Goal: Task Accomplishment & Management: Complete application form

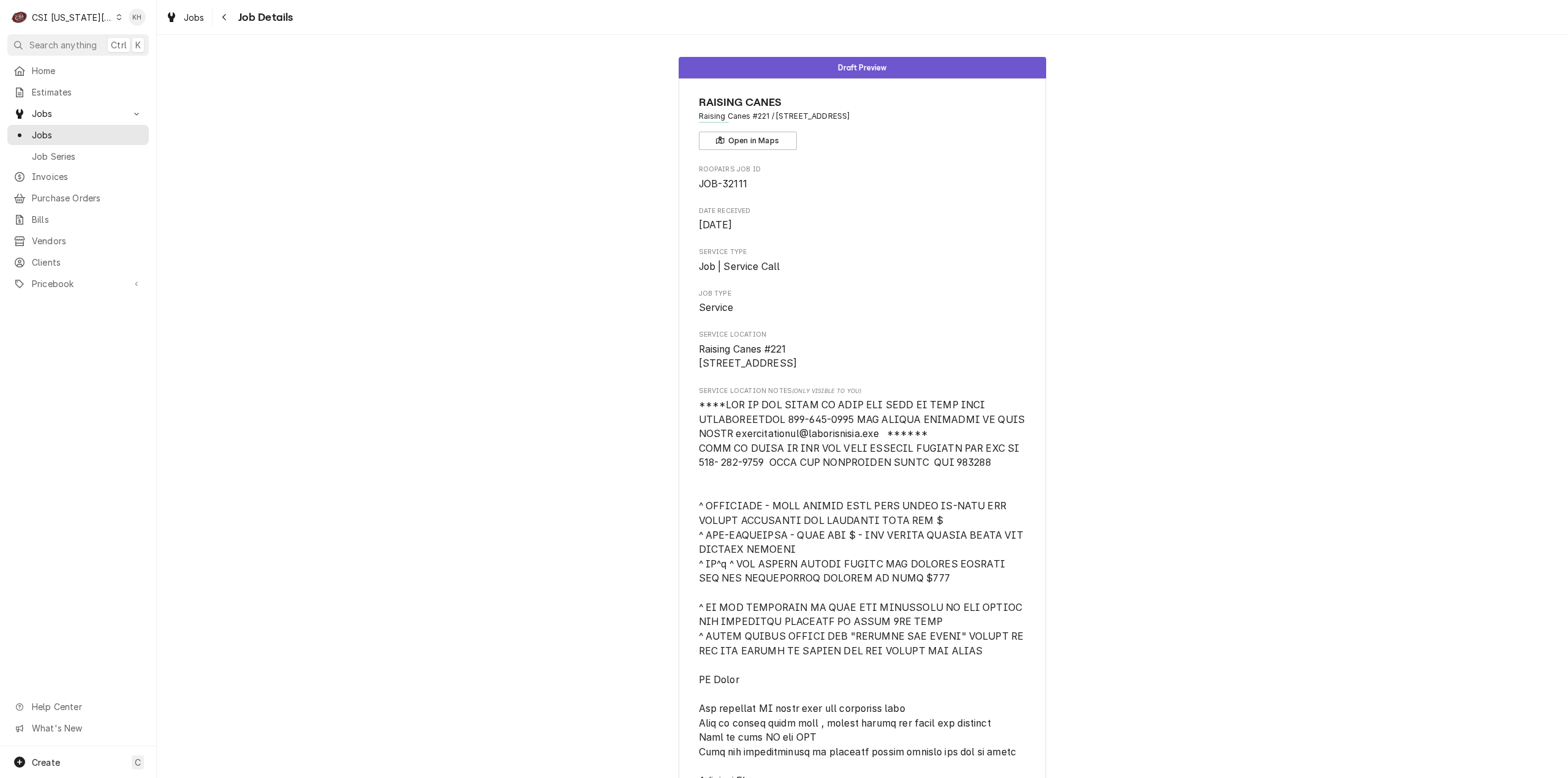
click at [81, 16] on div "CSI [US_STATE][GEOGRAPHIC_DATA]" at bounding box center [73, 17] width 81 height 13
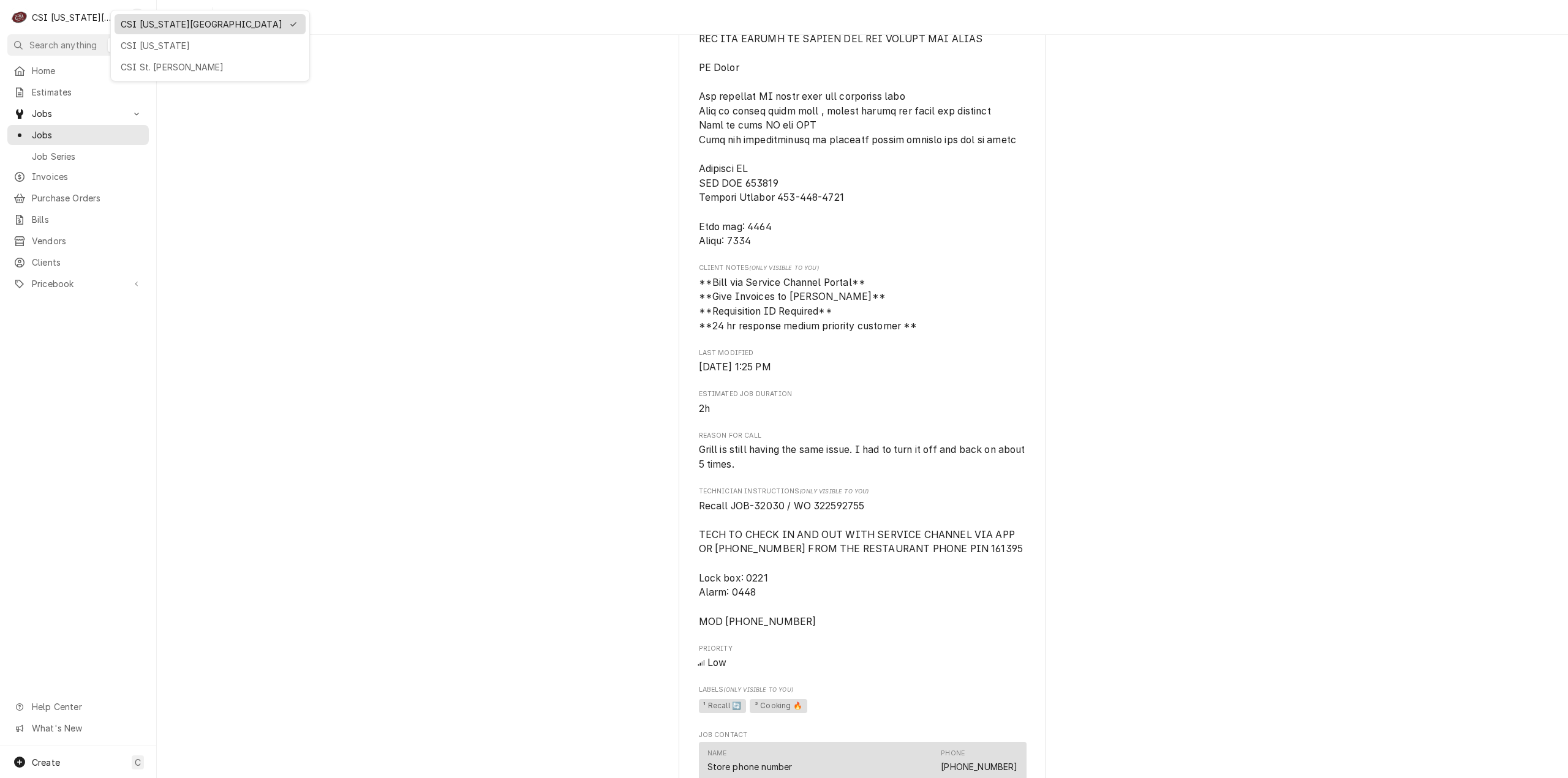
drag, startPoint x: 172, startPoint y: 63, endPoint x: 164, endPoint y: 28, distance: 35.9
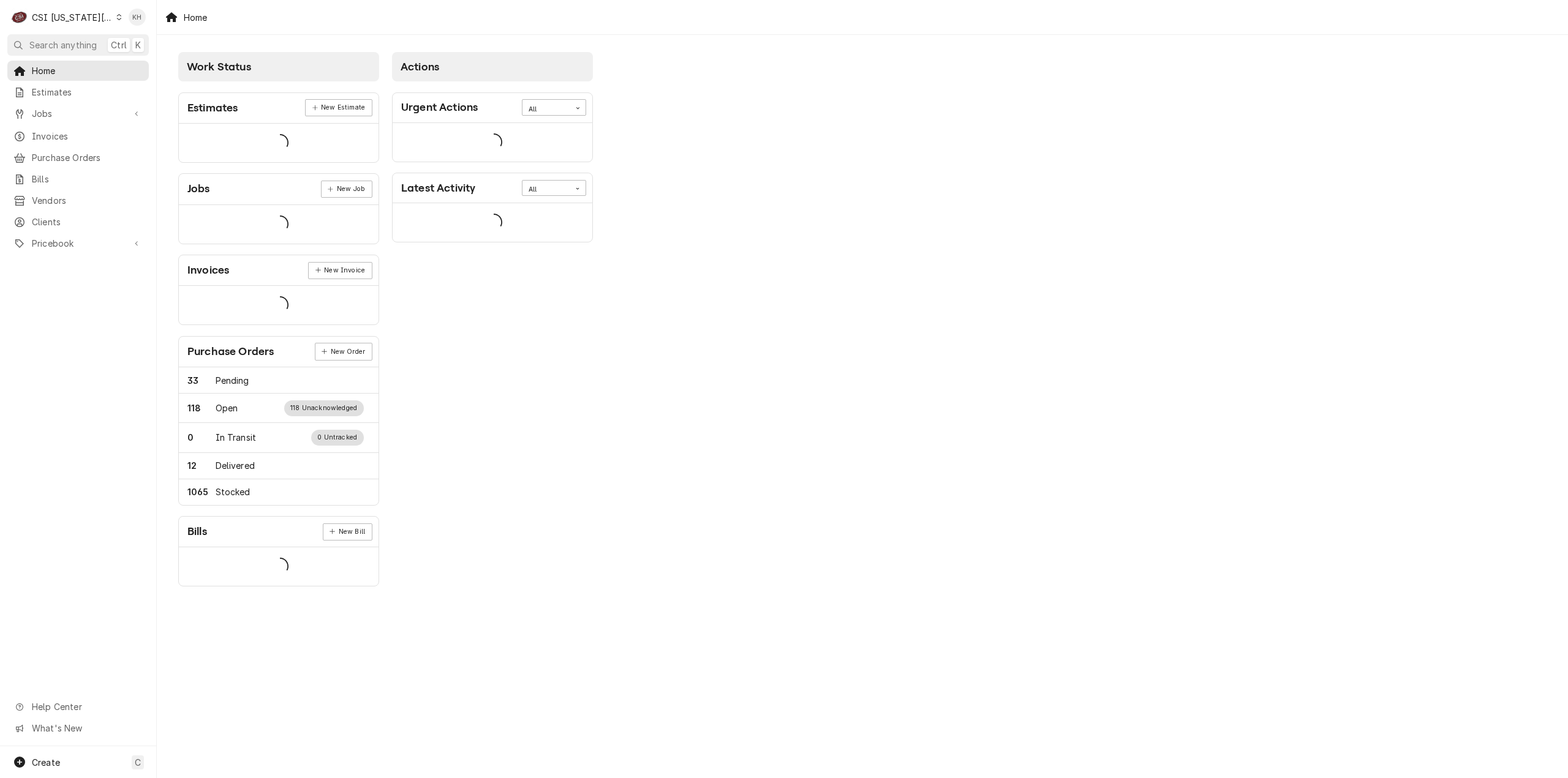
drag, startPoint x: 0, startPoint y: 0, endPoint x: 93, endPoint y: 19, distance: 94.9
click at [93, 19] on div "CSI [US_STATE][GEOGRAPHIC_DATA]" at bounding box center [73, 17] width 81 height 13
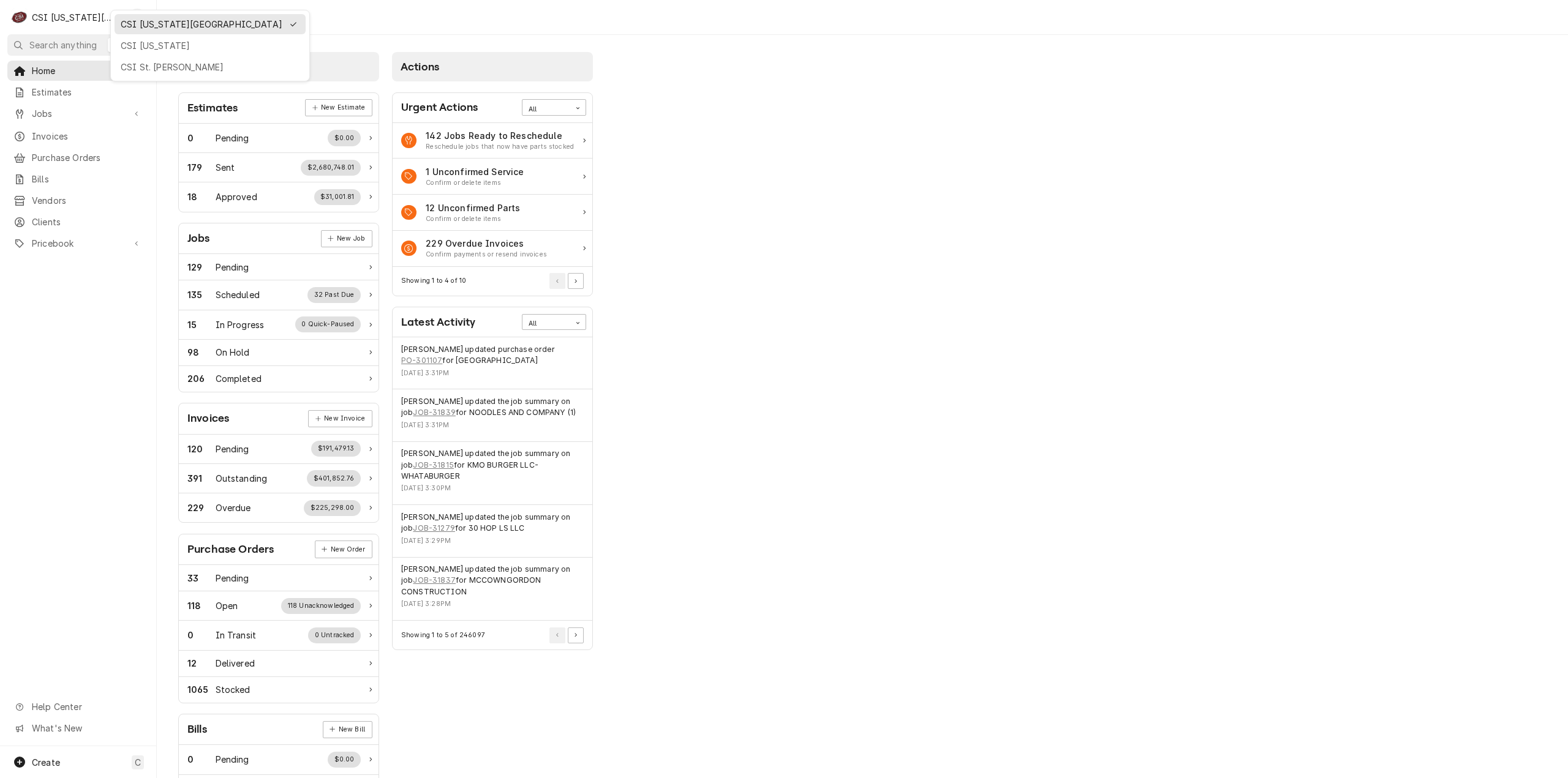
click at [144, 20] on div "CSI Kansas City" at bounding box center [201, 25] width 162 height 13
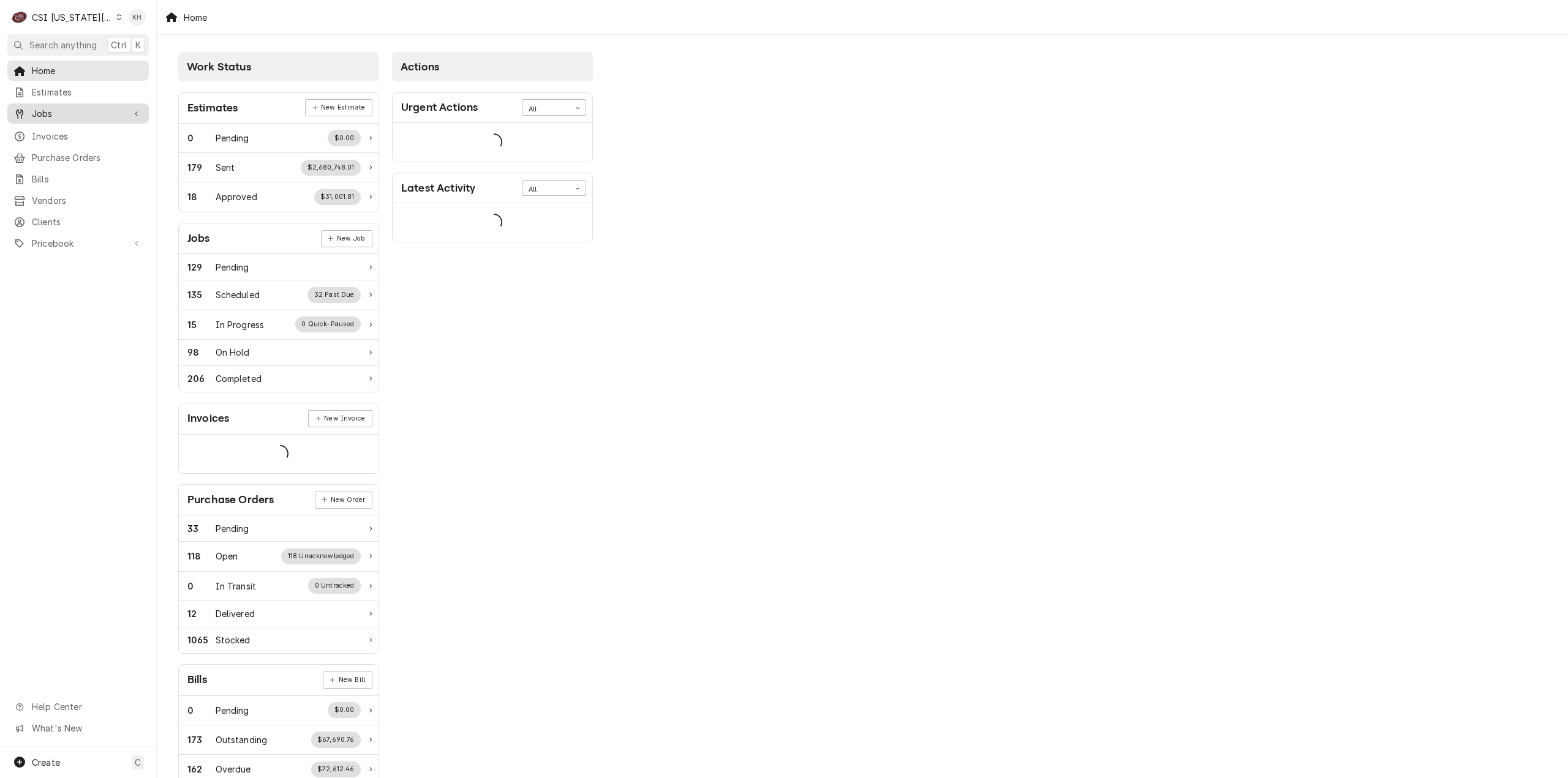
click at [101, 107] on span "Jobs" at bounding box center [78, 114] width 92 height 13
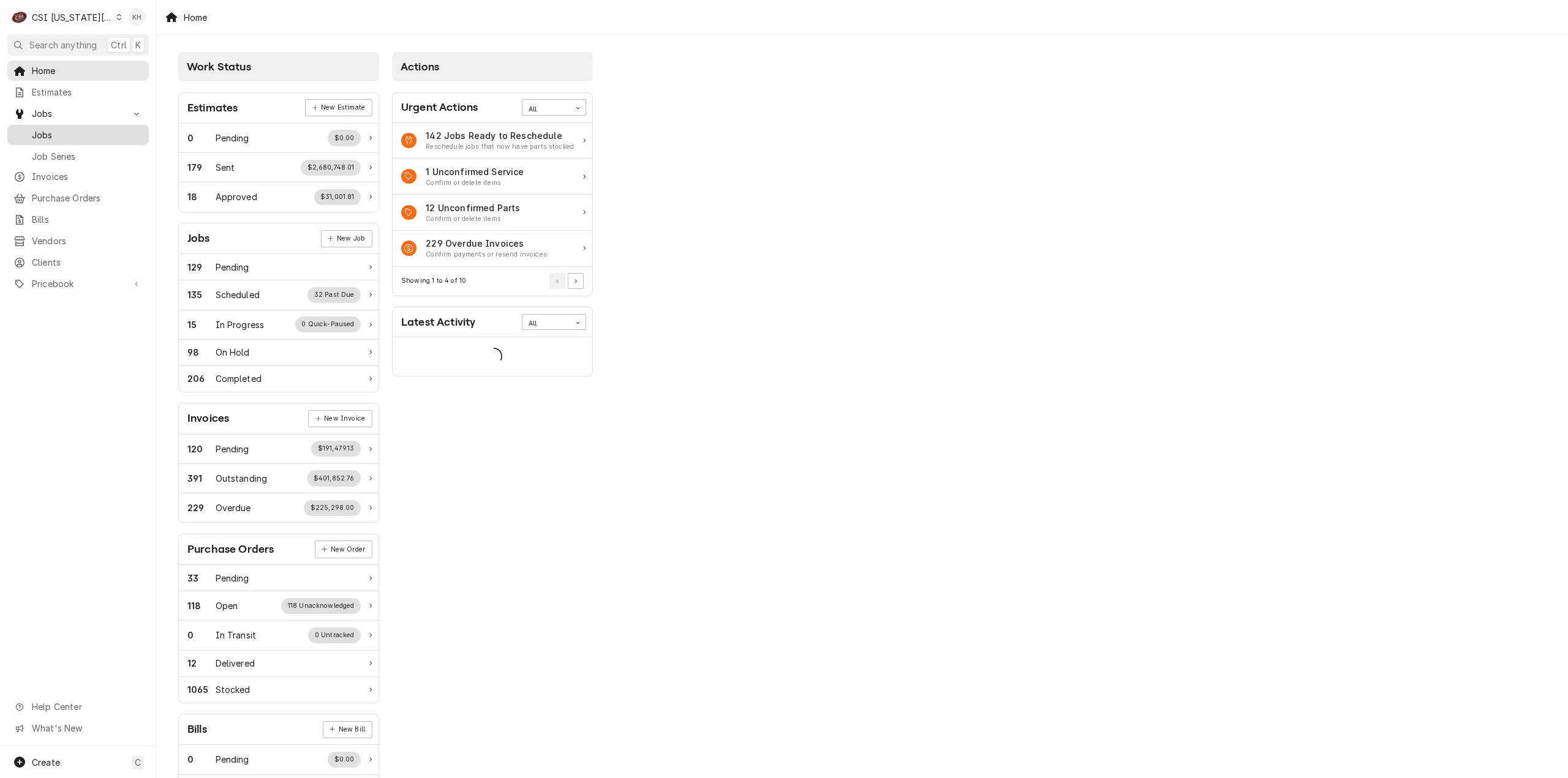
click at [87, 129] on span "Jobs" at bounding box center [87, 135] width 111 height 13
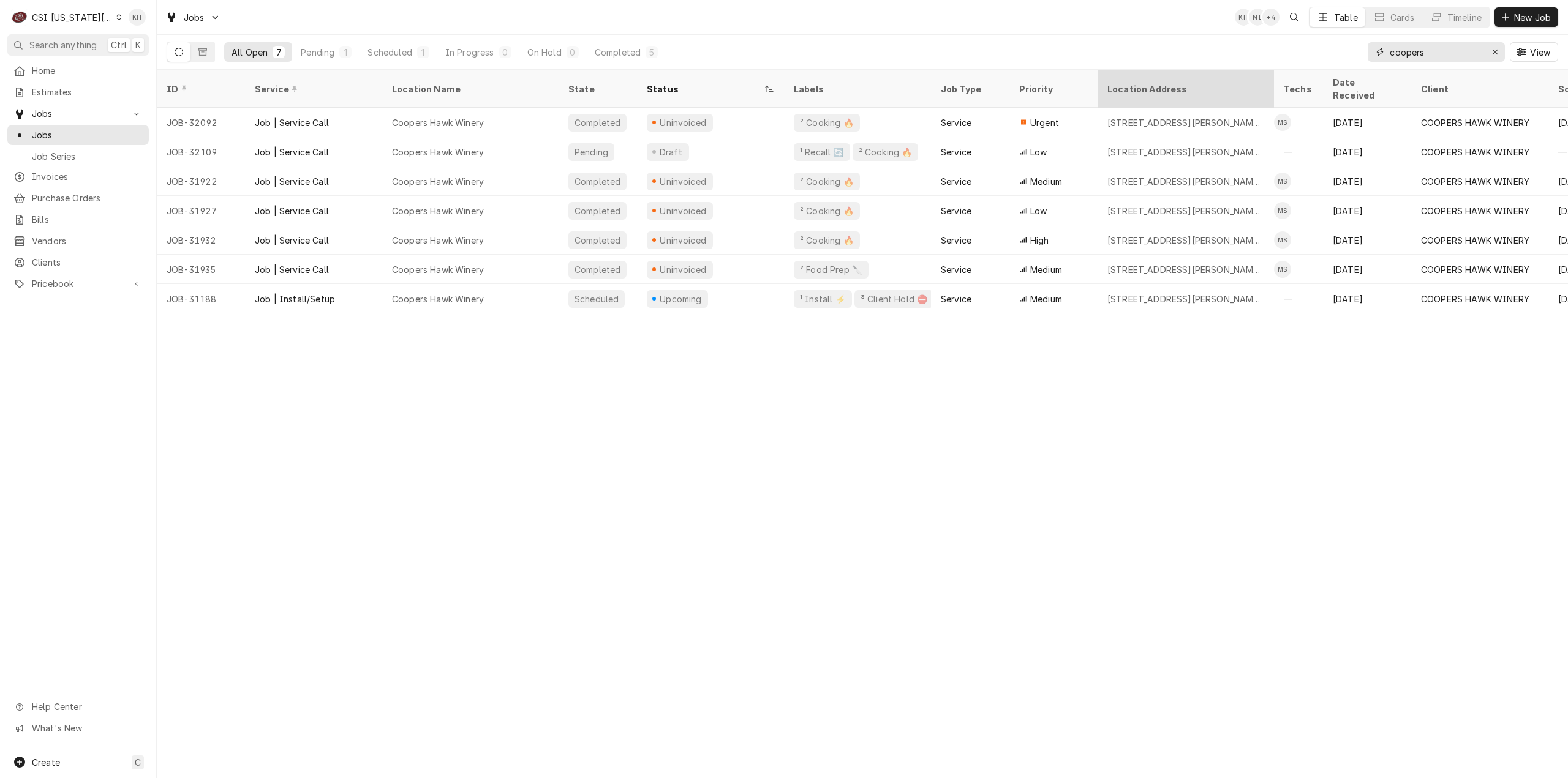
drag, startPoint x: 1459, startPoint y: 52, endPoint x: 1247, endPoint y: 83, distance: 214.3
click at [1247, 83] on div "Jobs KH NI + 4 Table Cards Timeline New Job All Open 7 Pending 1 Scheduled 1 In…" at bounding box center [862, 389] width 1411 height 778
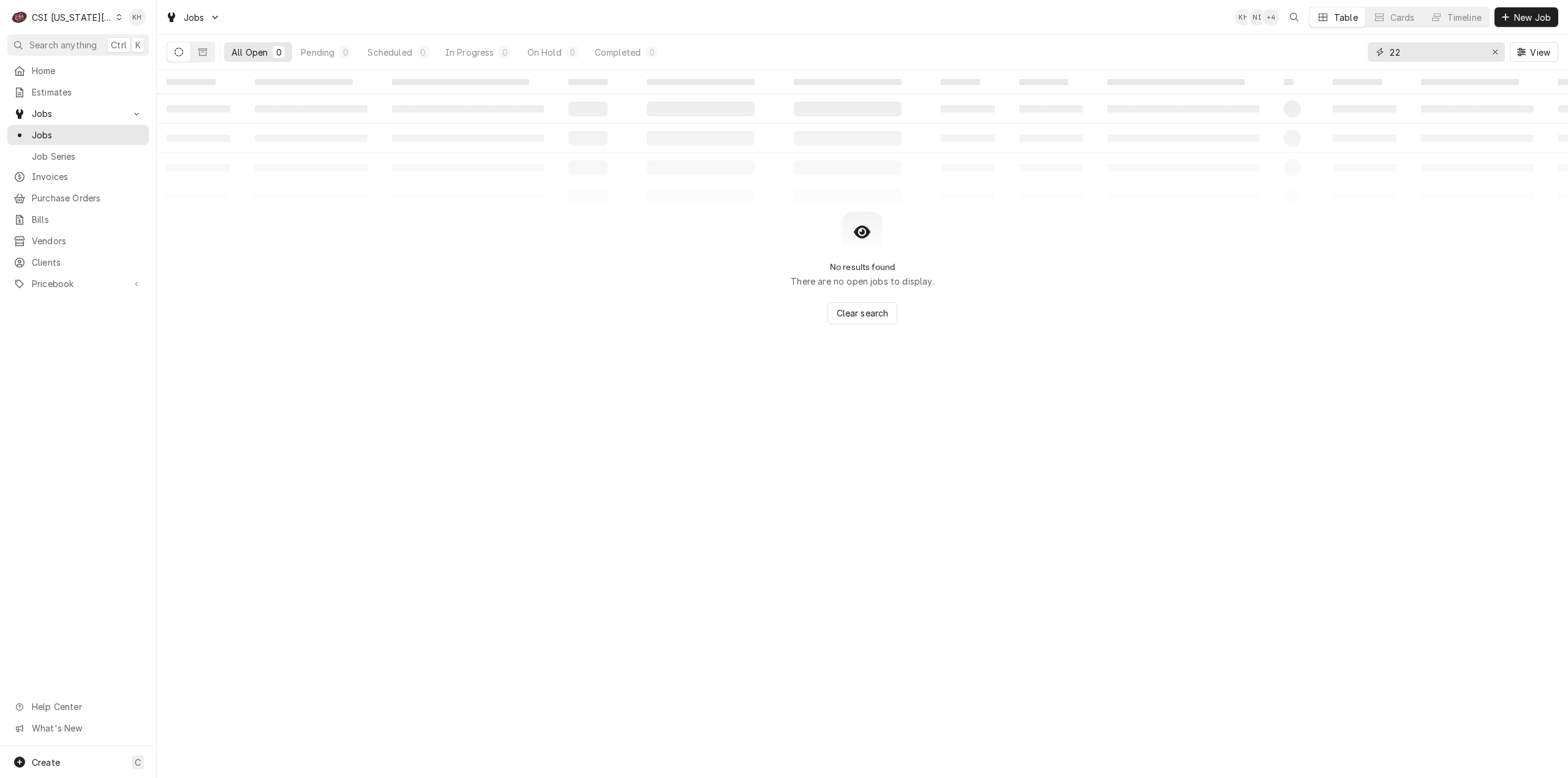
type input "2"
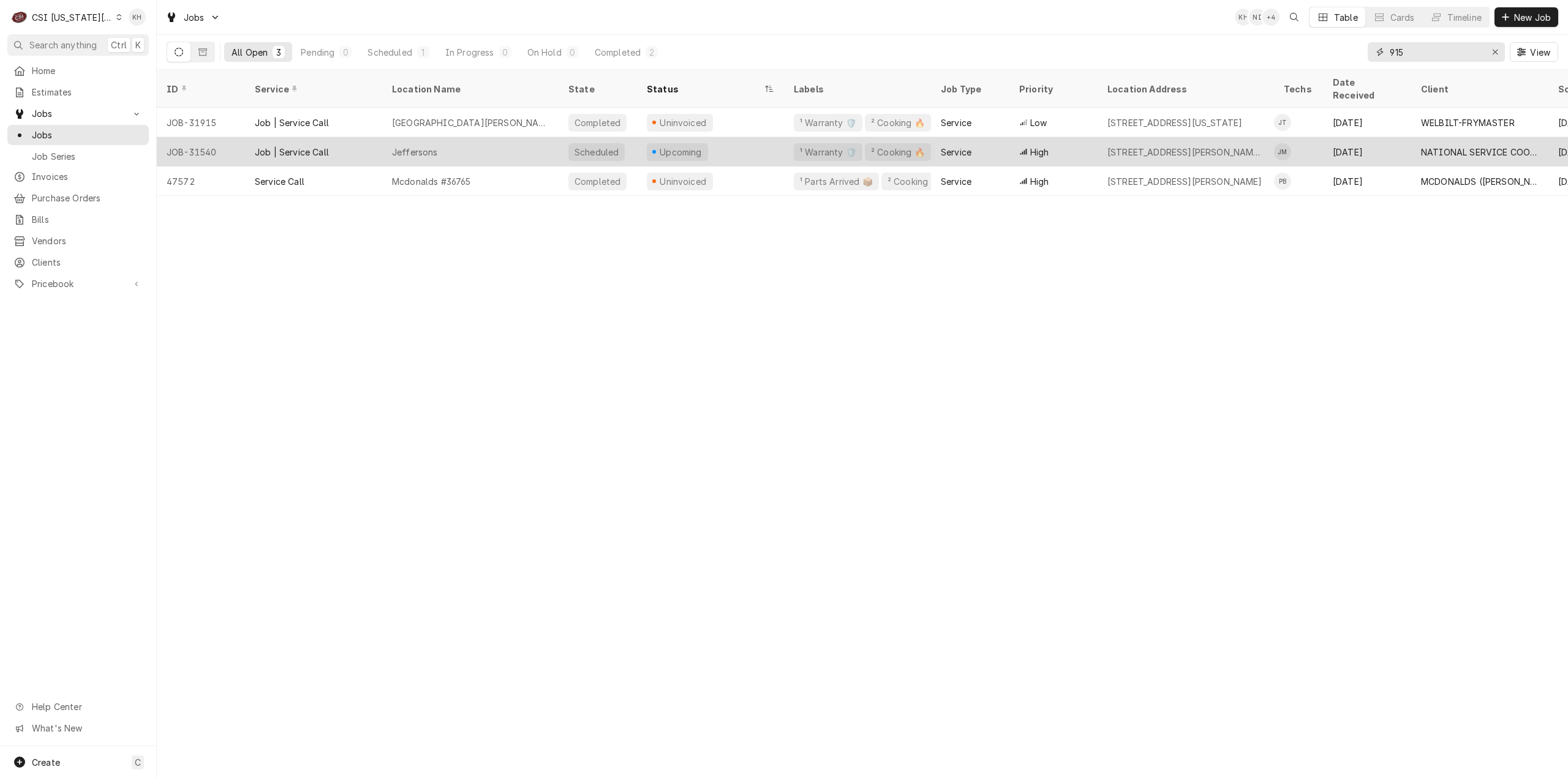
type input "915"
click at [514, 137] on div "Jeffersons" at bounding box center [470, 152] width 177 height 30
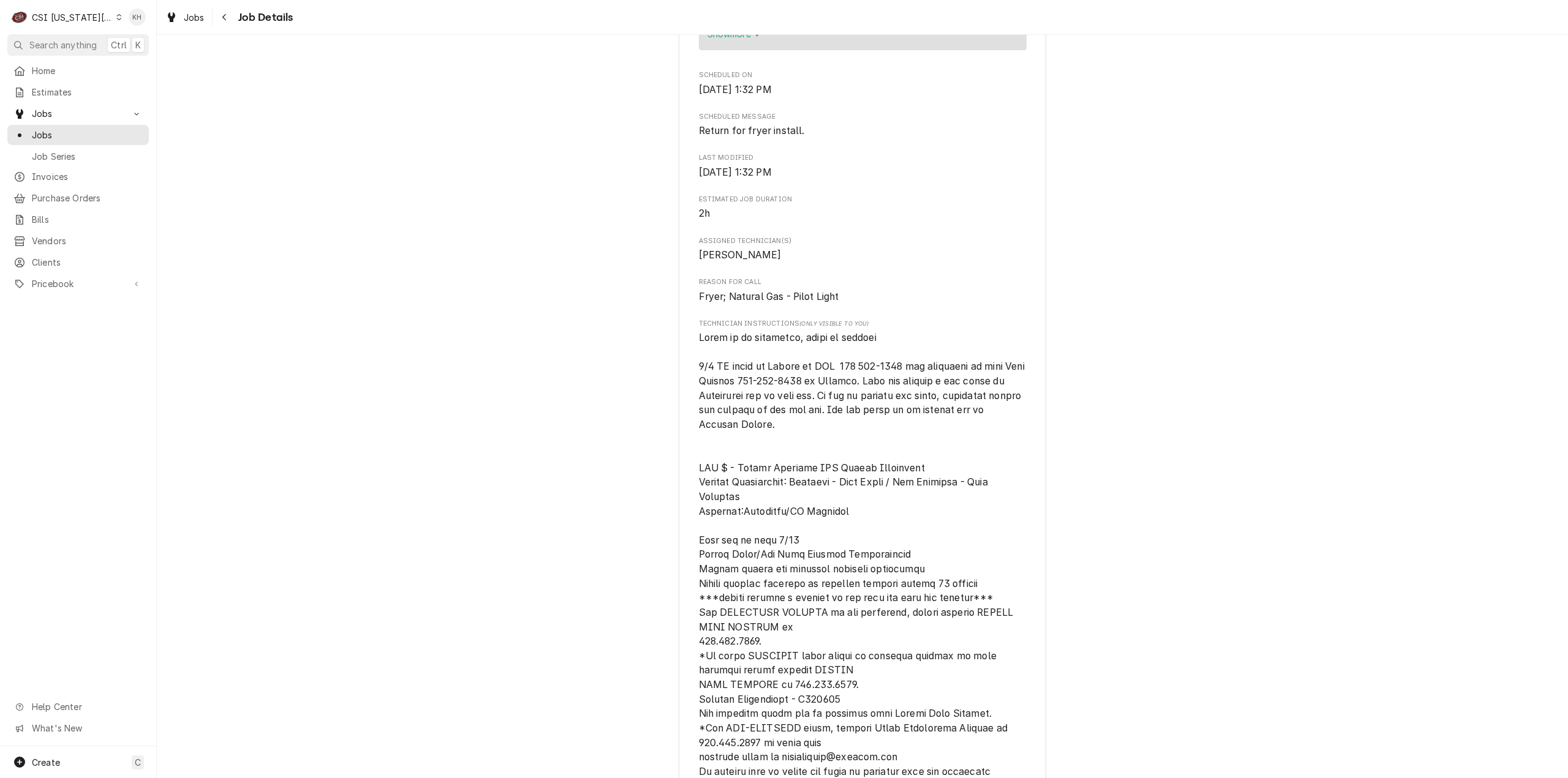
scroll to position [980, 0]
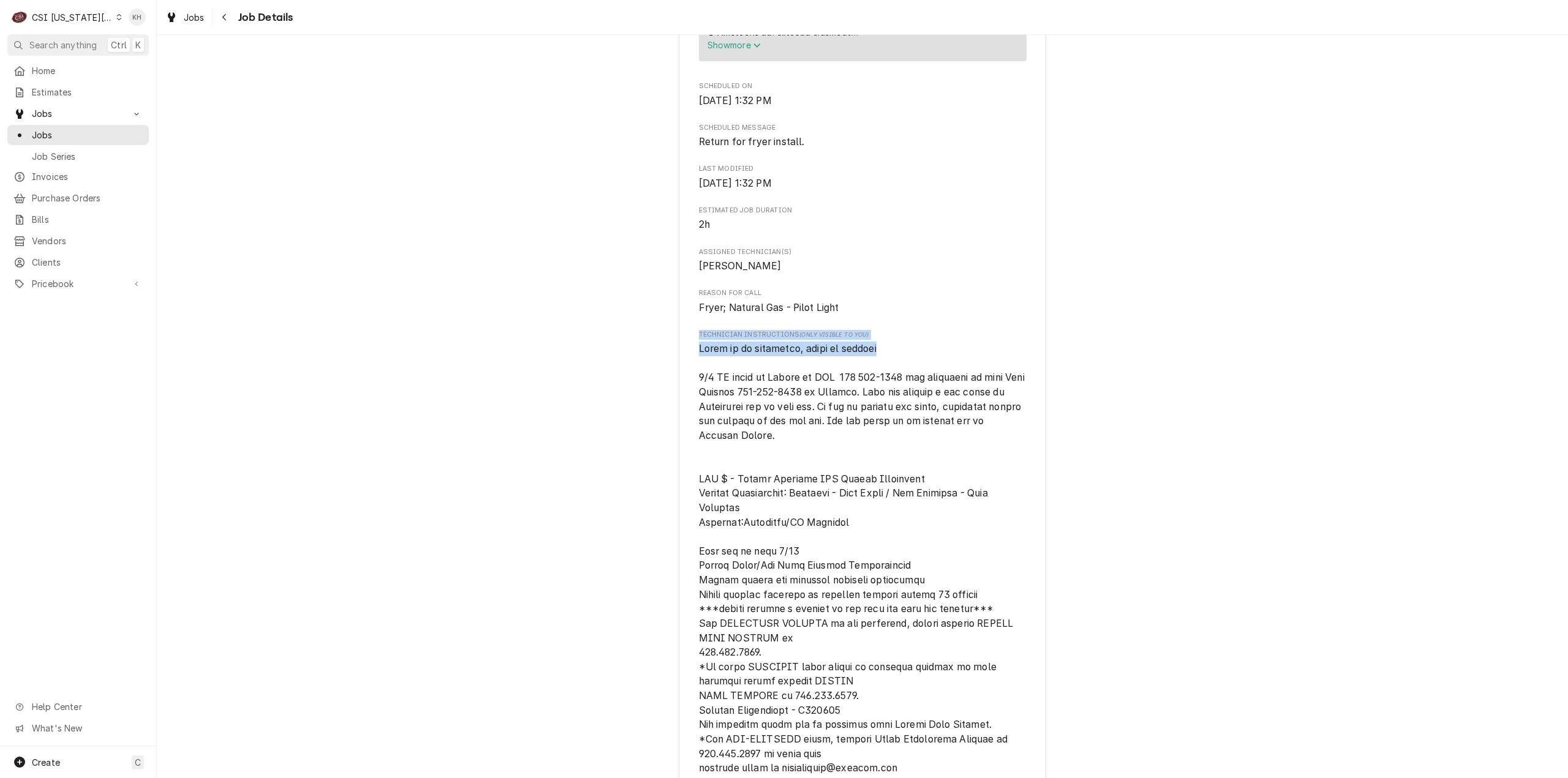
drag, startPoint x: 866, startPoint y: 381, endPoint x: 685, endPoint y: 355, distance: 182.9
click at [685, 355] on div "NATIONAL SERVICE COOPERATIVE Jeffersons / [STREET_ADDRESS][PERSON_NAME] Open in…" at bounding box center [862, 516] width 367 height 2835
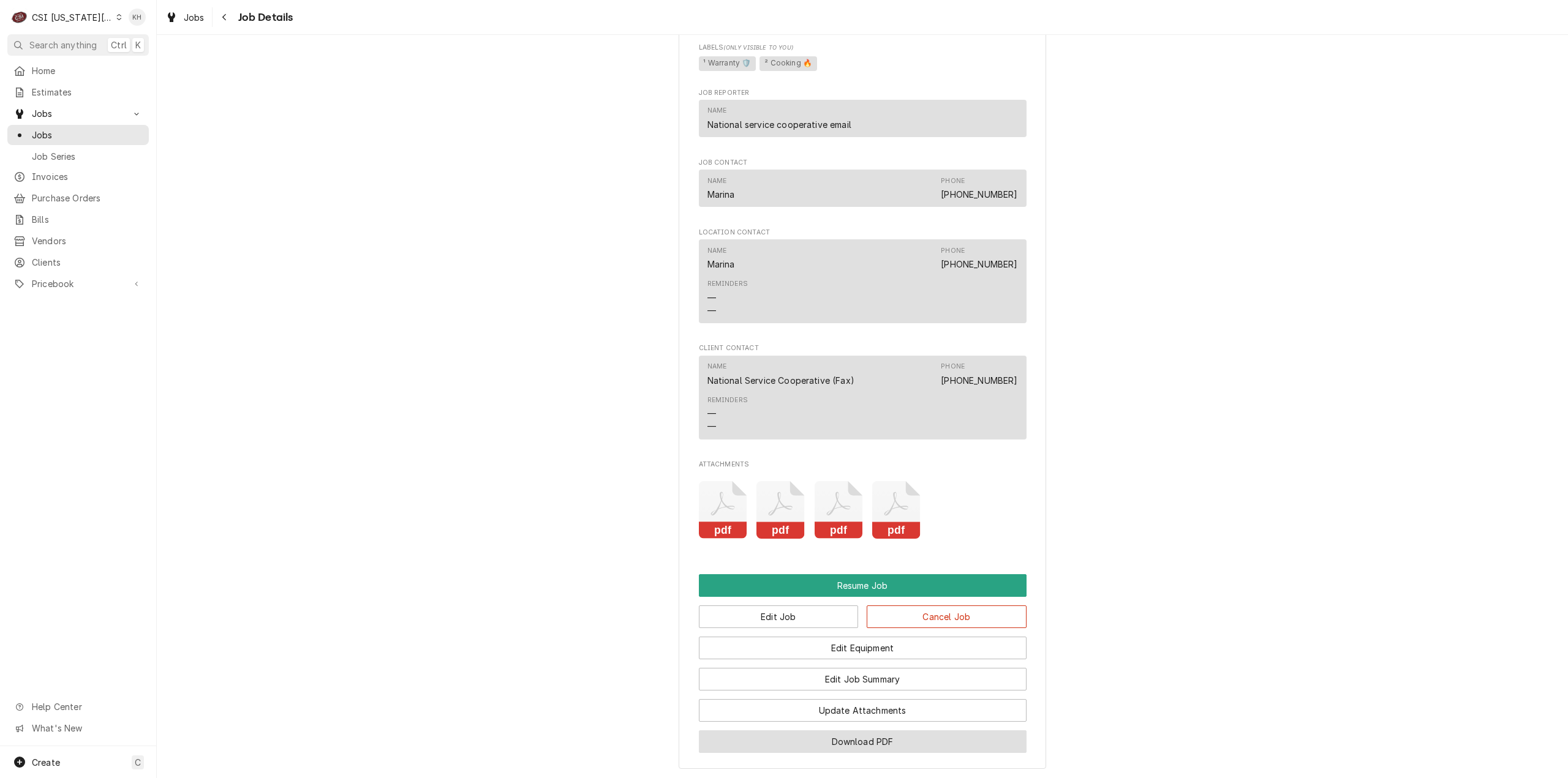
scroll to position [2407, 0]
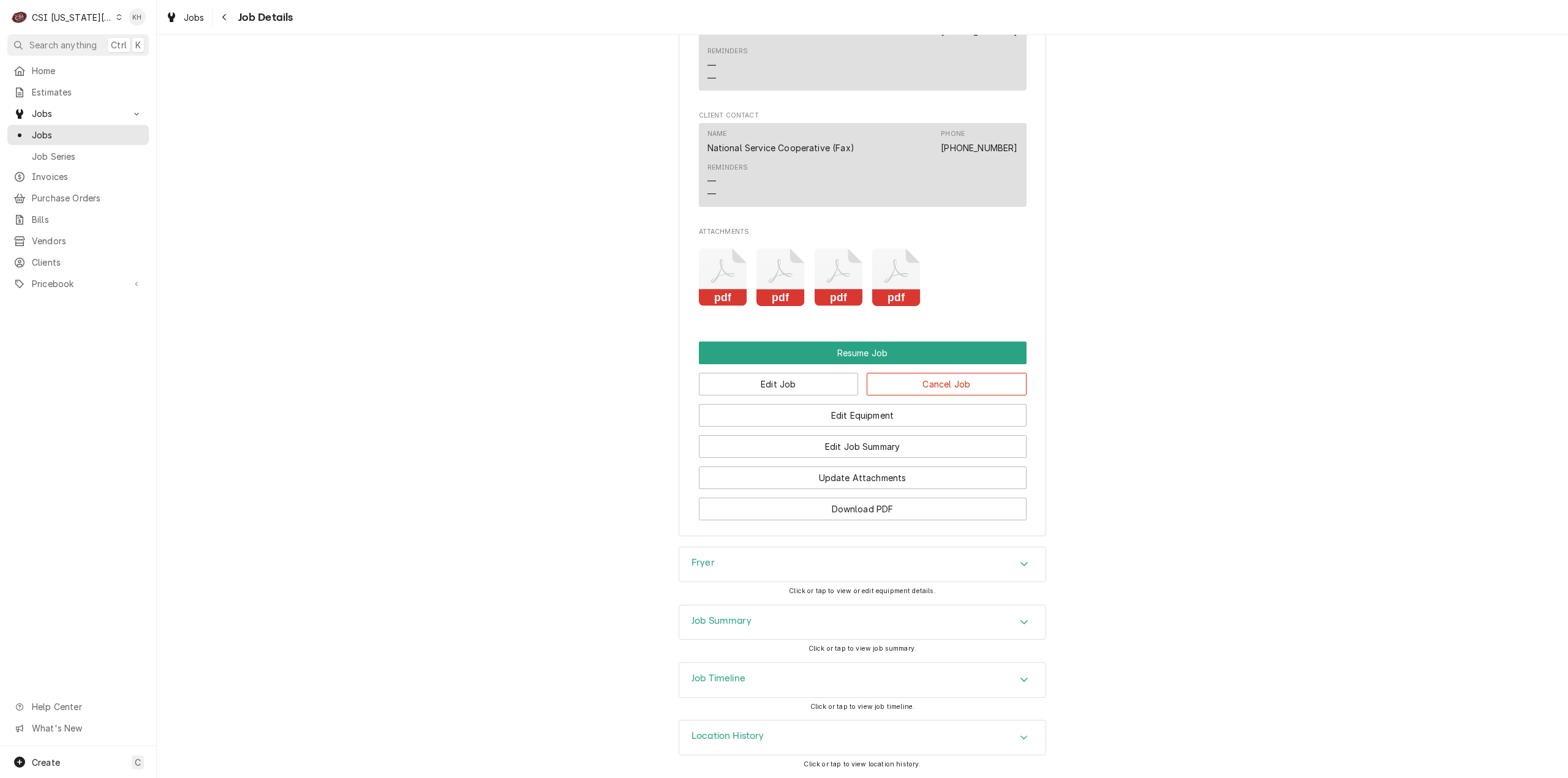
click at [693, 676] on h3 "Job Timeline" at bounding box center [718, 679] width 54 height 12
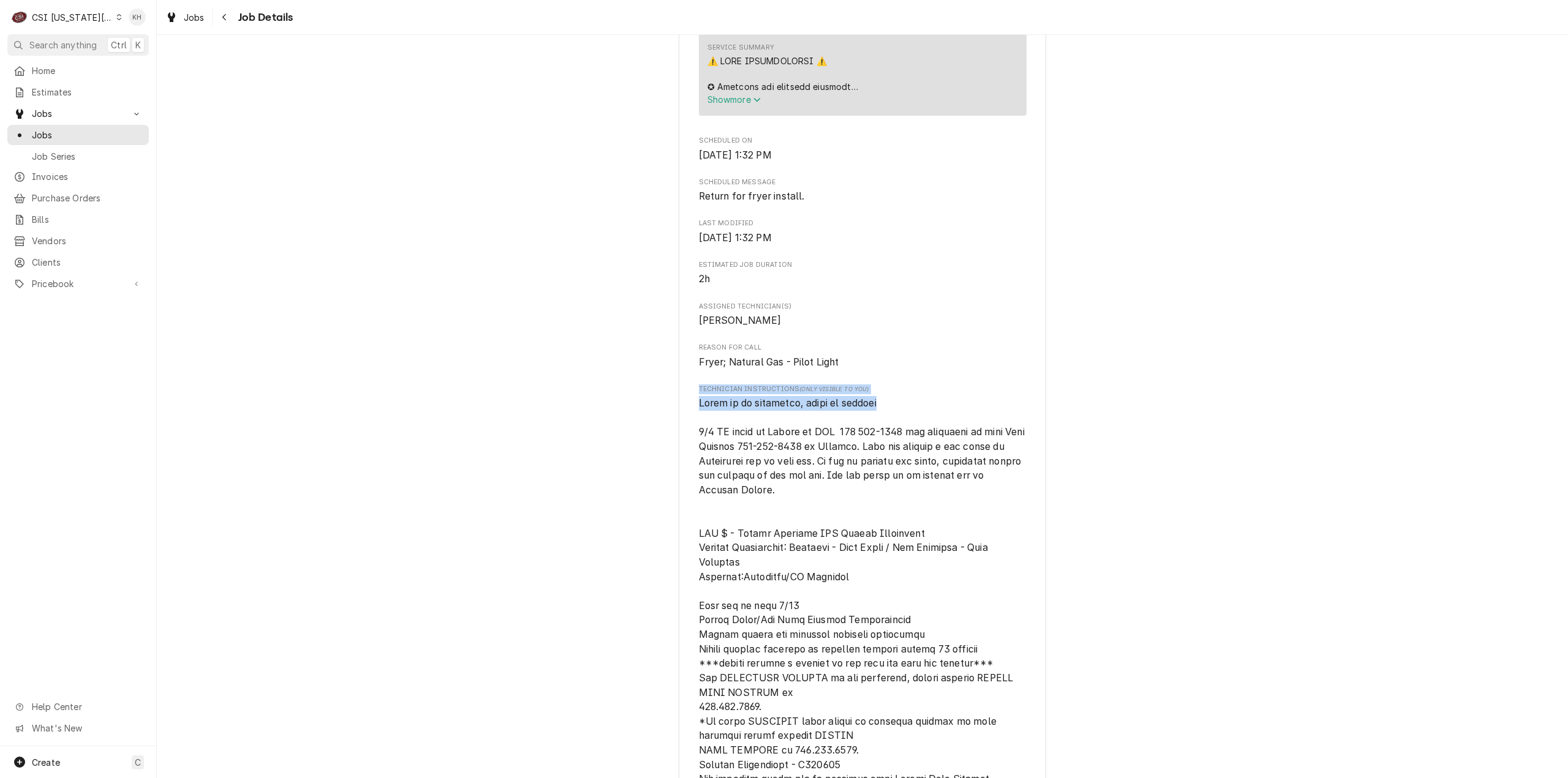
scroll to position [828, 0]
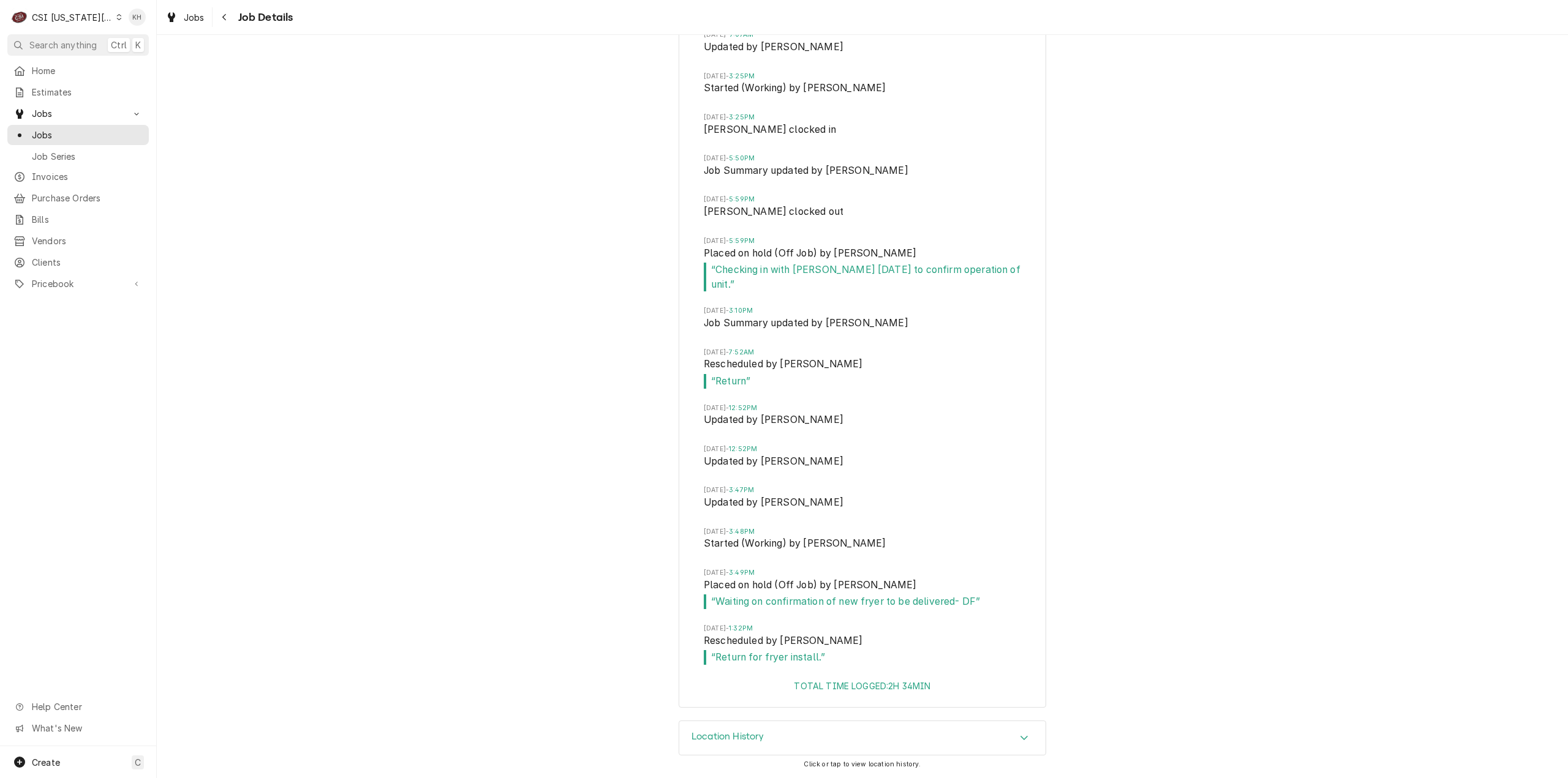
scroll to position [3094, 0]
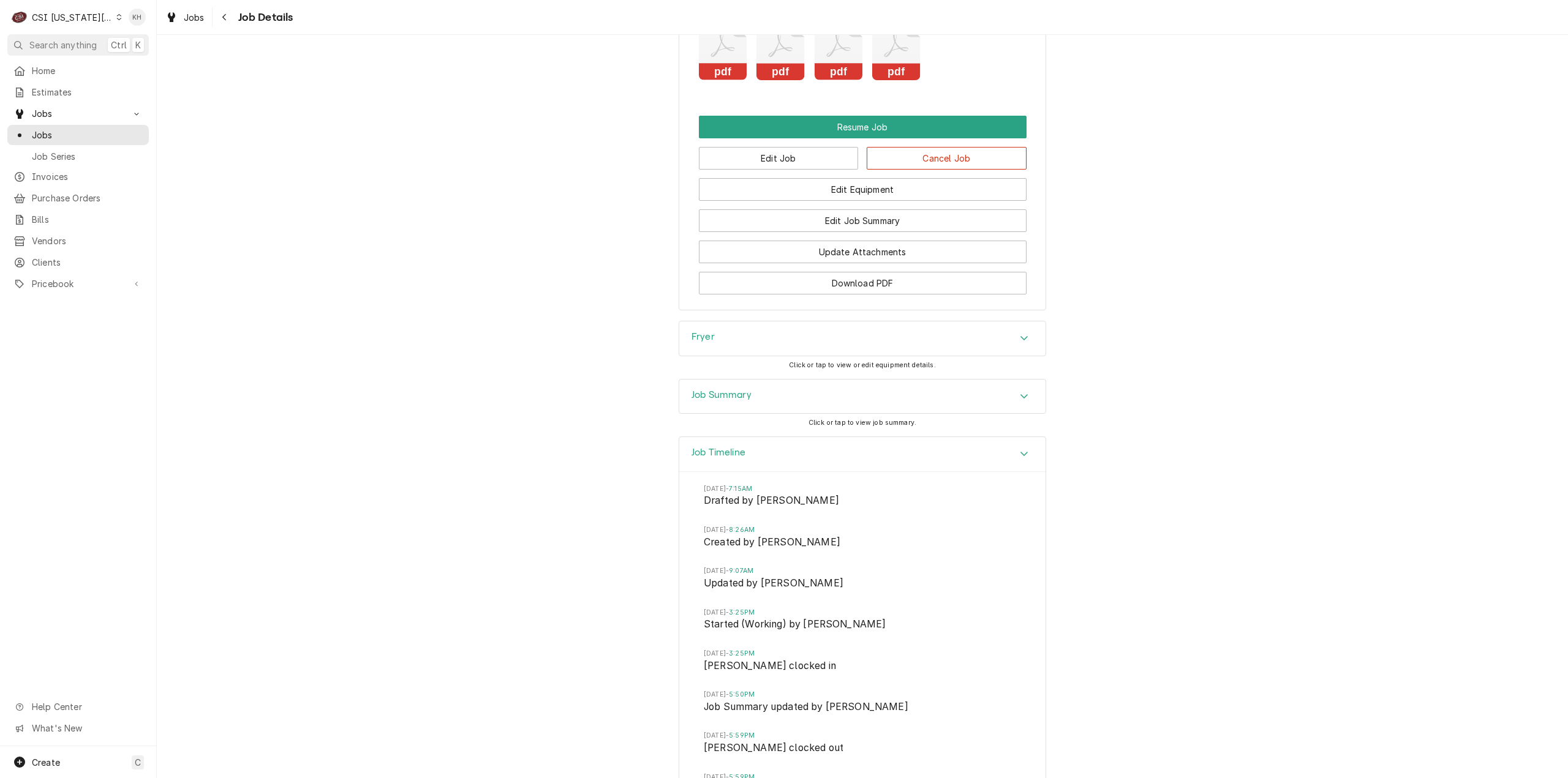
click at [961, 472] on div "Job Timeline" at bounding box center [862, 455] width 366 height 35
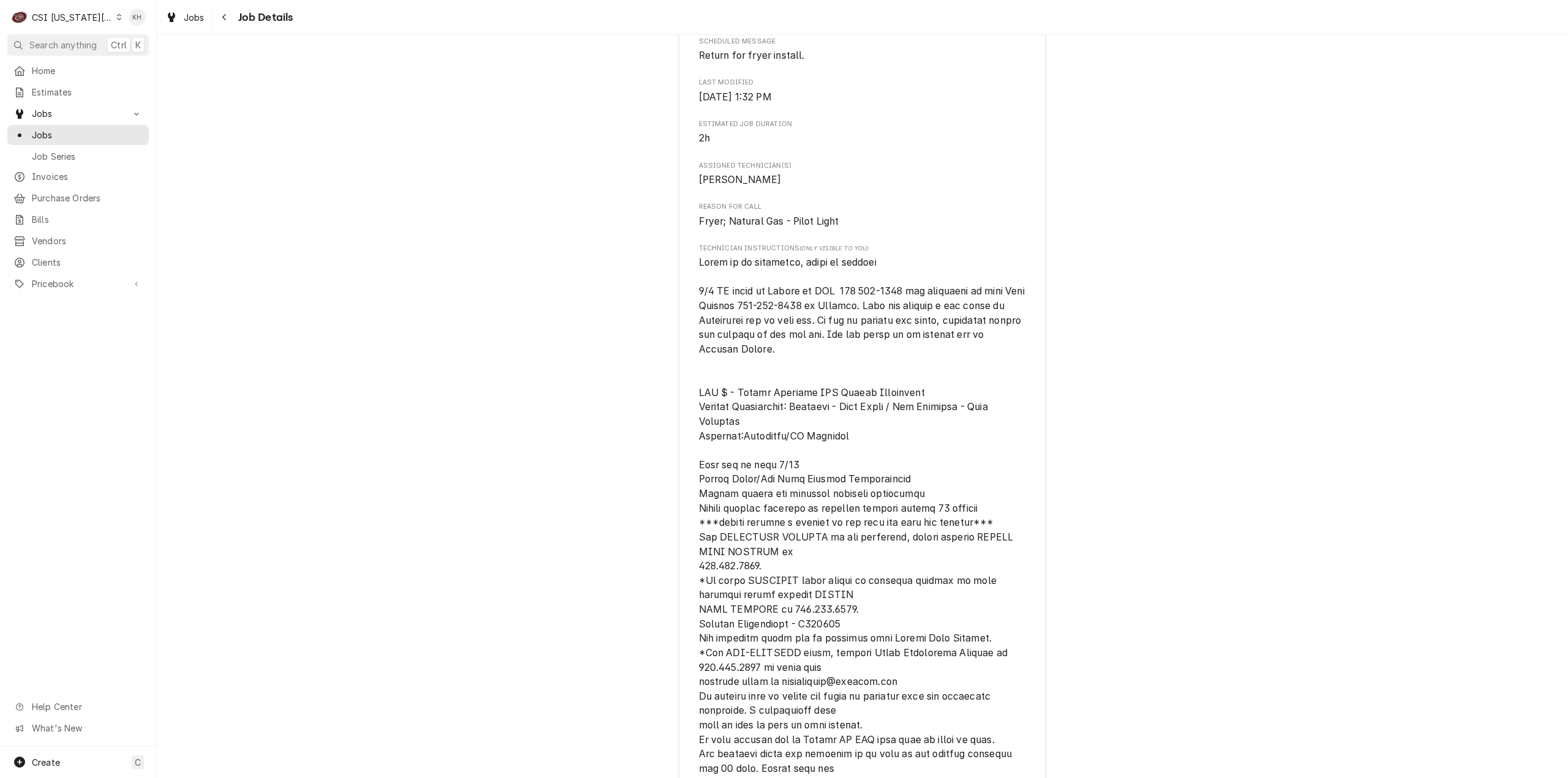
scroll to position [1059, 0]
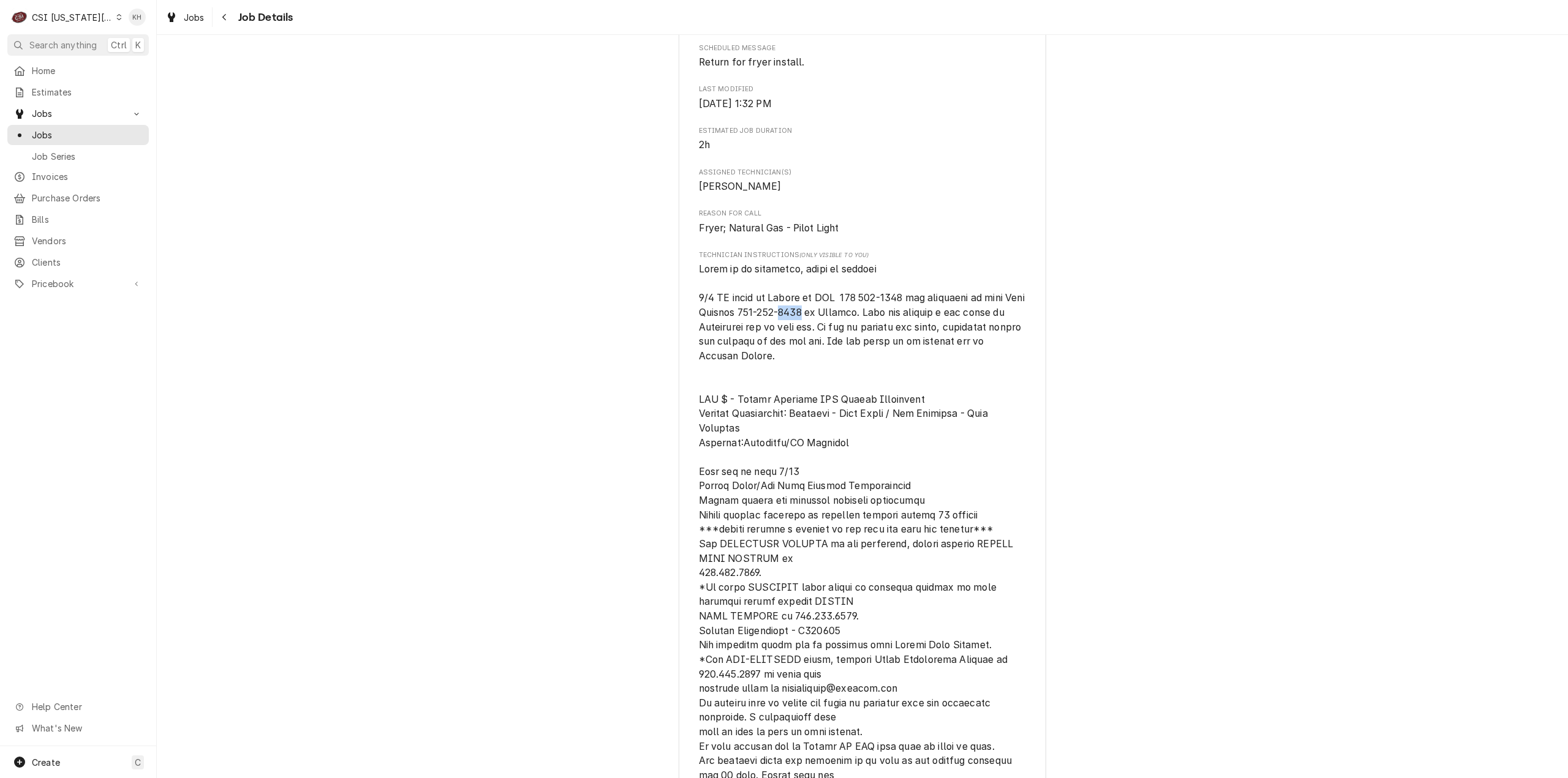
drag, startPoint x: 844, startPoint y: 343, endPoint x: 824, endPoint y: 342, distance: 20.0
click at [824, 342] on span "[object Object]" at bounding box center [863, 667] width 329 height 807
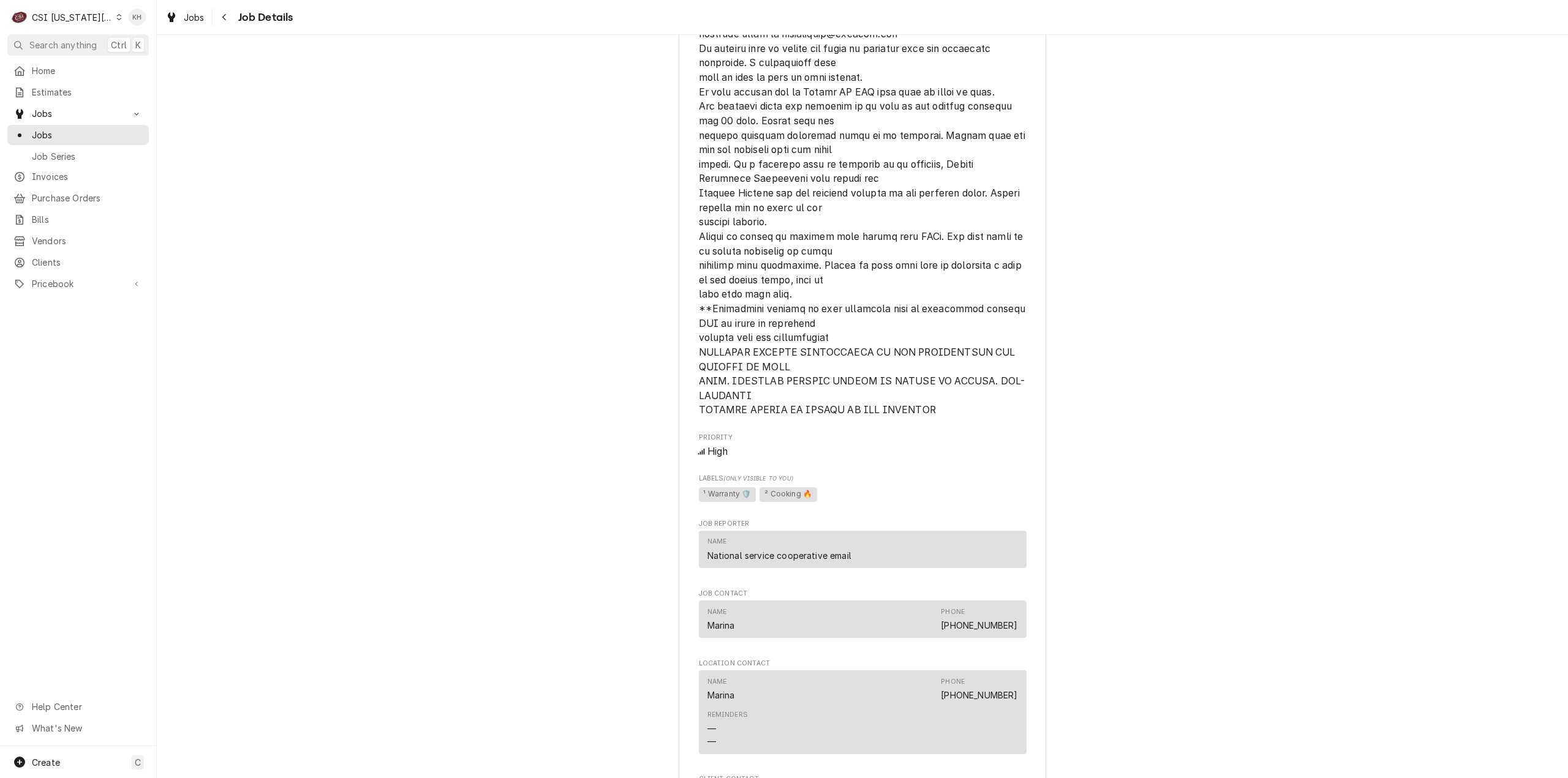
scroll to position [1733, 0]
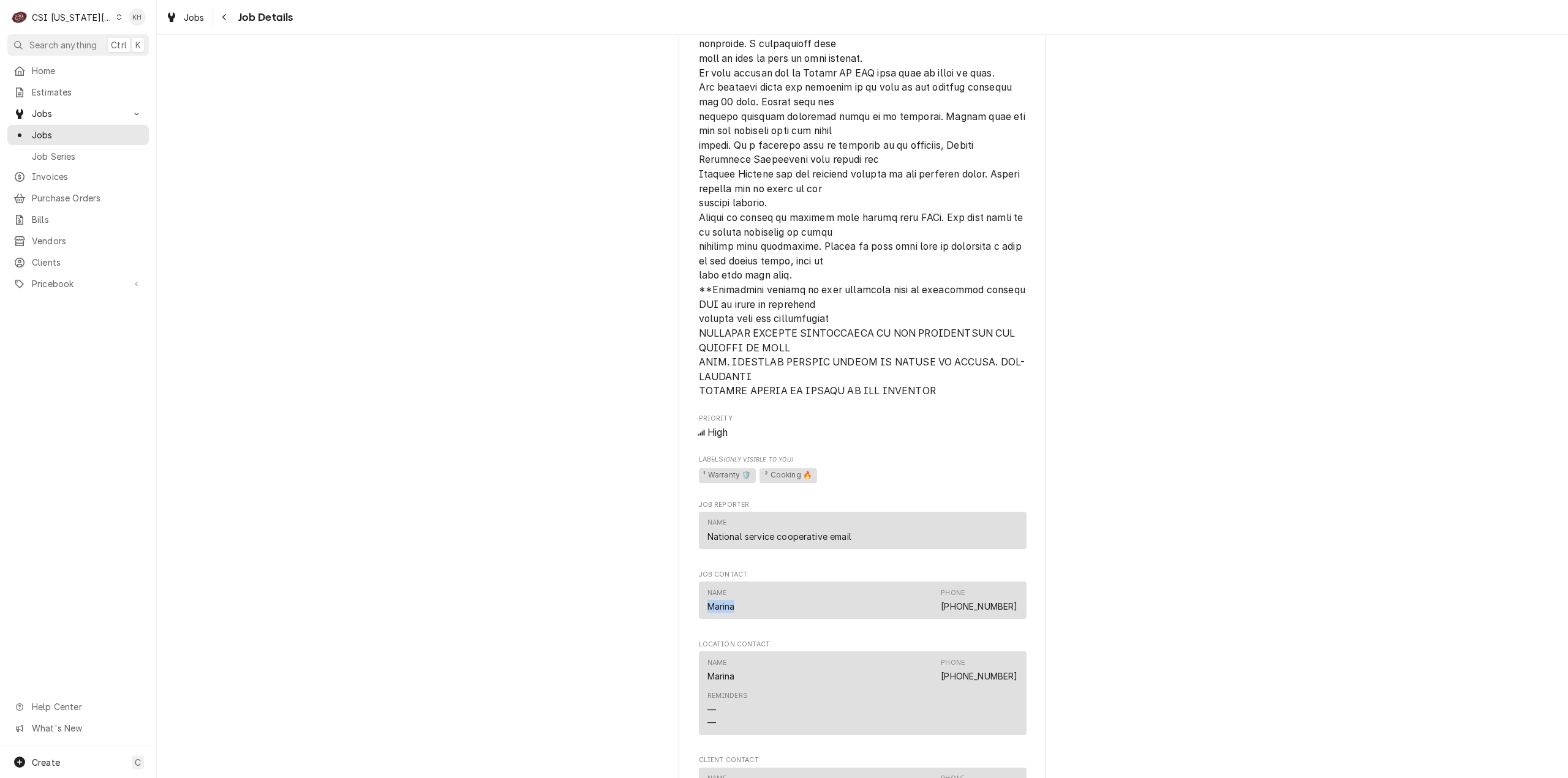
drag, startPoint x: 745, startPoint y: 634, endPoint x: 720, endPoint y: 643, distance: 26.6
click at [701, 619] on div "Name [PERSON_NAME] Phone [PHONE_NUMBER]" at bounding box center [862, 600] width 328 height 37
click at [949, 617] on div "Name Marina Phone (913) 636-9405" at bounding box center [862, 601] width 310 height 33
drag, startPoint x: 945, startPoint y: 634, endPoint x: 1066, endPoint y: 613, distance: 122.8
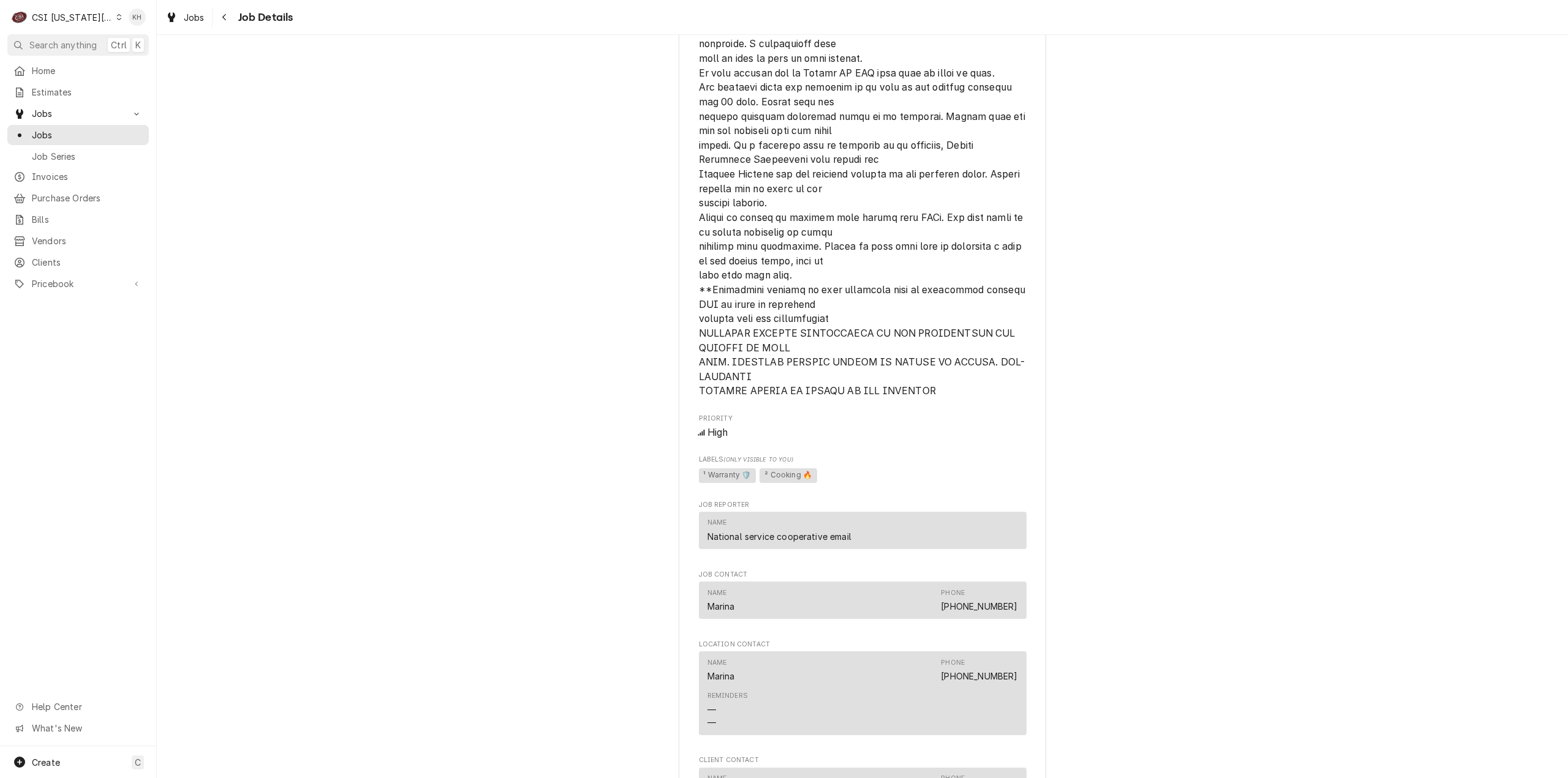
drag, startPoint x: 1078, startPoint y: 605, endPoint x: 1203, endPoint y: 613, distance: 125.3
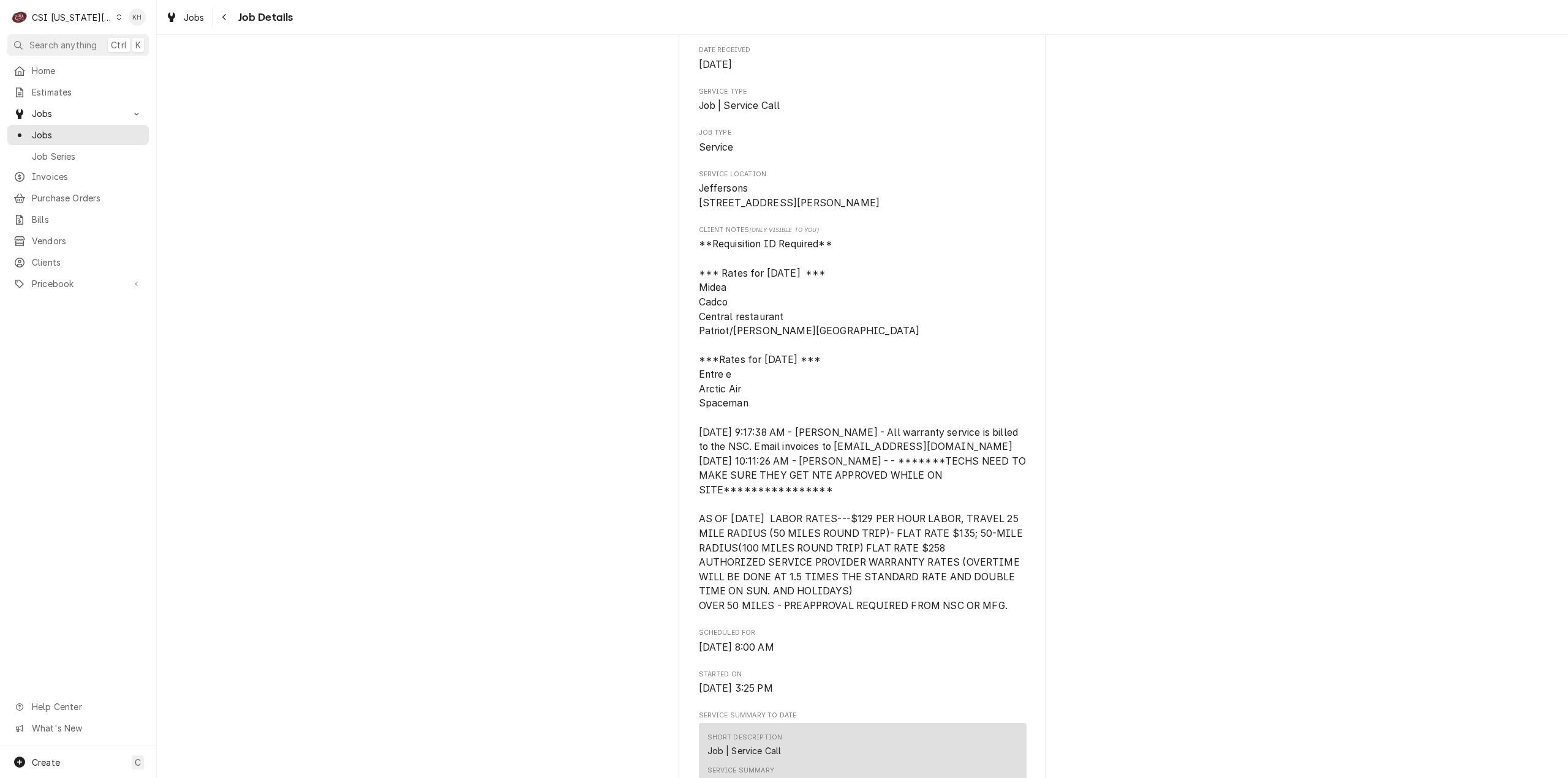
scroll to position [0, 0]
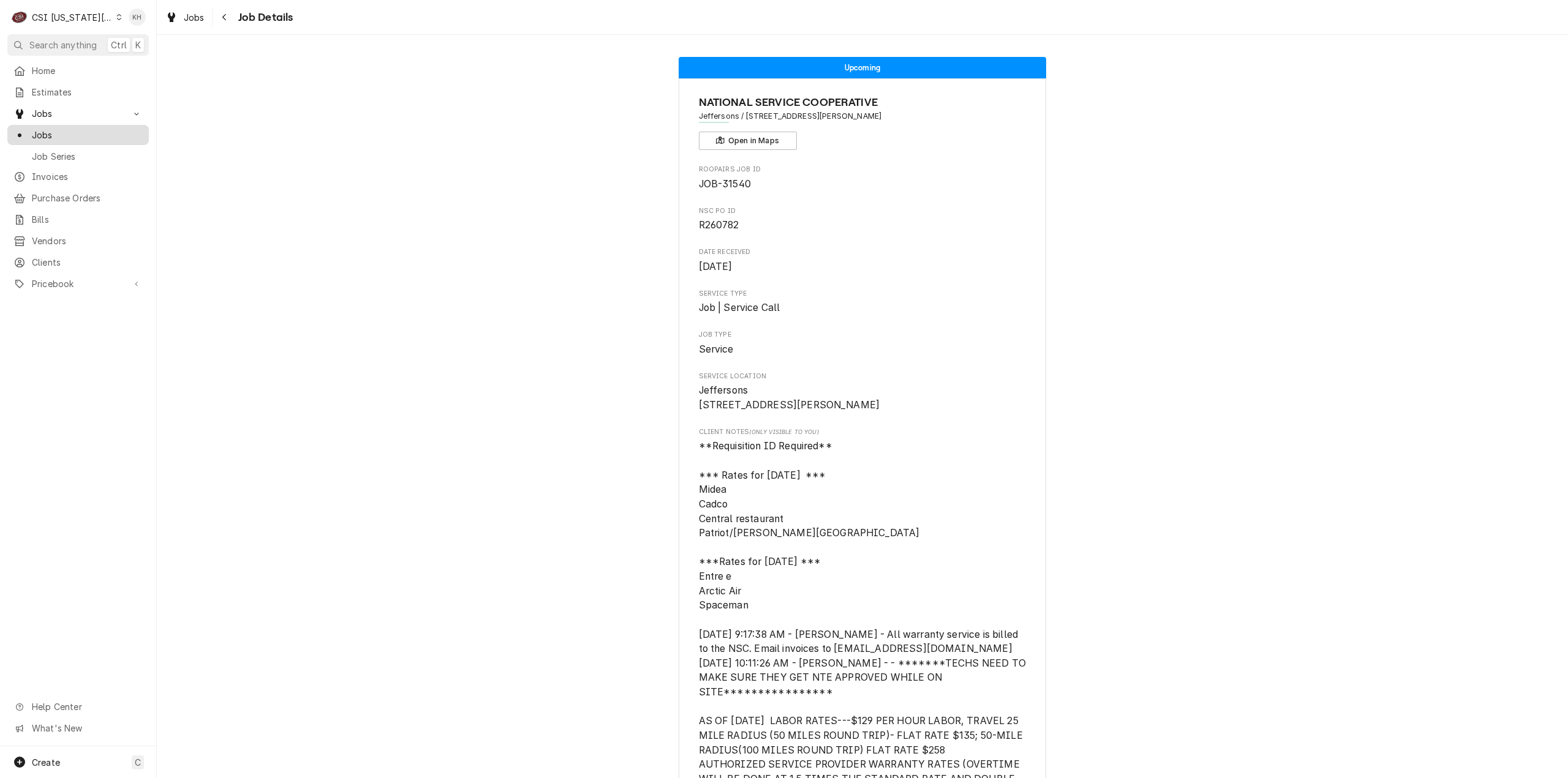
click at [58, 130] on span "Jobs" at bounding box center [87, 135] width 111 height 13
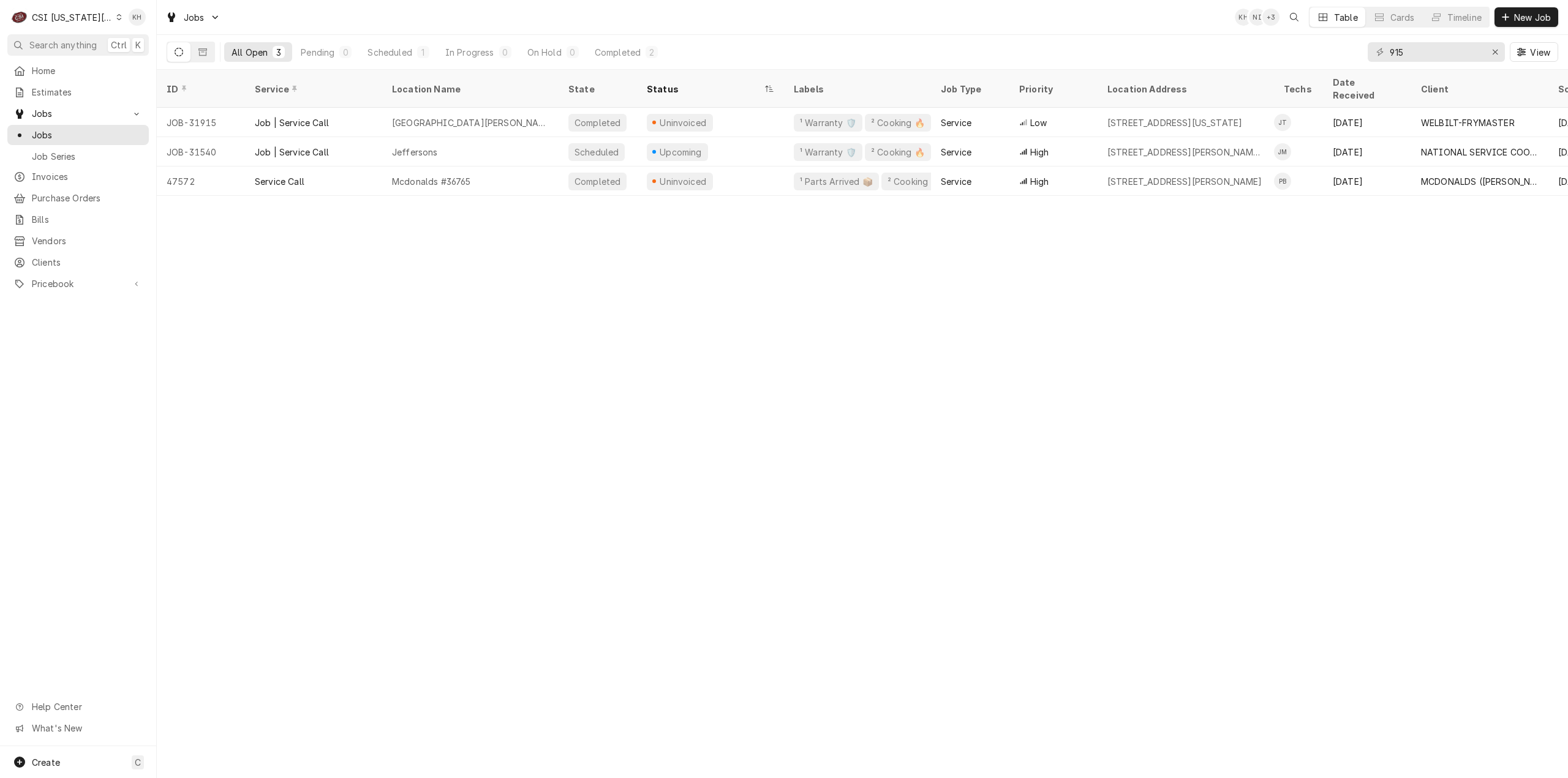
drag, startPoint x: 229, startPoint y: 352, endPoint x: 393, endPoint y: 501, distance: 221.6
click at [233, 357] on div "ID Service Location Name State Status Labels Job Type Priority Location Address…" at bounding box center [862, 424] width 1411 height 709
click at [978, 483] on div "ID Service Location Name State Status Labels Job Type Priority Location Address…" at bounding box center [862, 424] width 1411 height 709
click at [75, 11] on div "CSI Kansas City" at bounding box center [73, 17] width 81 height 13
click at [153, 67] on div "CSI St. [PERSON_NAME]" at bounding box center [210, 67] width 179 height 13
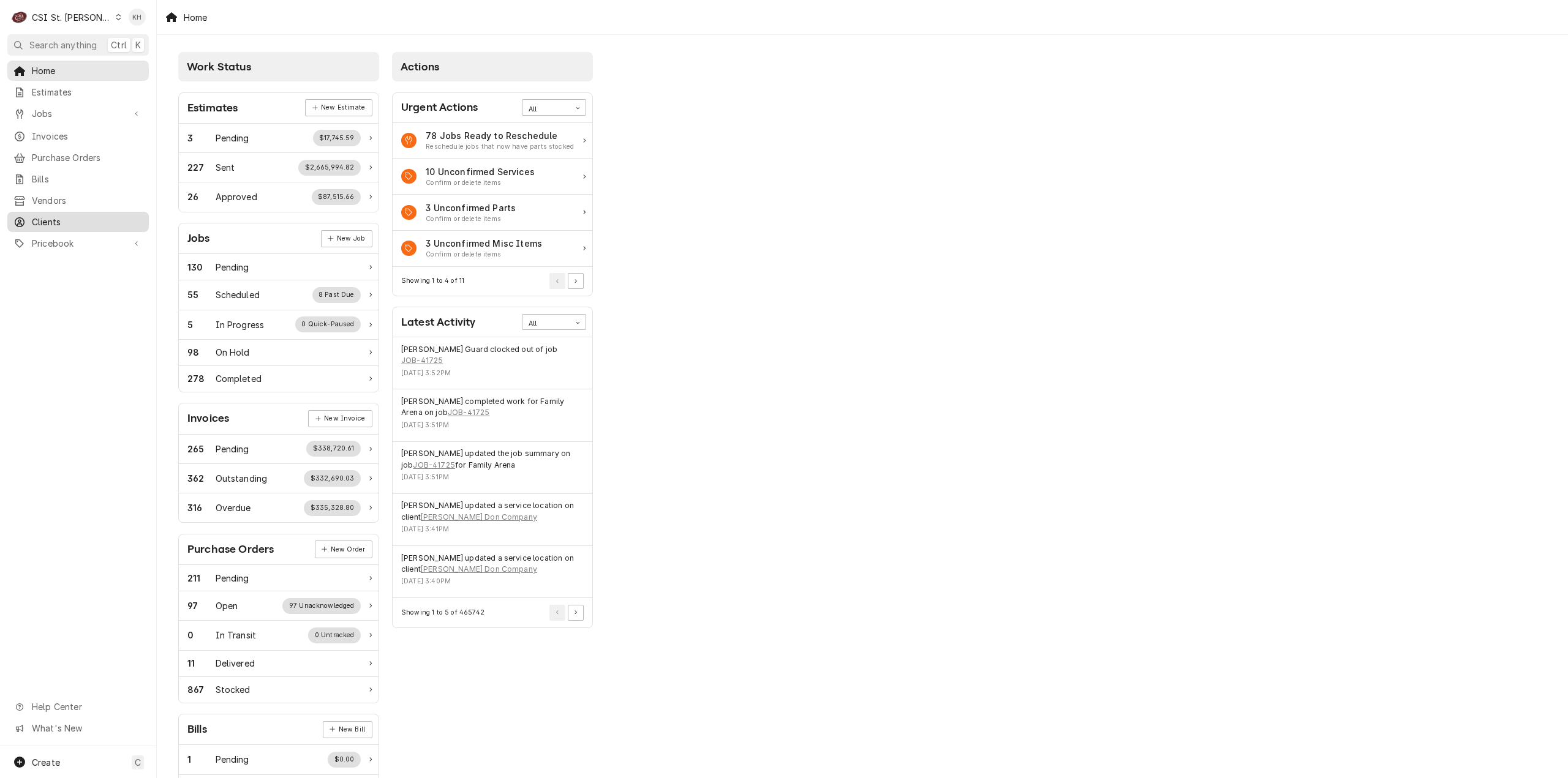
click at [95, 215] on span "Clients" at bounding box center [87, 222] width 111 height 13
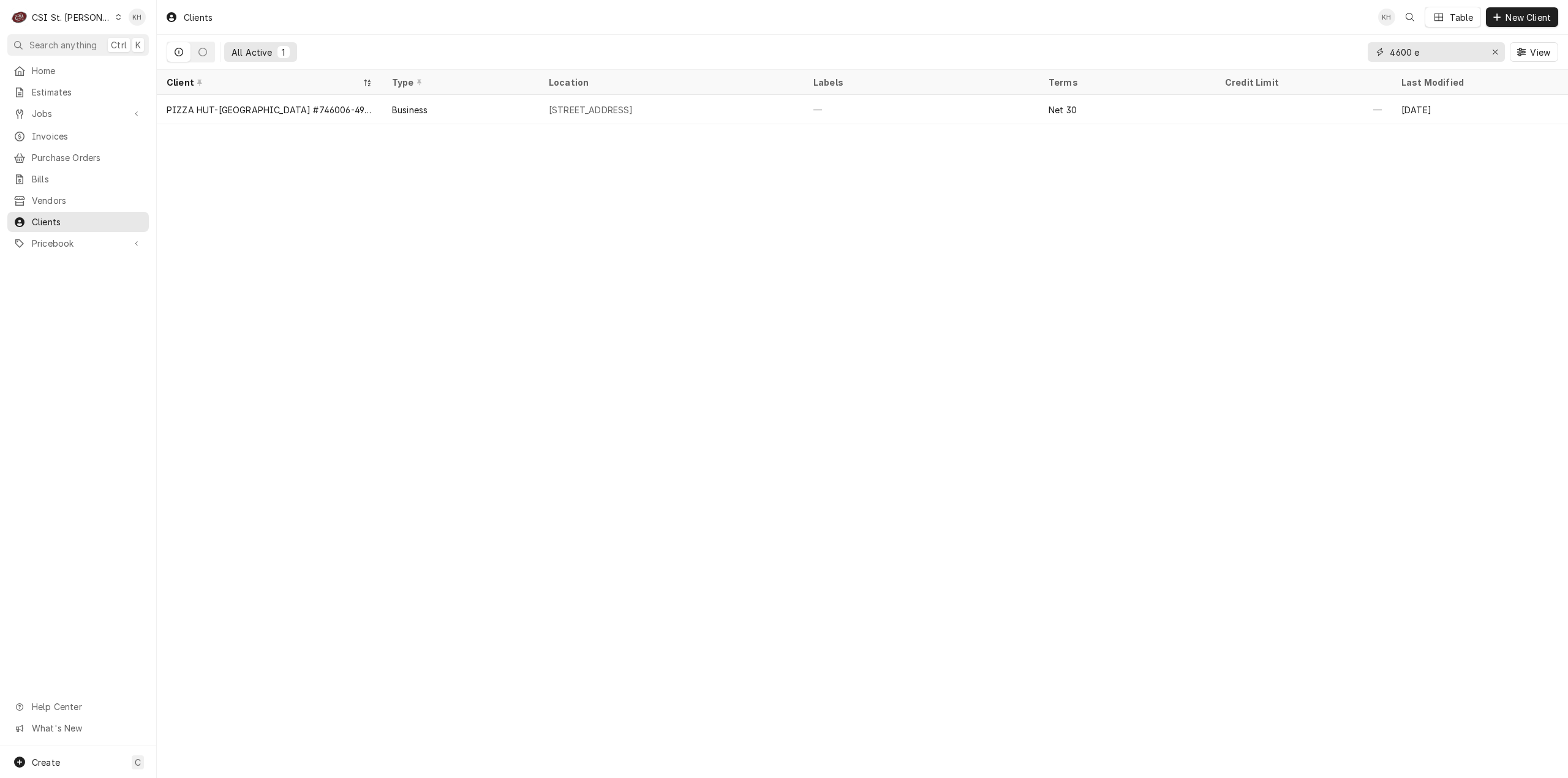
drag, startPoint x: 1436, startPoint y: 54, endPoint x: 1317, endPoint y: 54, distance: 119.0
click at [1317, 54] on div "All Active 1 4600 e View" at bounding box center [862, 52] width 1391 height 35
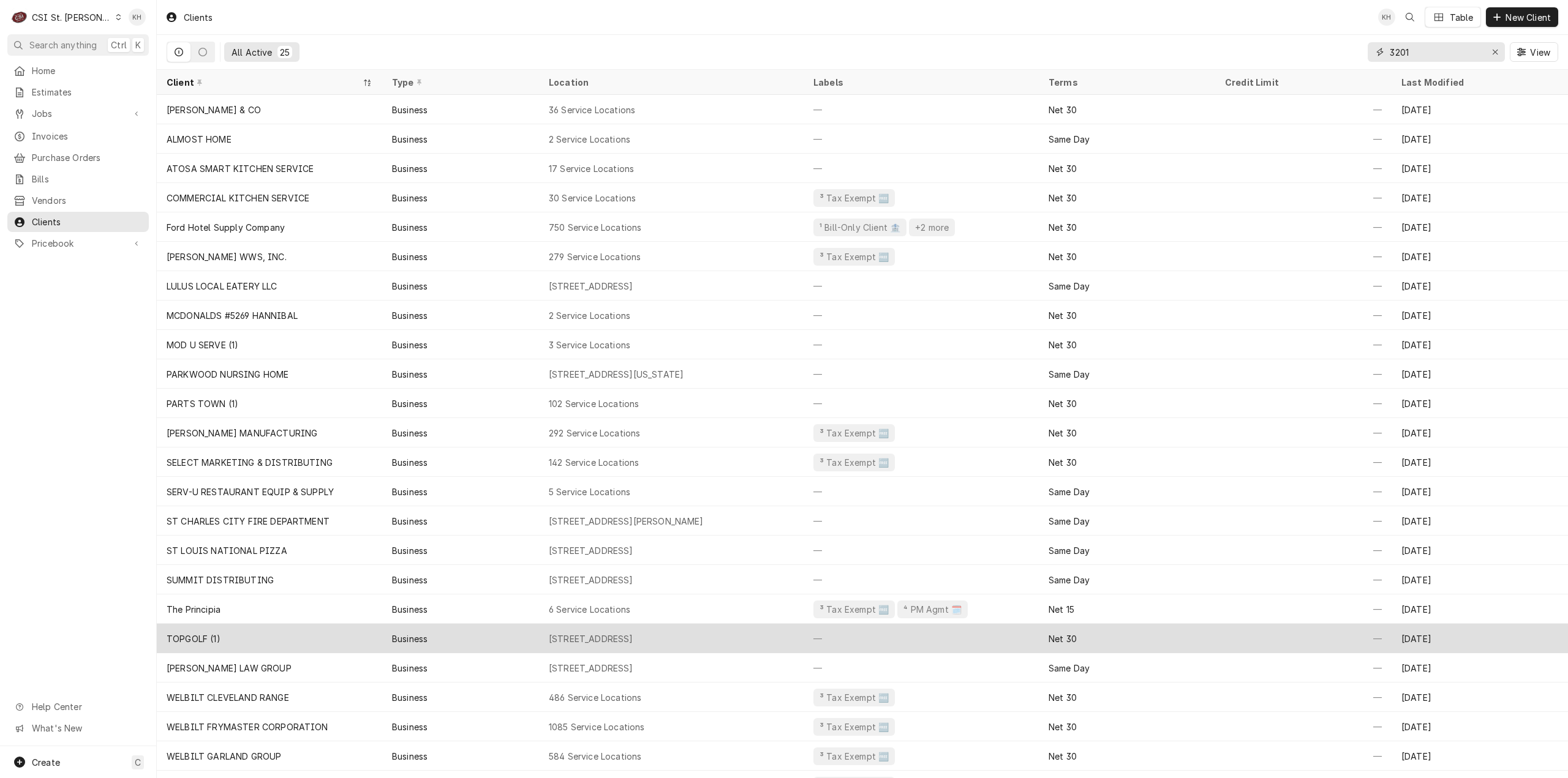
type input "3201"
click at [700, 626] on div "3201 Chouteau, St Louis, MO 63103" at bounding box center [671, 639] width 265 height 30
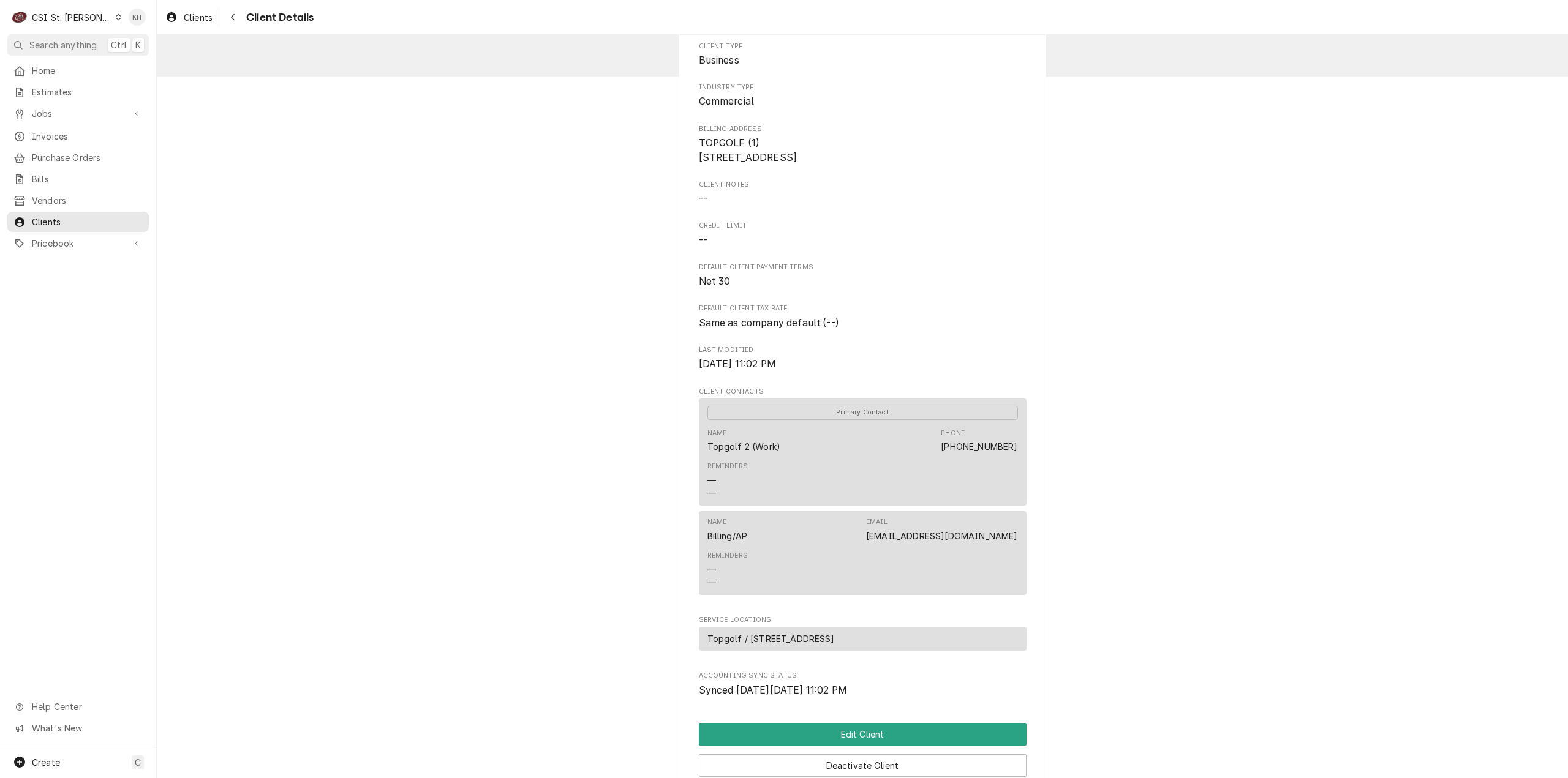
scroll to position [122, 0]
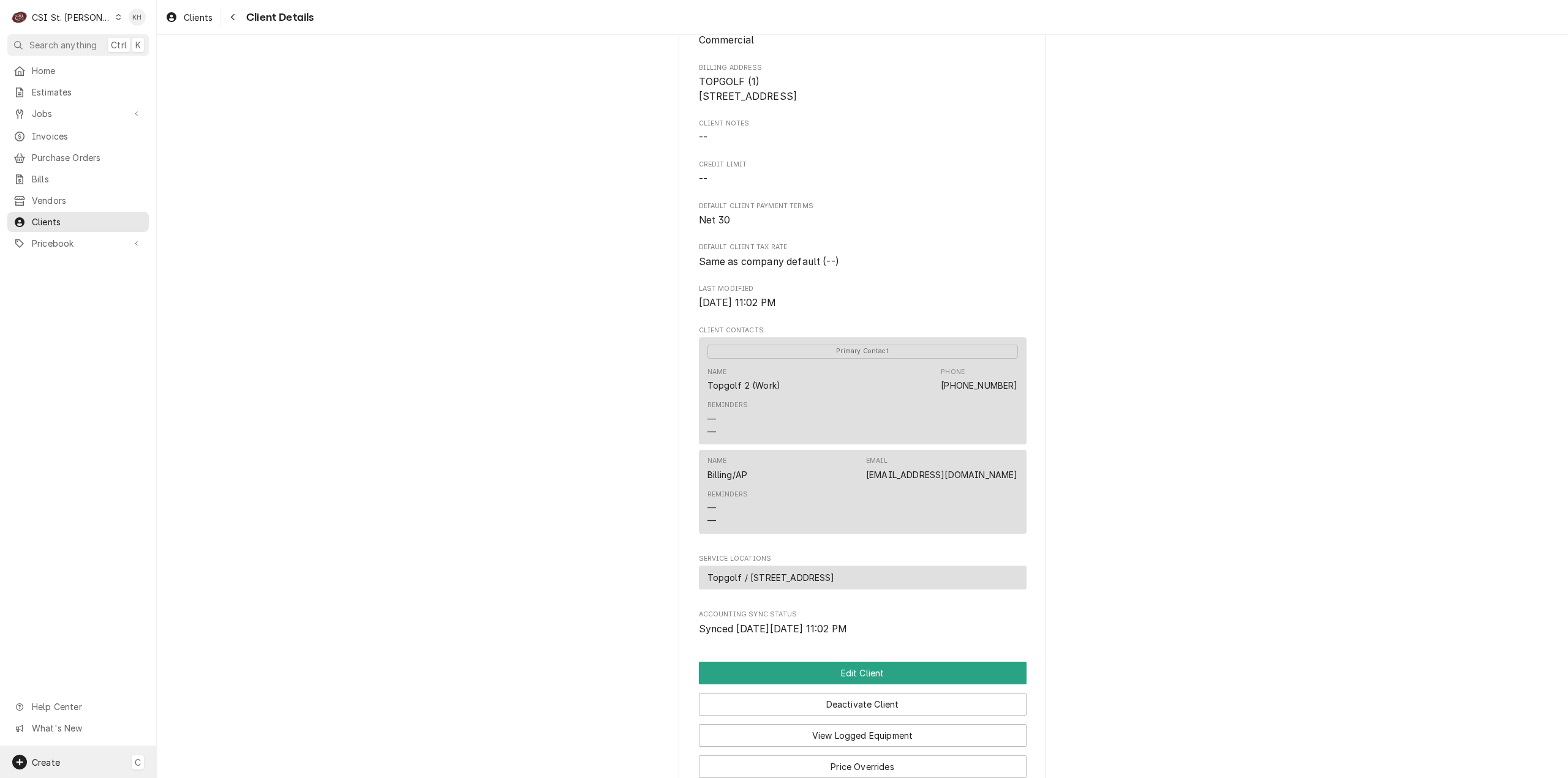
click at [66, 769] on div "Create C" at bounding box center [78, 762] width 156 height 32
click at [211, 638] on div "Job" at bounding box center [229, 636] width 82 height 13
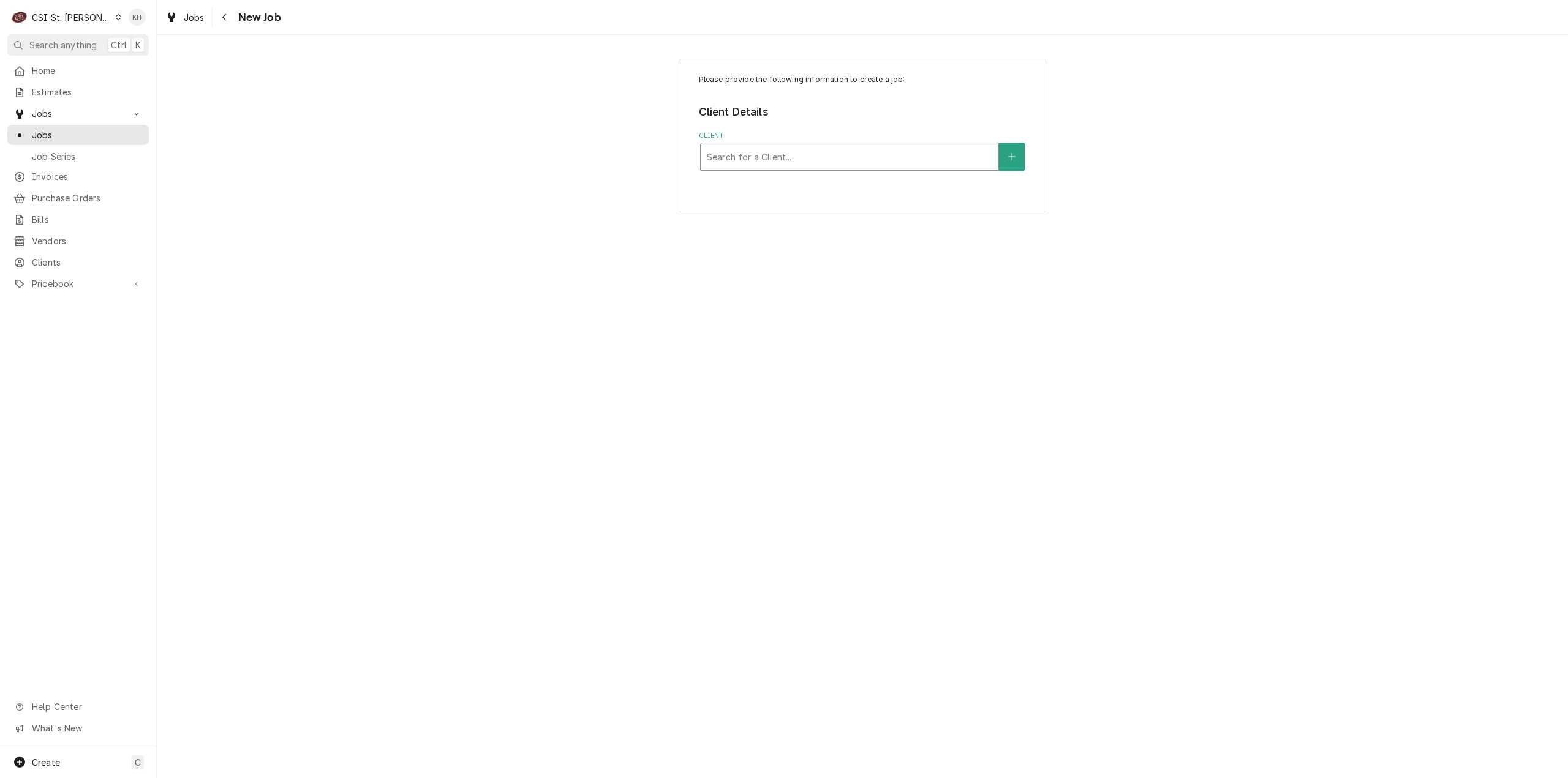
click at [829, 149] on div "Client" at bounding box center [850, 157] width 286 height 22
type input "top golf"
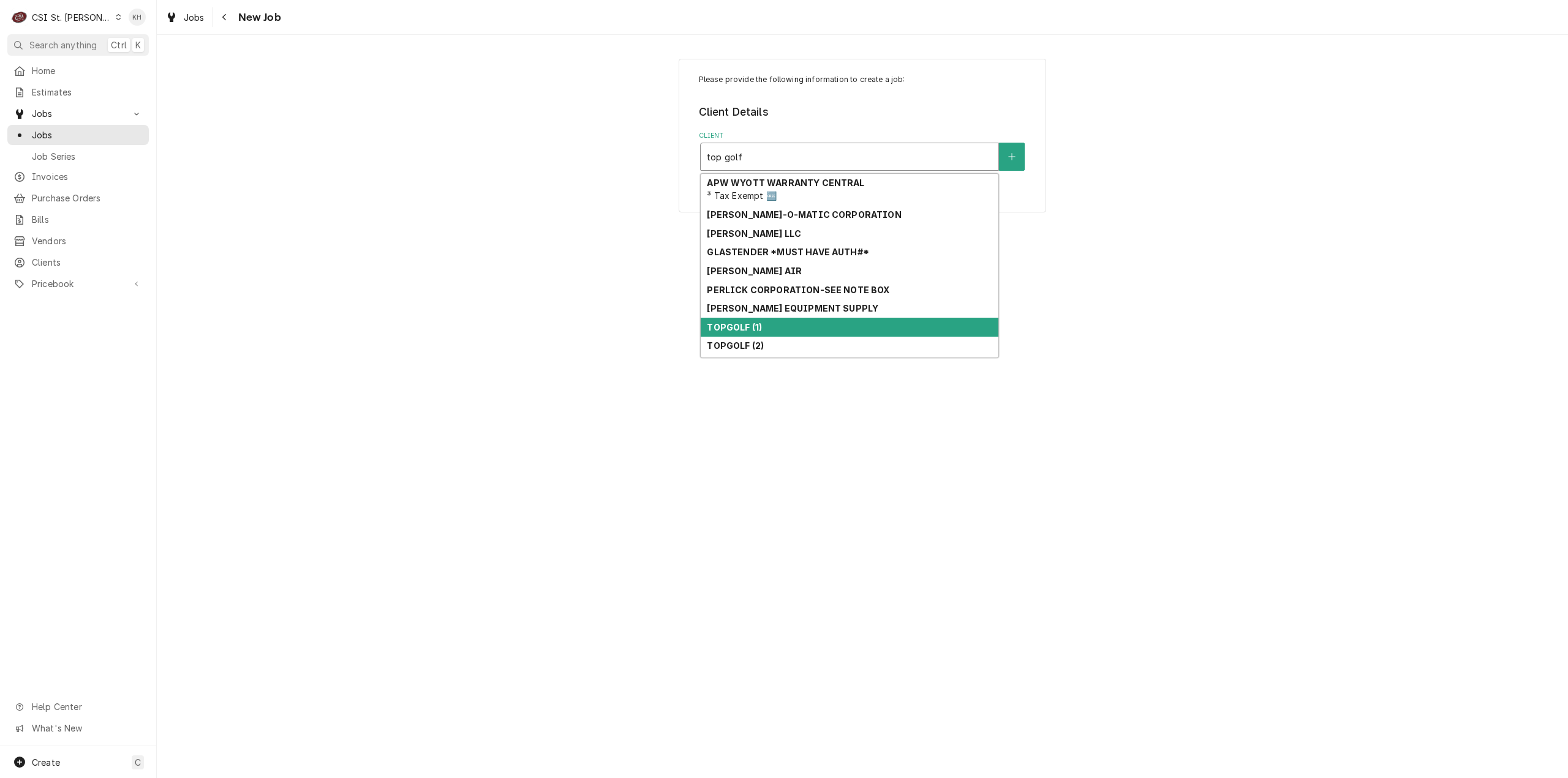
click at [759, 332] on div "TOPGOLF (1)" at bounding box center [849, 327] width 298 height 19
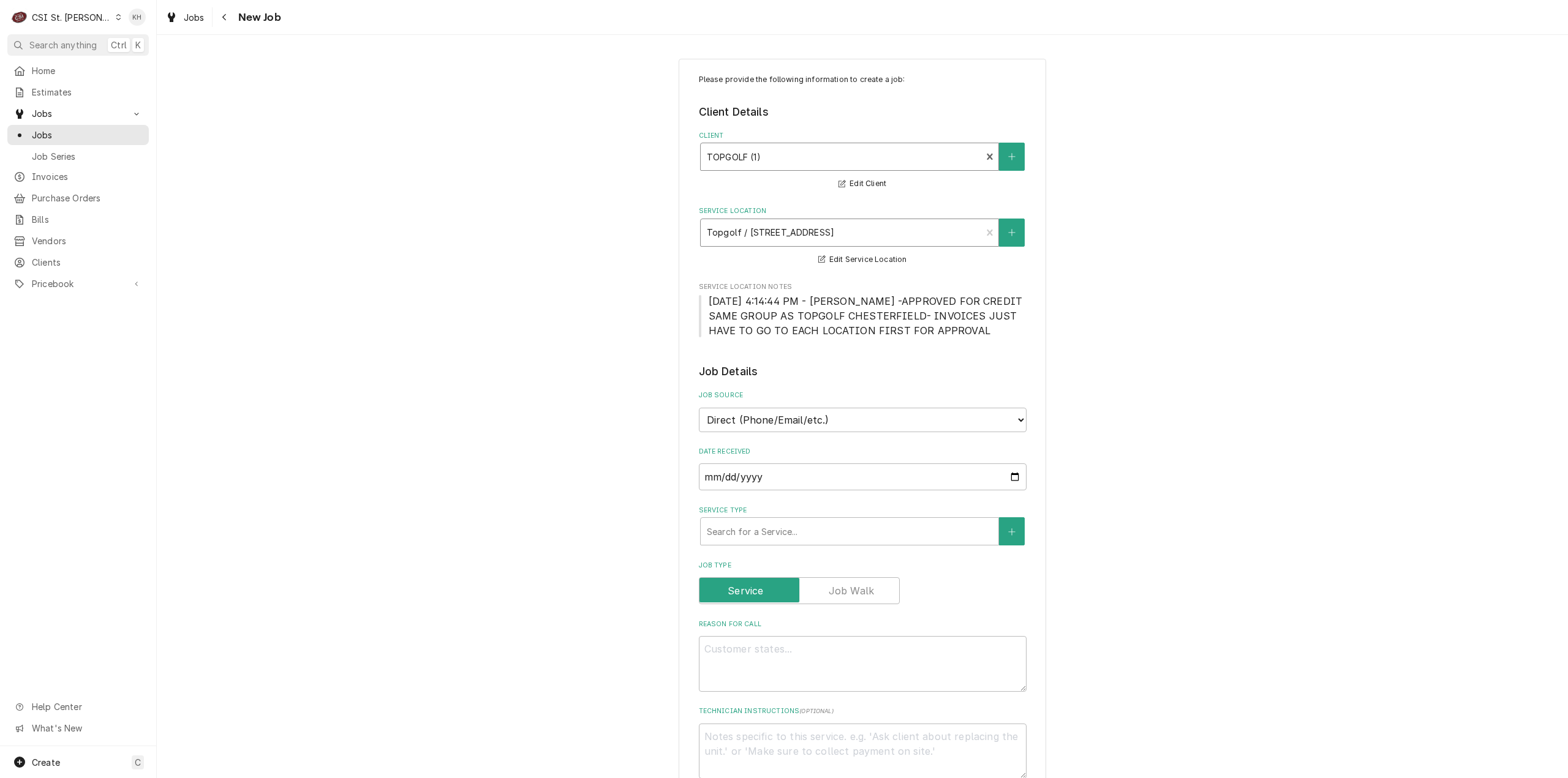
click at [817, 231] on div "Service Location" at bounding box center [842, 233] width 269 height 22
click at [818, 231] on div "Service Location" at bounding box center [842, 233] width 269 height 22
click at [802, 671] on textarea "Reason For Call" at bounding box center [862, 664] width 328 height 56
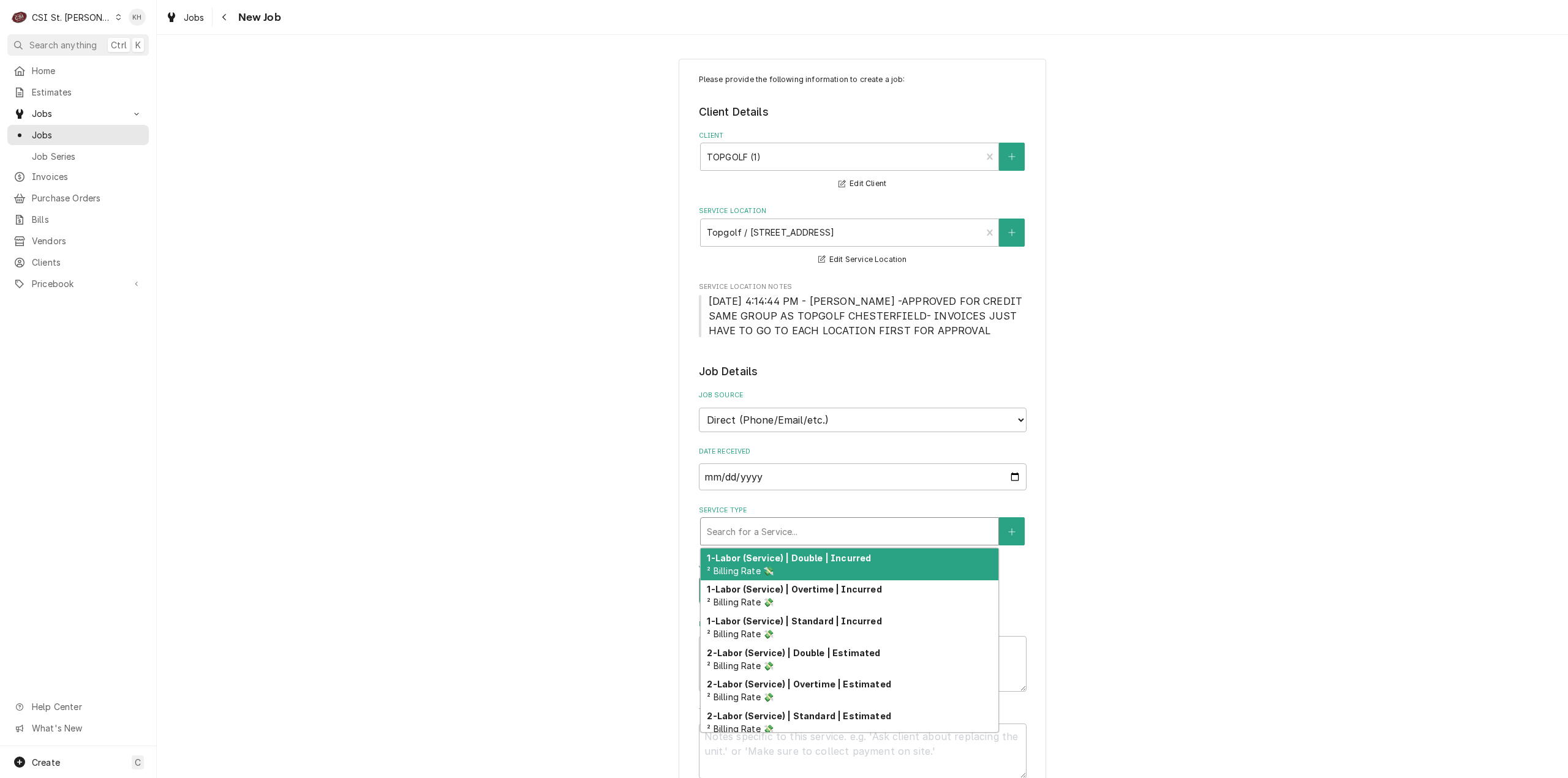
drag, startPoint x: 824, startPoint y: 533, endPoint x: 810, endPoint y: 529, distance: 14.6
click at [822, 533] on div "Service Type" at bounding box center [850, 531] width 286 height 22
type textarea "x"
type input "s"
type textarea "x"
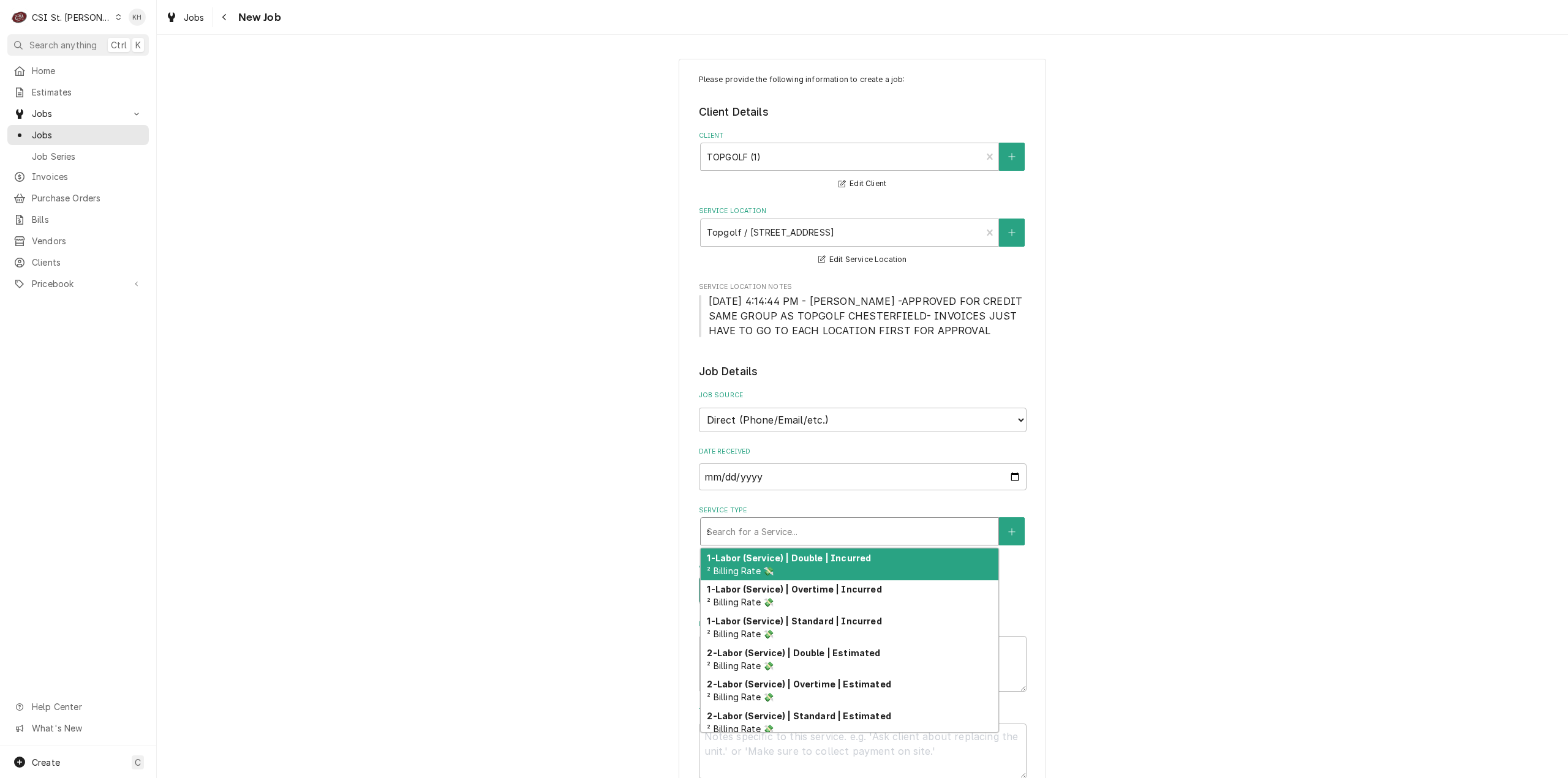
type input "se"
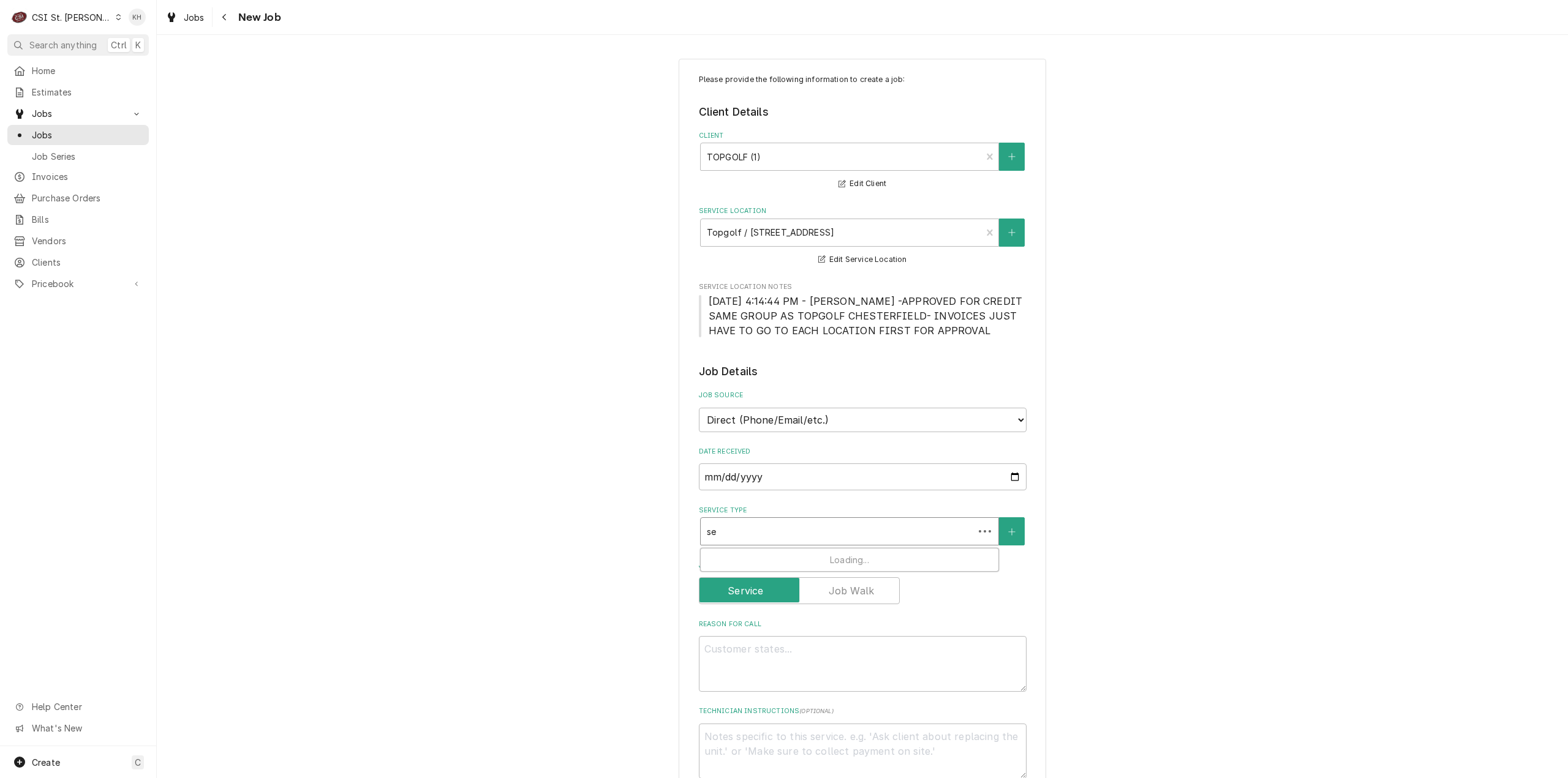
type textarea "x"
type input "ser"
type textarea "x"
type input "serv"
type textarea "x"
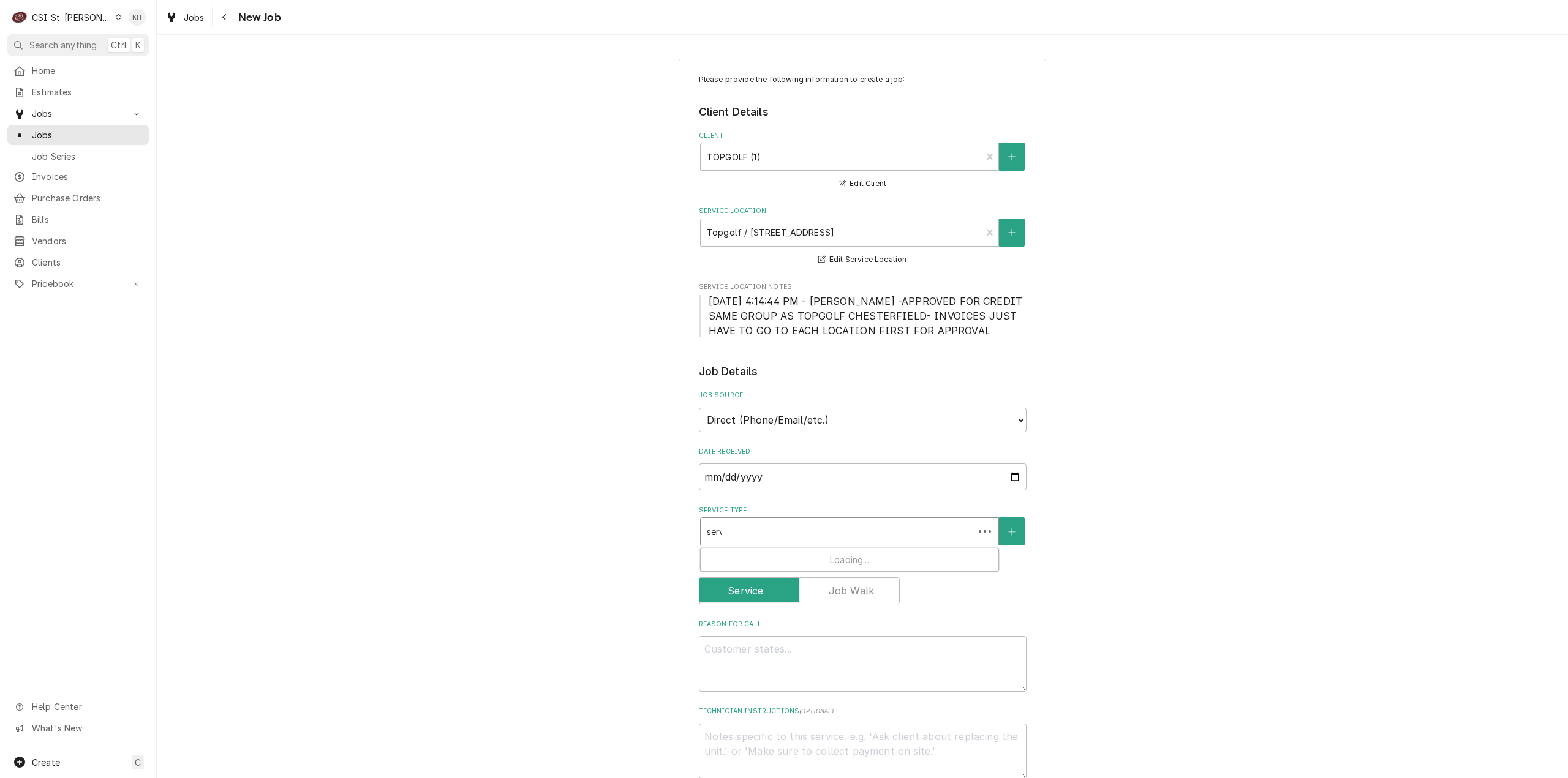
type input "servi"
type textarea "x"
type input "servic"
type textarea "x"
type input "service"
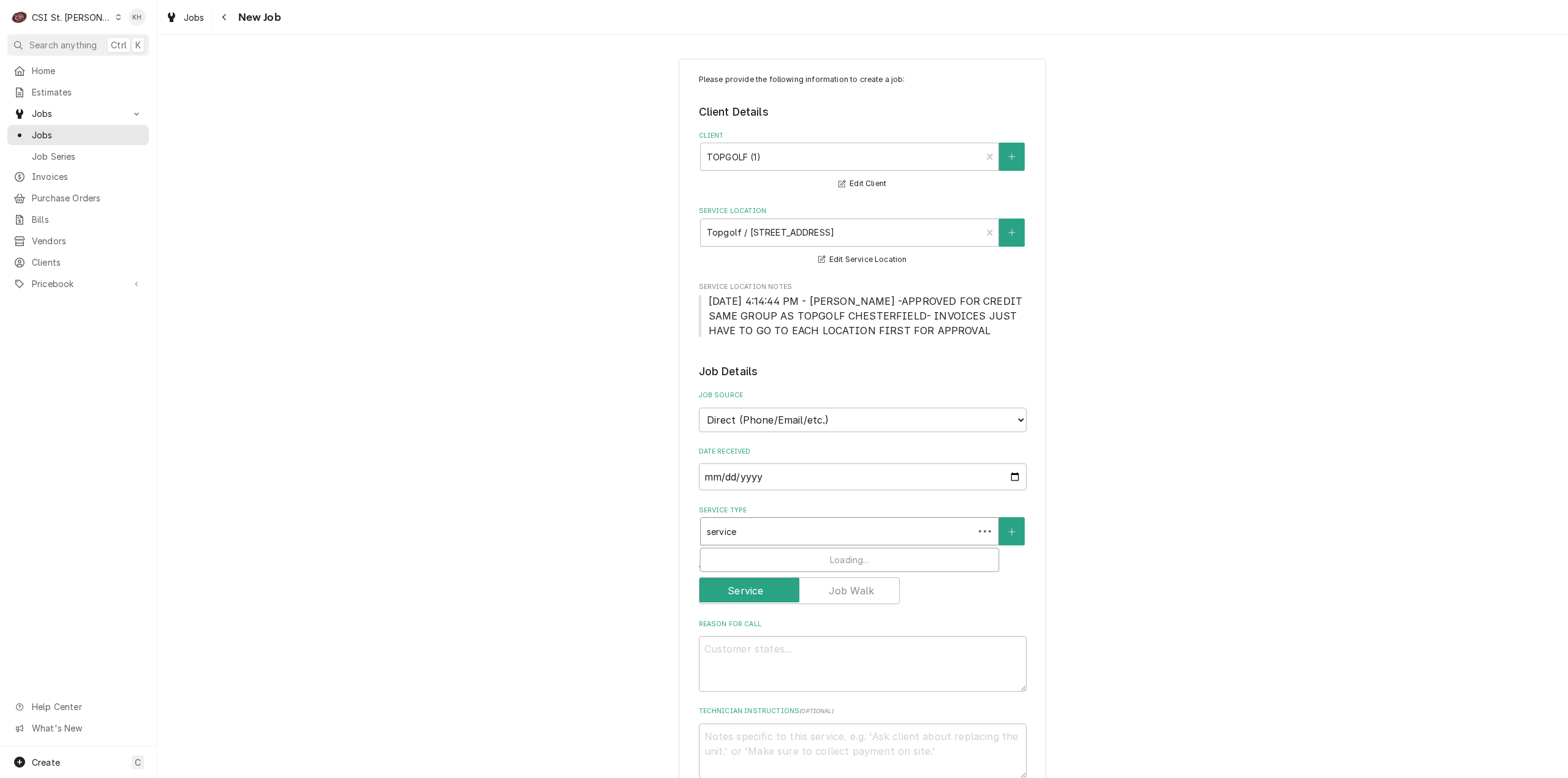
type textarea "x"
type input "service ca"
type textarea "x"
type input "service cal"
type textarea "x"
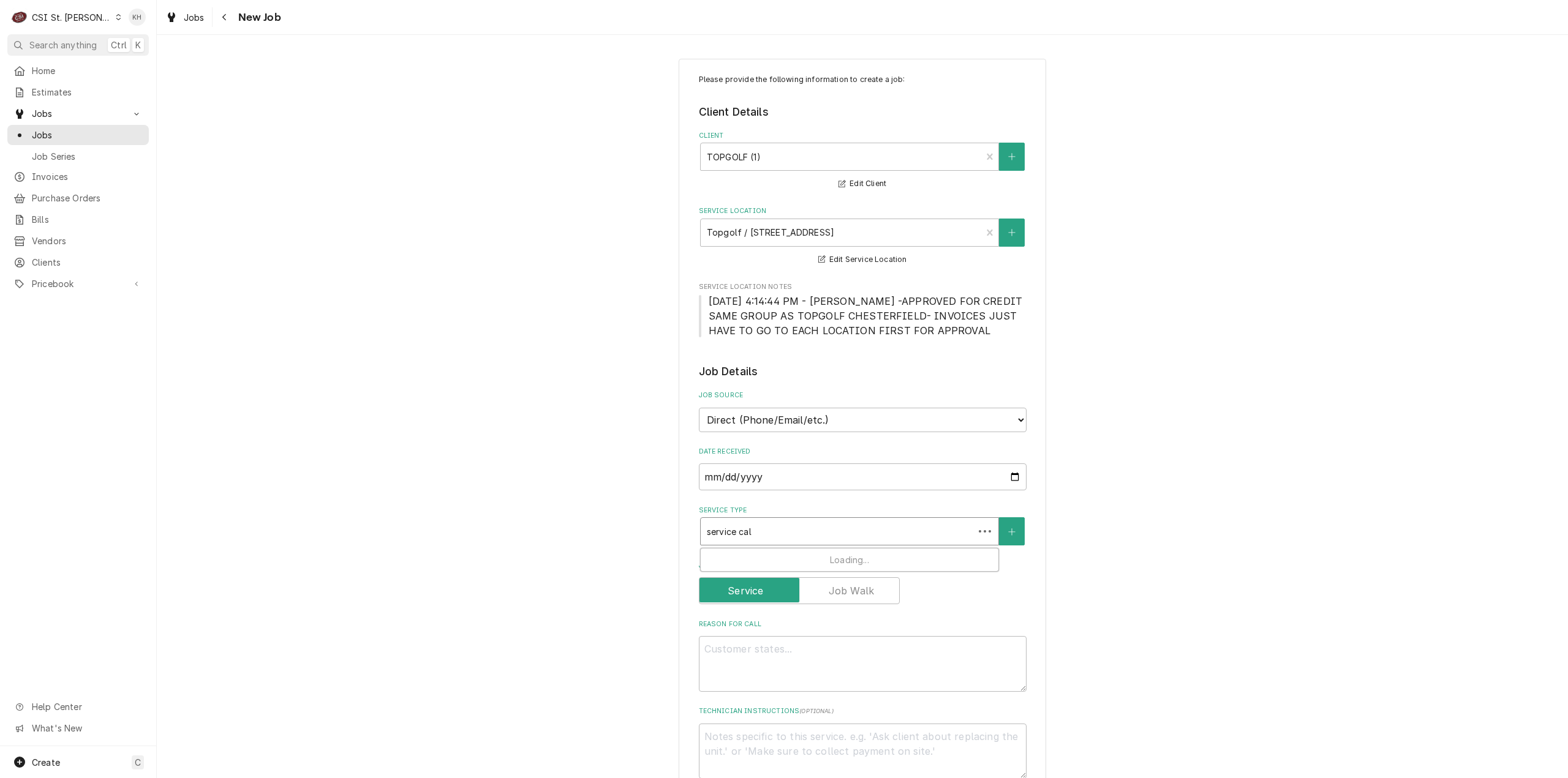
type input "service call"
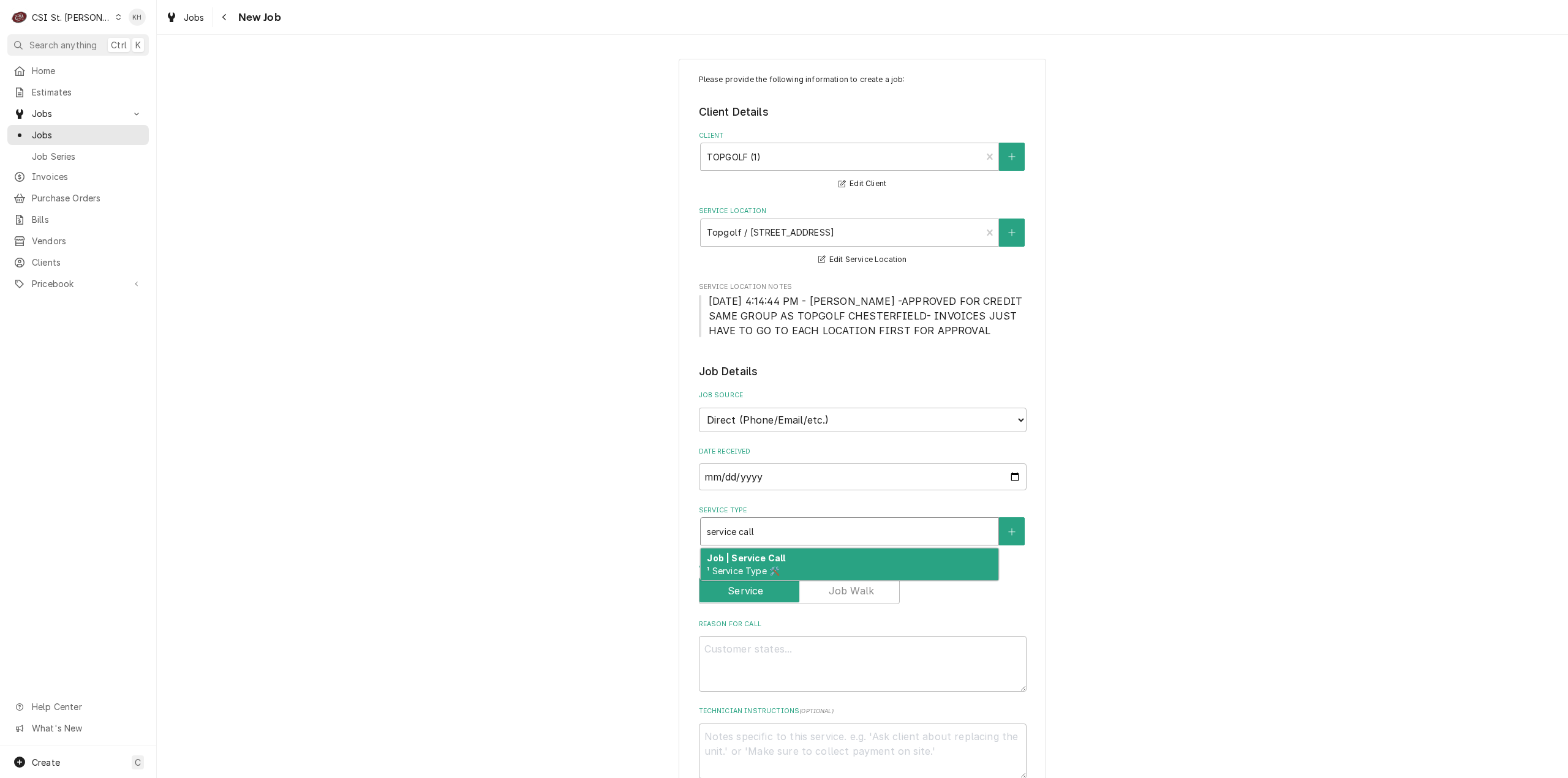
drag, startPoint x: 803, startPoint y: 560, endPoint x: 801, endPoint y: 570, distance: 10.2
click at [802, 562] on div "Job | Service Call ¹ Service Type 🛠️" at bounding box center [849, 564] width 298 height 32
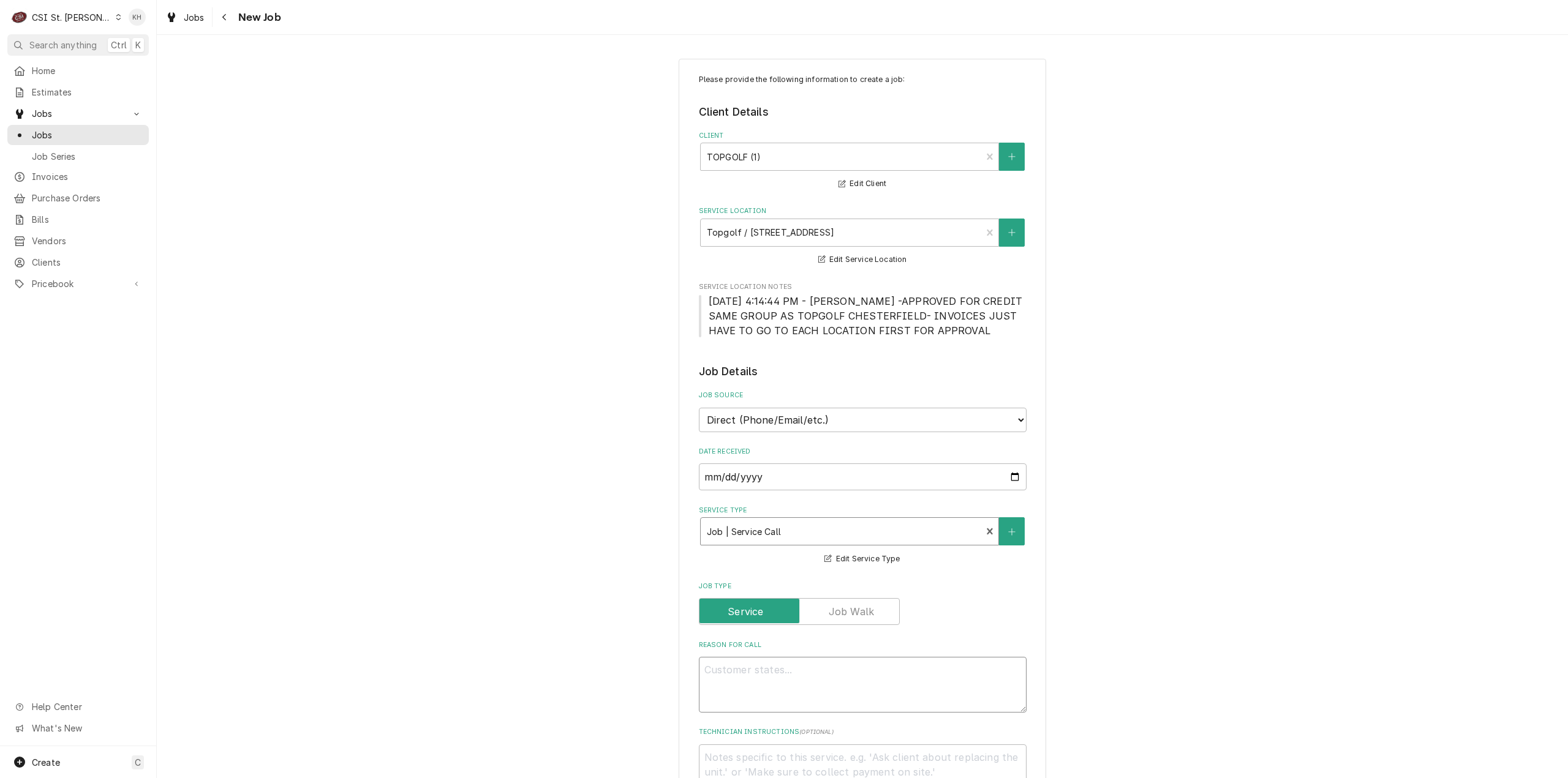
click at [790, 670] on textarea "Reason For Call" at bounding box center [862, 685] width 328 height 56
type textarea "x"
type textarea "P"
type textarea "x"
type textarea "Pi"
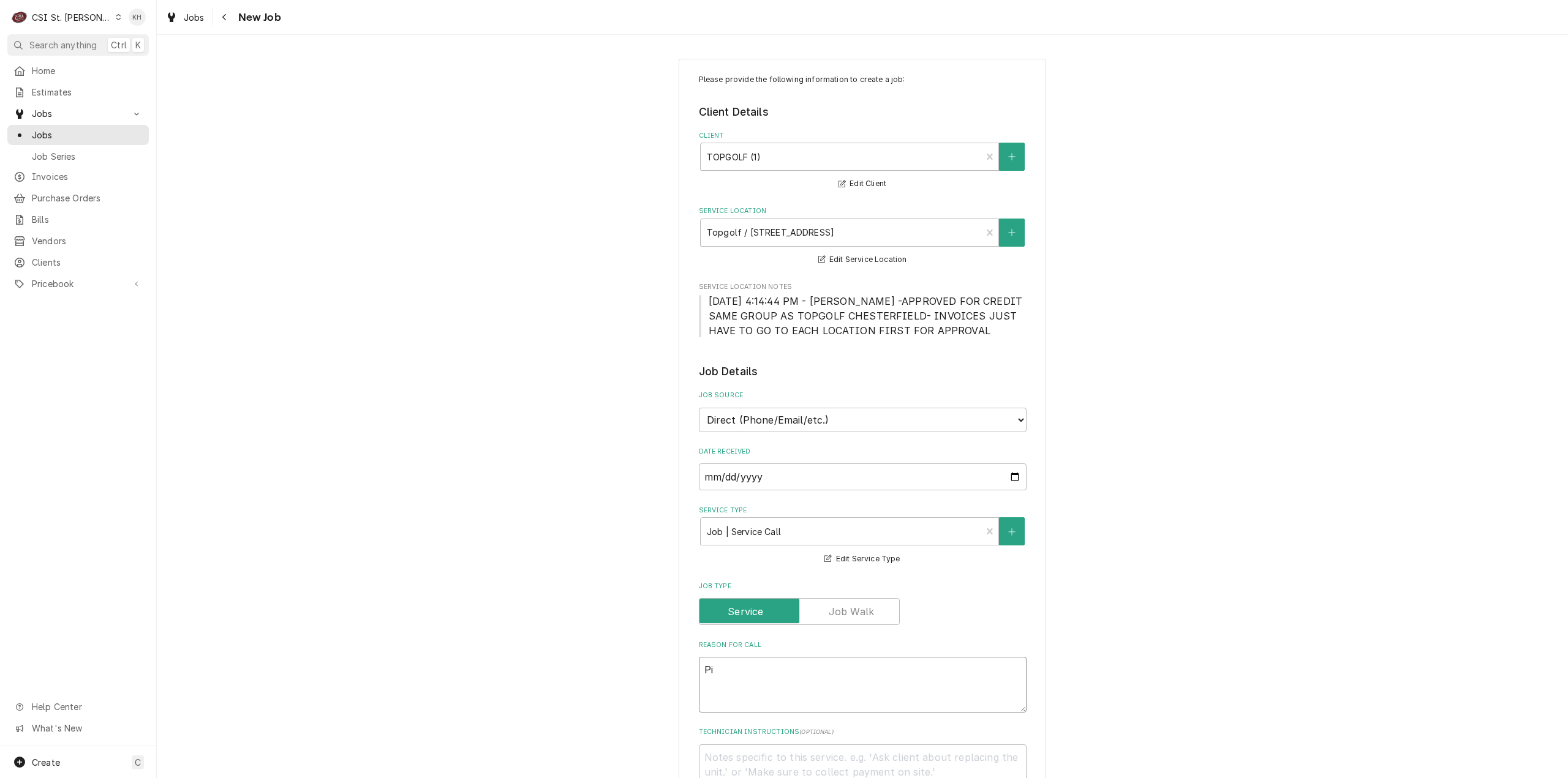
type textarea "x"
type textarea "Piz"
type textarea "x"
type textarea "Pizz"
type textarea "x"
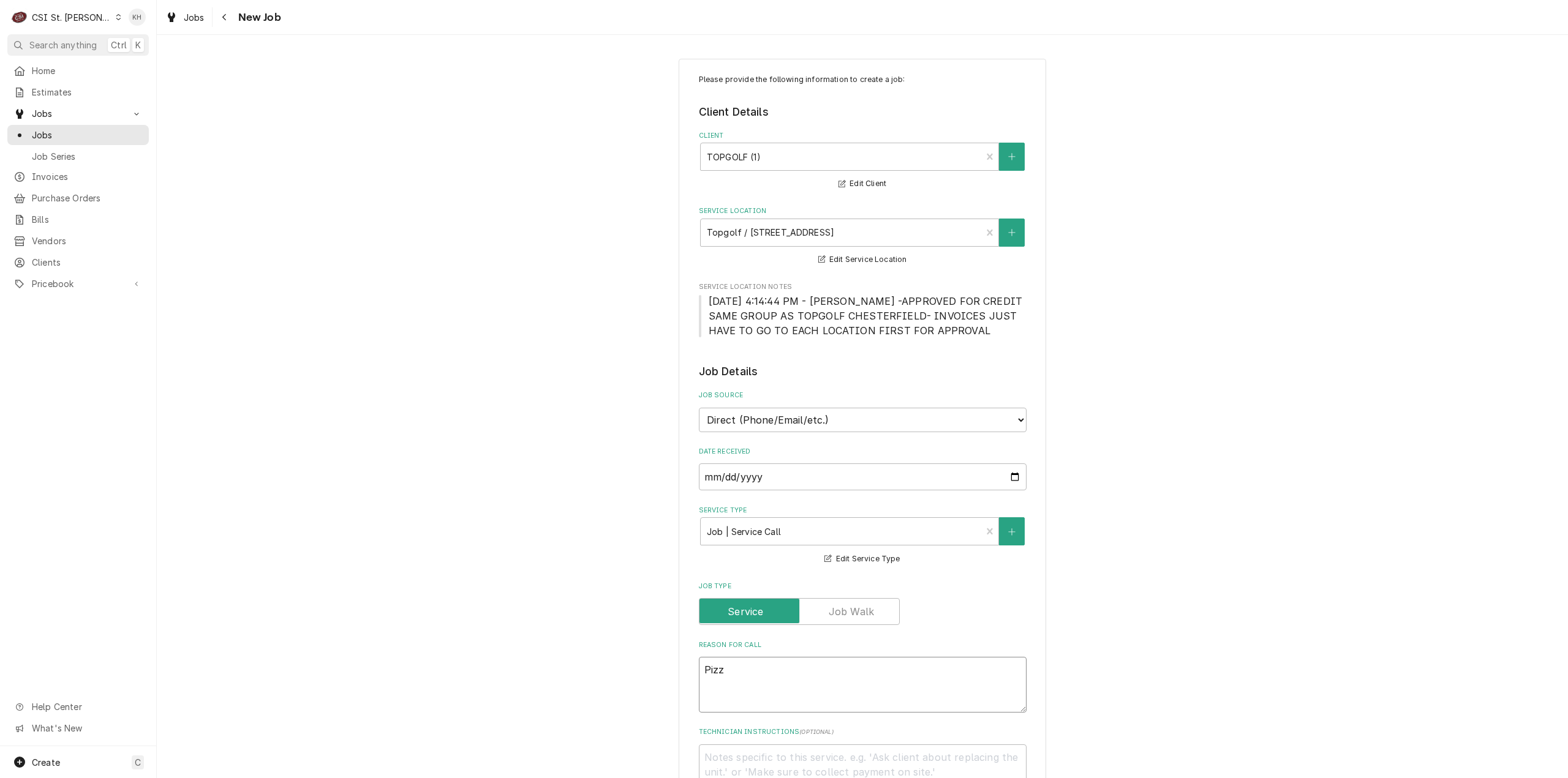
type textarea "Pizza"
type textarea "x"
type textarea "Pizza"
type textarea "x"
type textarea "Pizza ov"
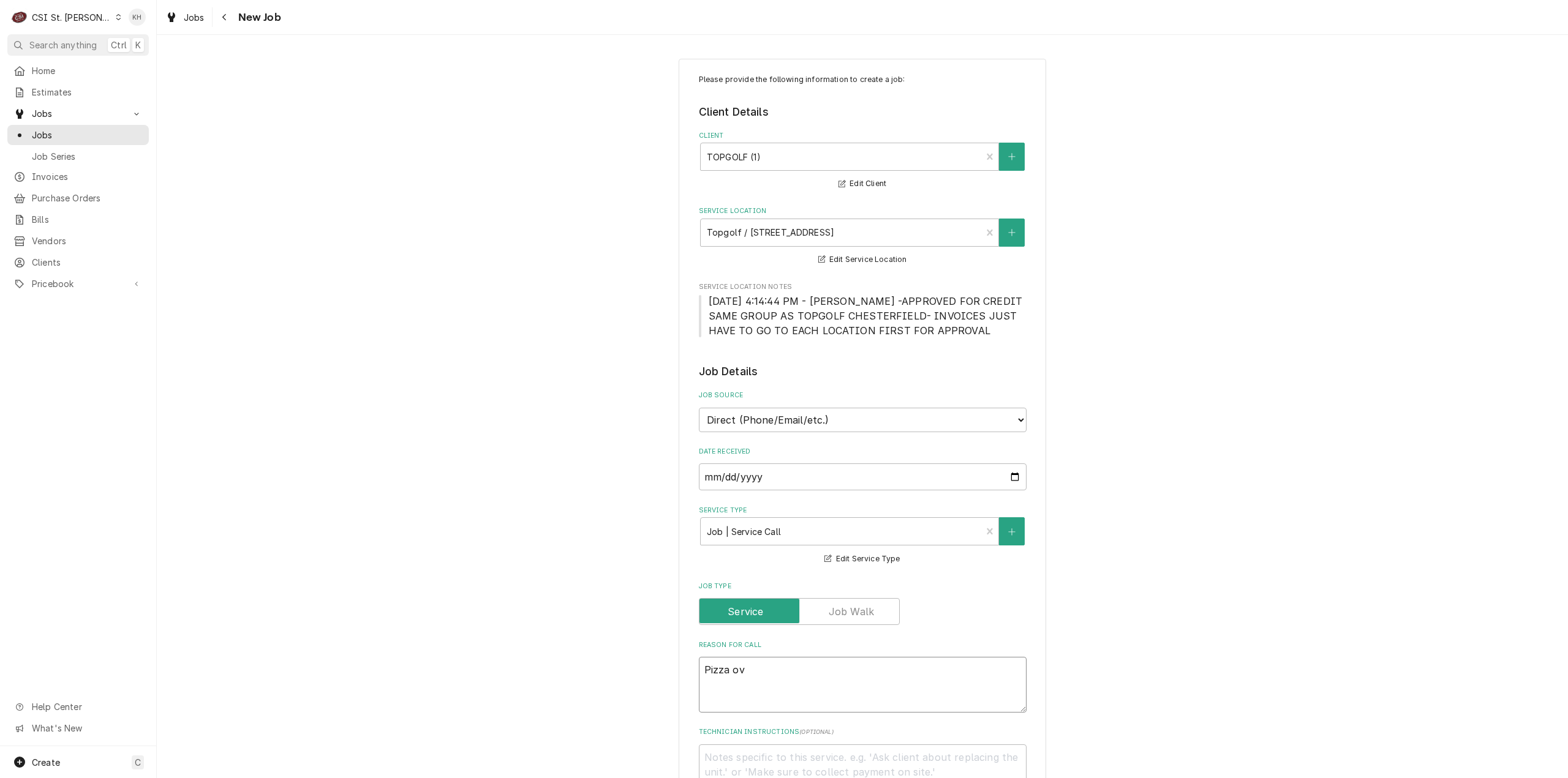
type textarea "x"
type textarea "Pizza ove"
type textarea "x"
type textarea "Pizza oven"
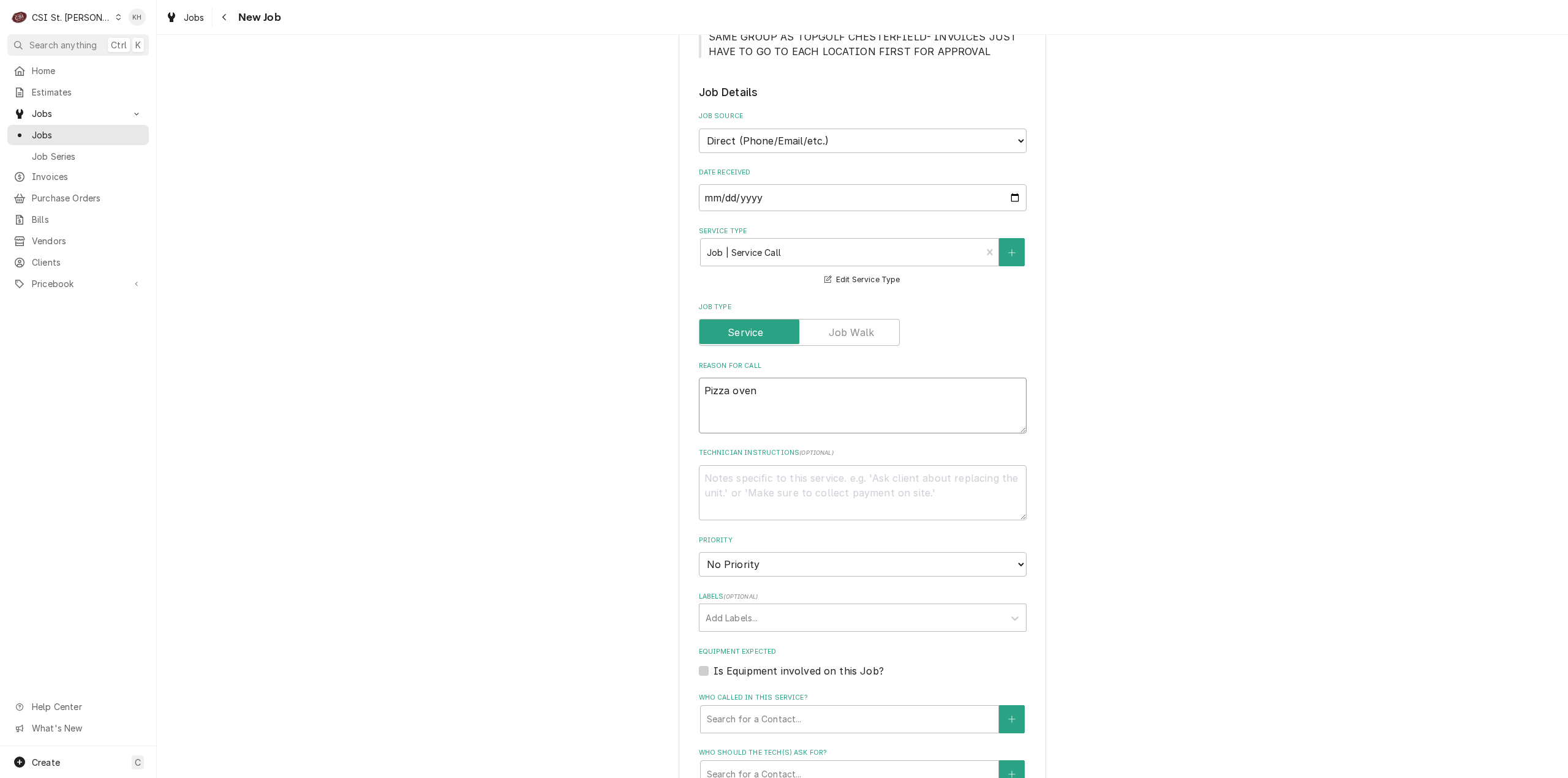
scroll to position [306, 0]
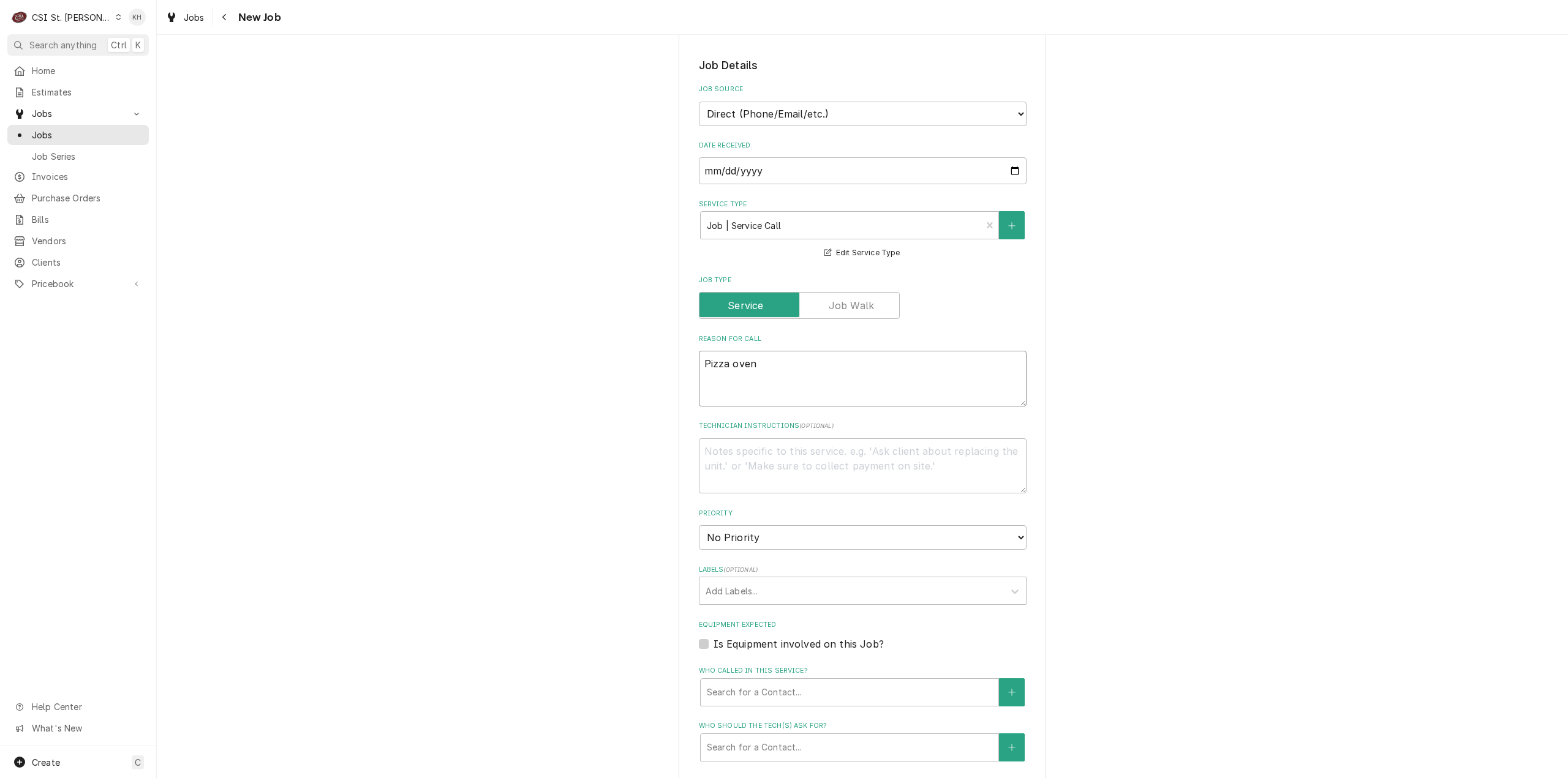
type textarea "x"
type textarea "Pizza oven -"
type textarea "x"
type textarea "Pizza oven -"
type textarea "x"
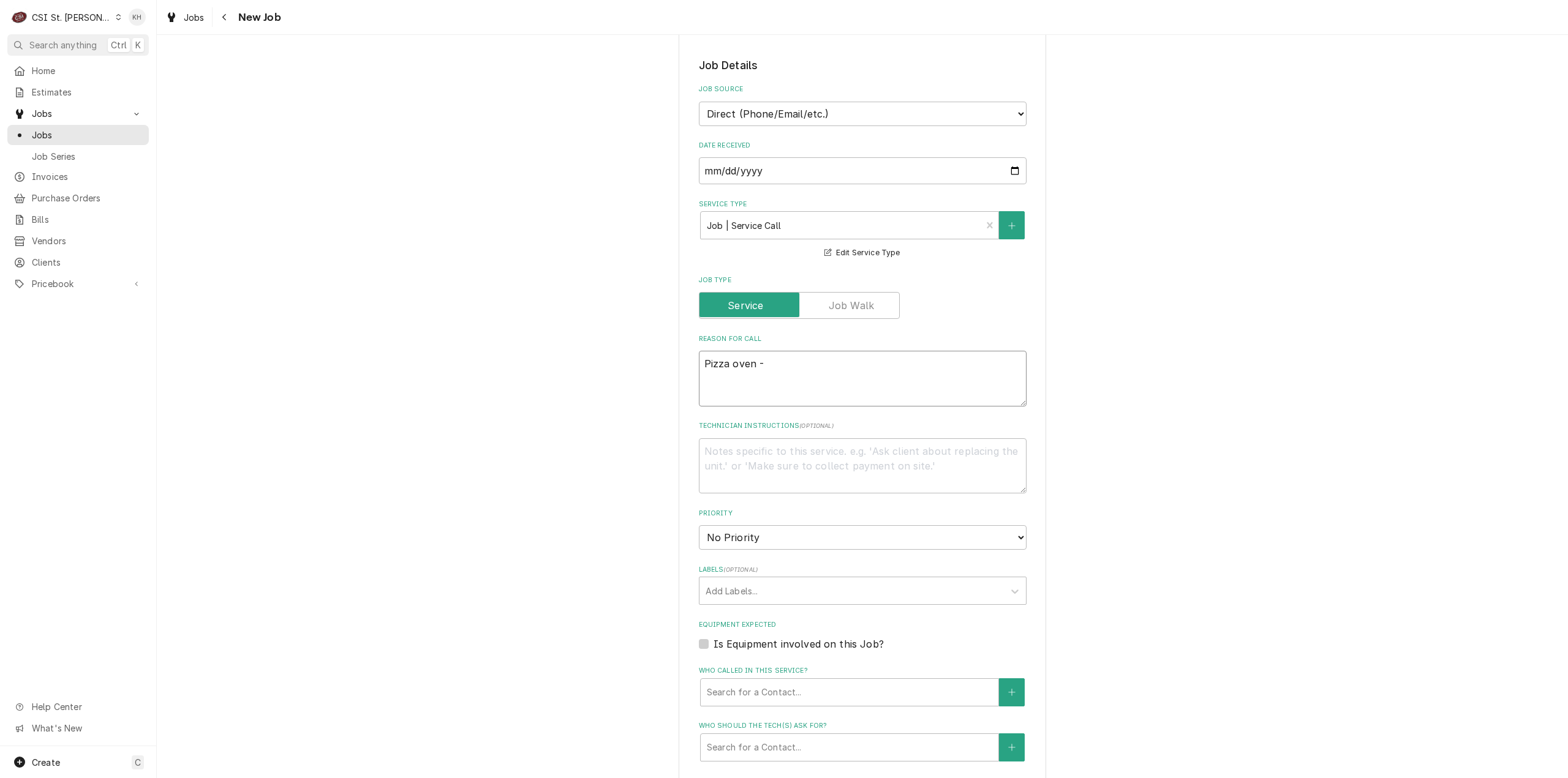
type textarea "Pizza oven - T"
type textarea "x"
type textarea "Pizza oven - To"
type textarea "x"
type textarea "Pizza oven - Top"
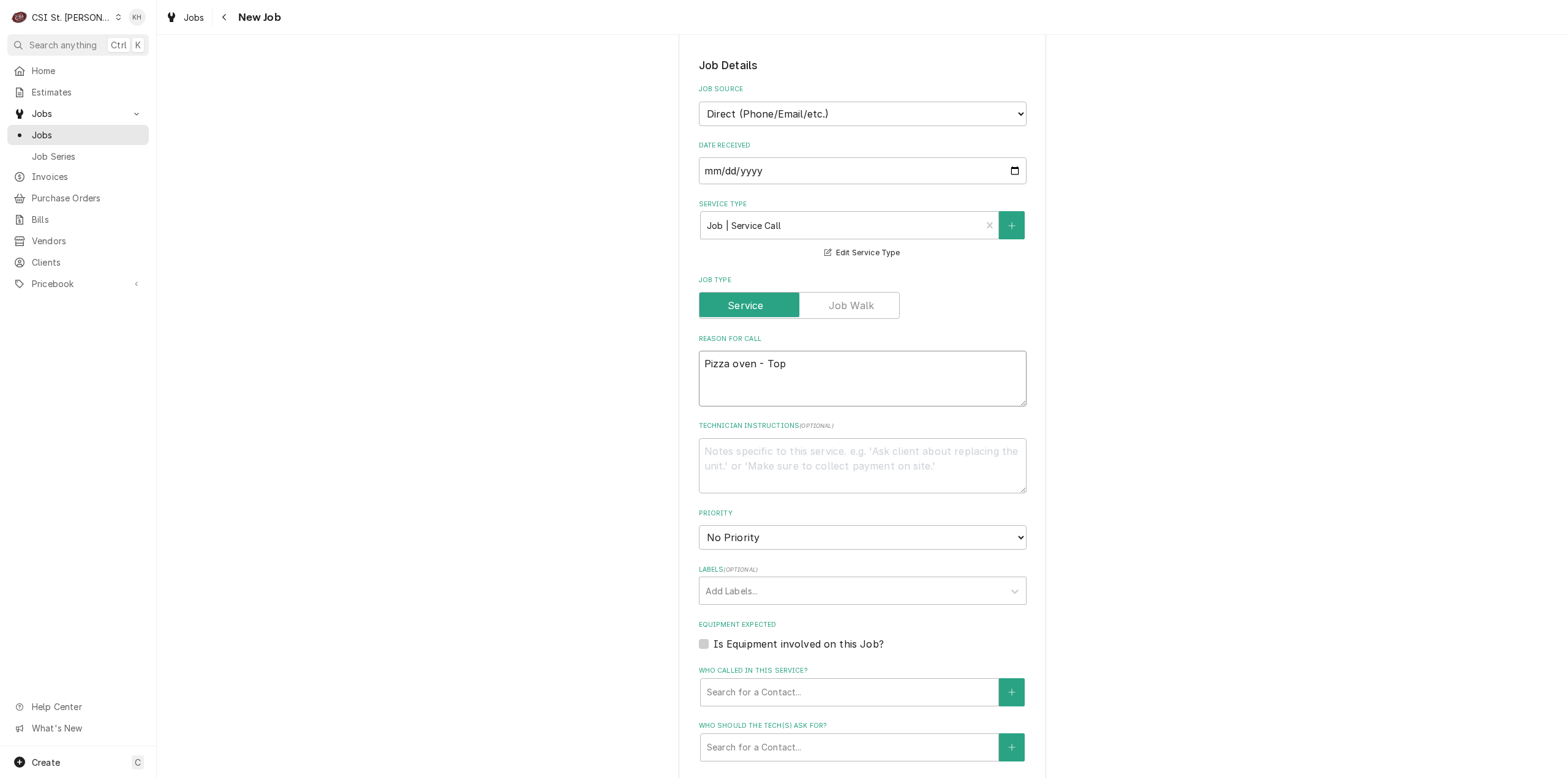
type textarea "x"
type textarea "Pizza oven - Top"
type textarea "x"
type textarea "Pizza oven - Top c"
type textarea "x"
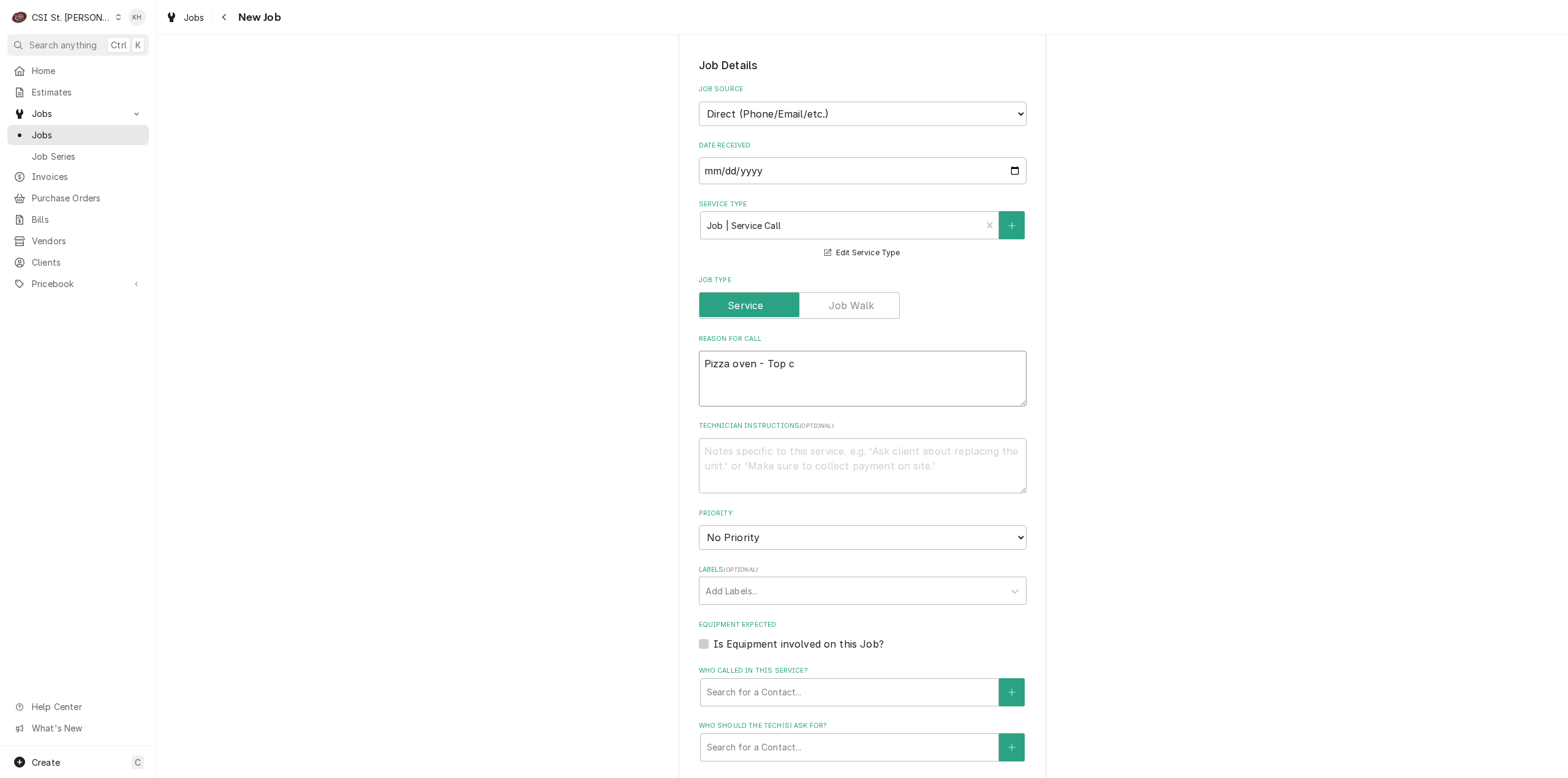
type textarea "Pizza oven - Top co"
type textarea "x"
type textarea "Pizza oven - Top con"
type textarea "x"
type textarea "Pizza oven - Top conv"
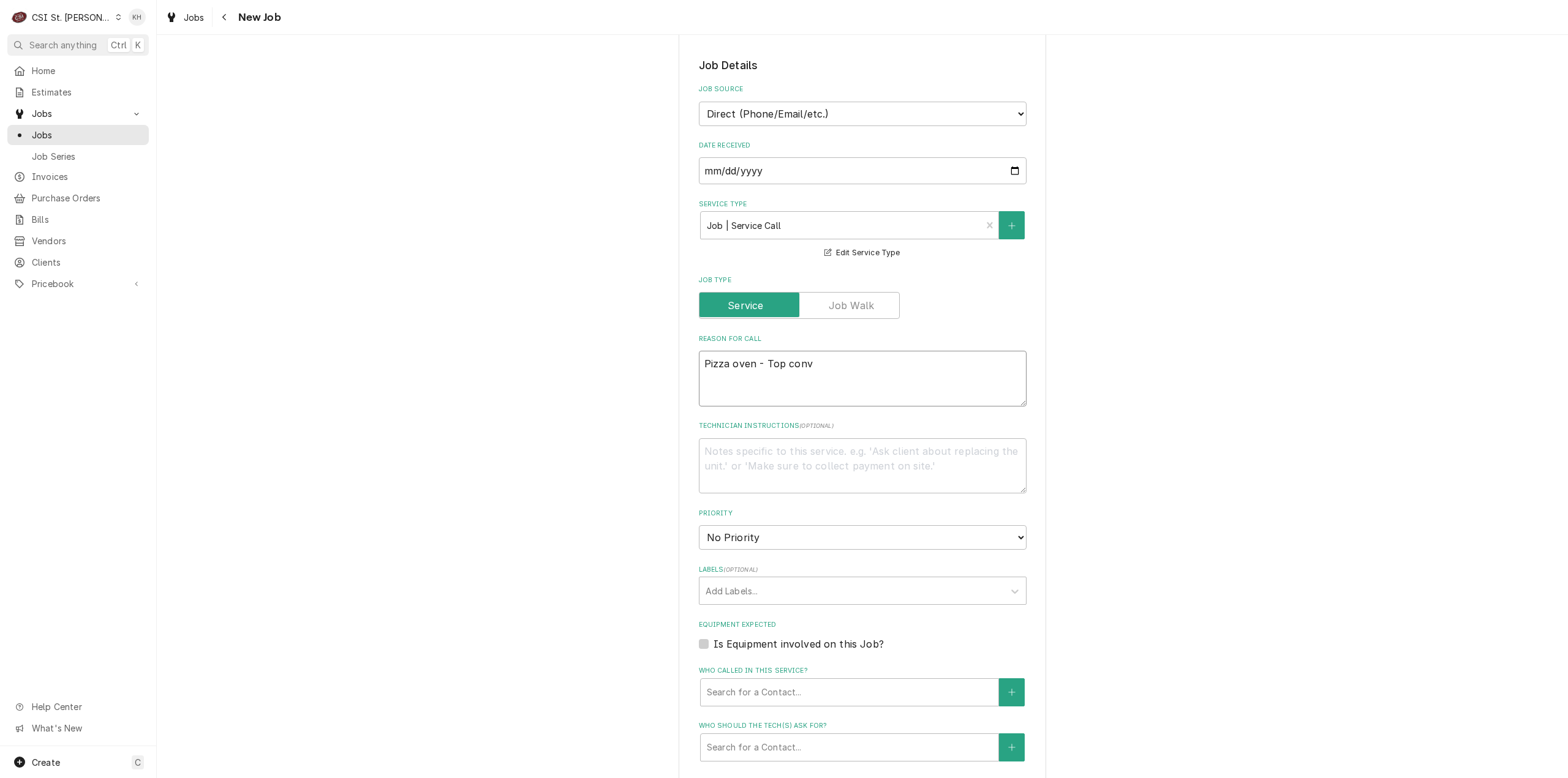
type textarea "x"
type textarea "Pizza oven - Top conve"
type textarea "x"
type textarea "Pizza oven - Top convey"
type textarea "x"
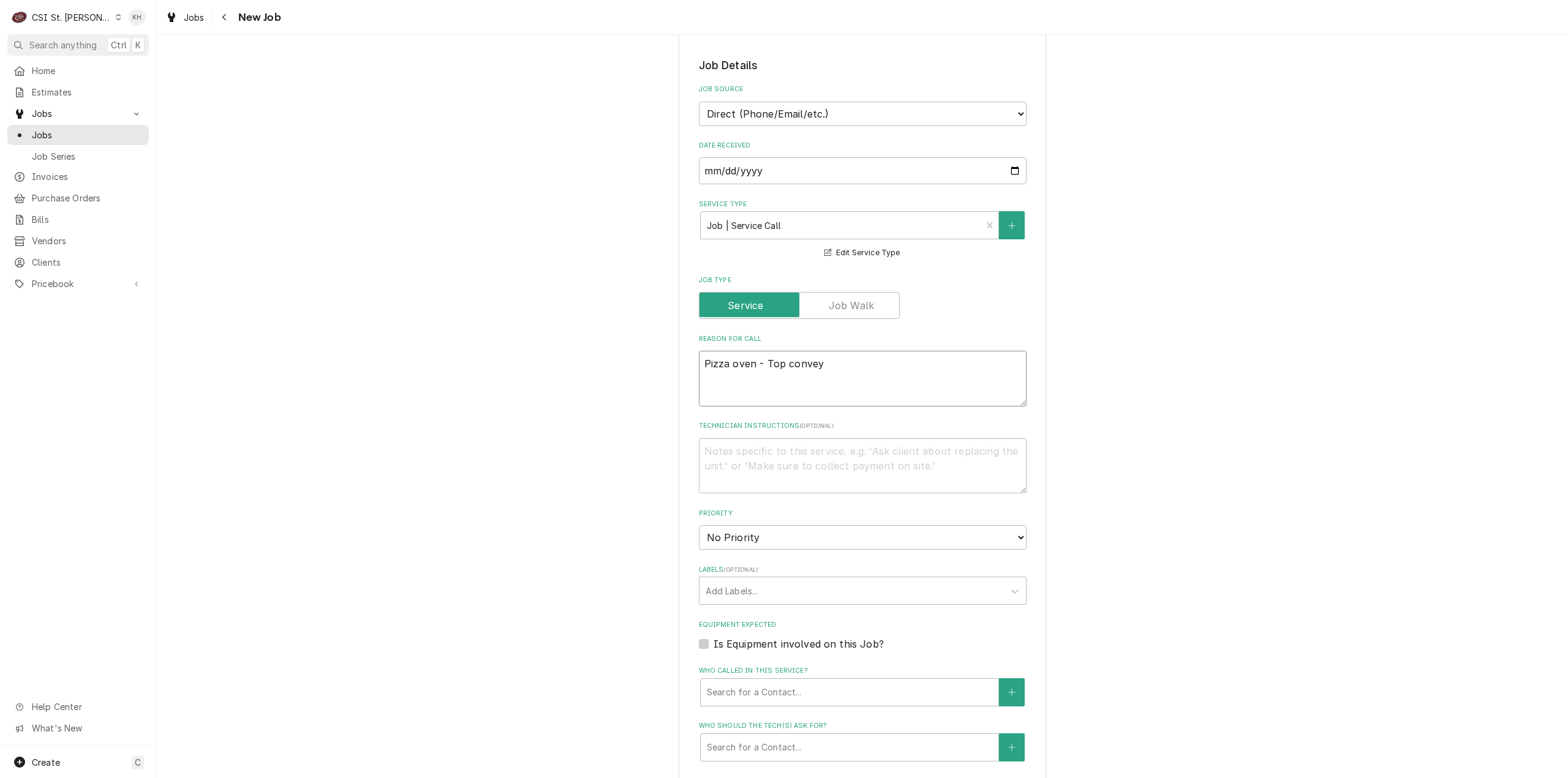
type textarea "Pizza oven - Top conveyo"
type textarea "x"
type textarea "Pizza oven - Top conveyor"
type textarea "x"
type textarea "Pizza oven - Top conveyor"
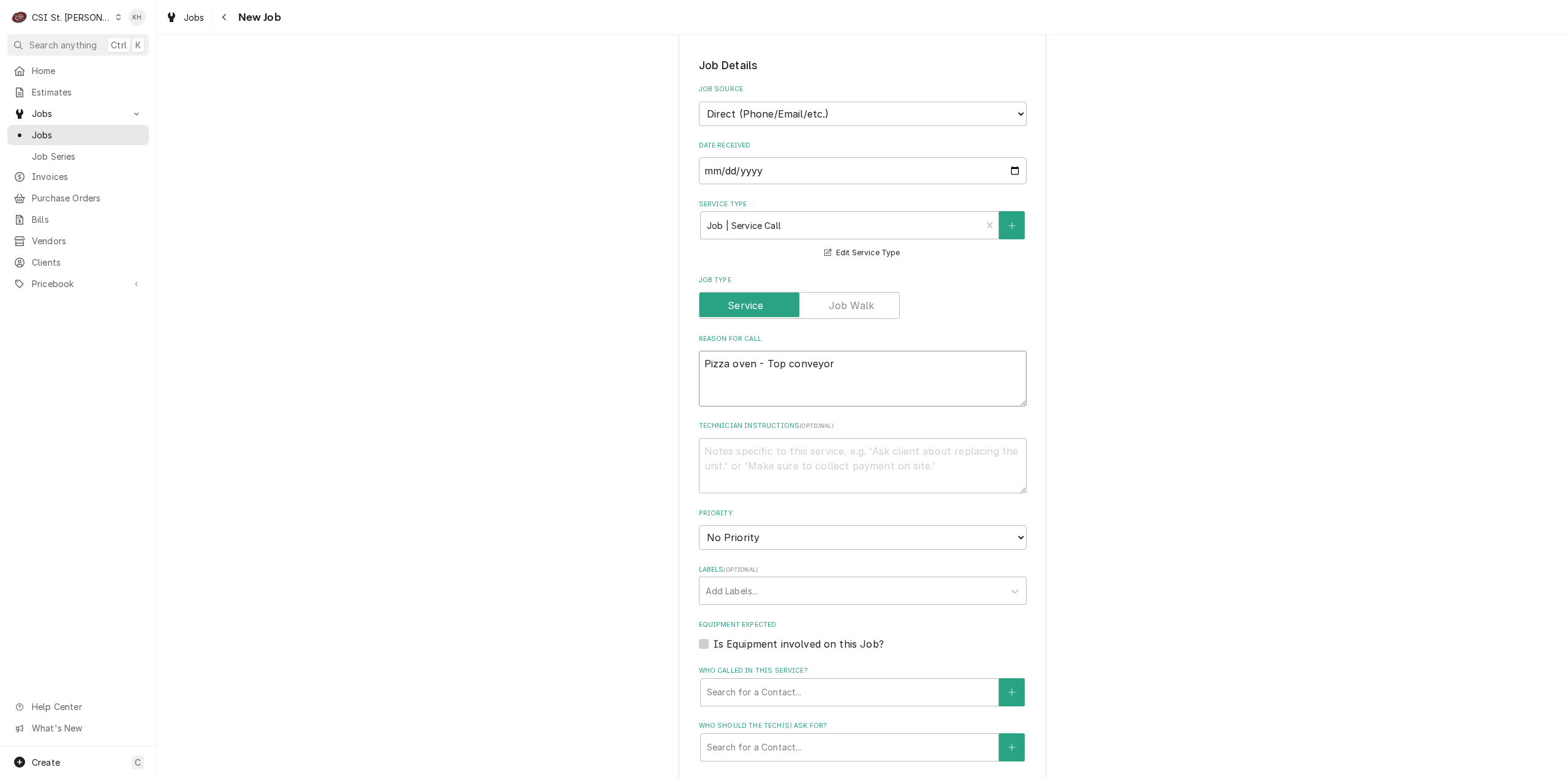
type textarea "x"
type textarea "Pizza oven - Top conveyor b"
type textarea "x"
type textarea "Pizza oven - Top conveyor be"
type textarea "x"
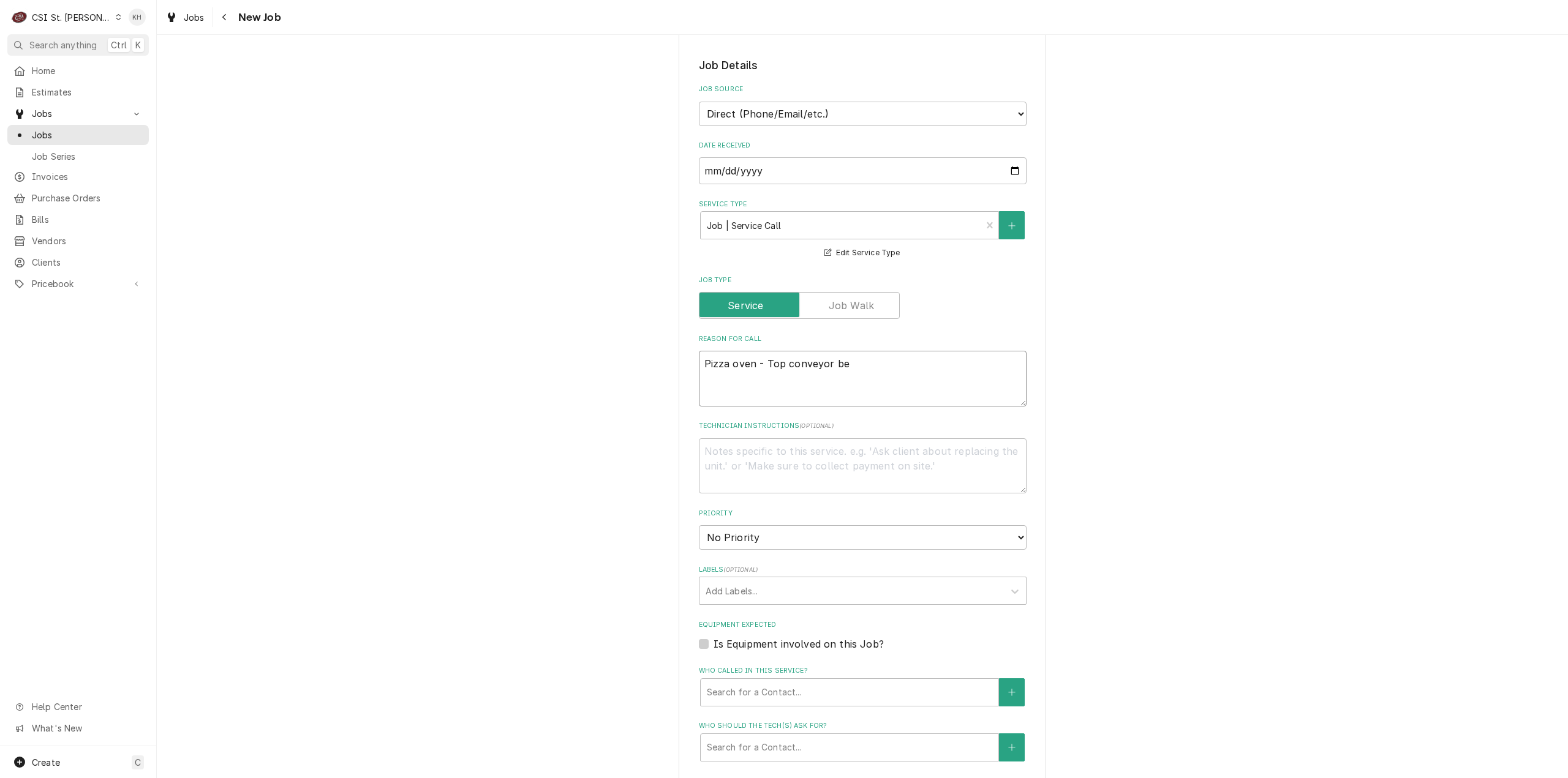
type textarea "Pizza oven - Top conveyor bel"
type textarea "x"
type textarea "Pizza oven - Top conveyor belt"
type textarea "x"
type textarea "Pizza oven - Top conveyor belt i"
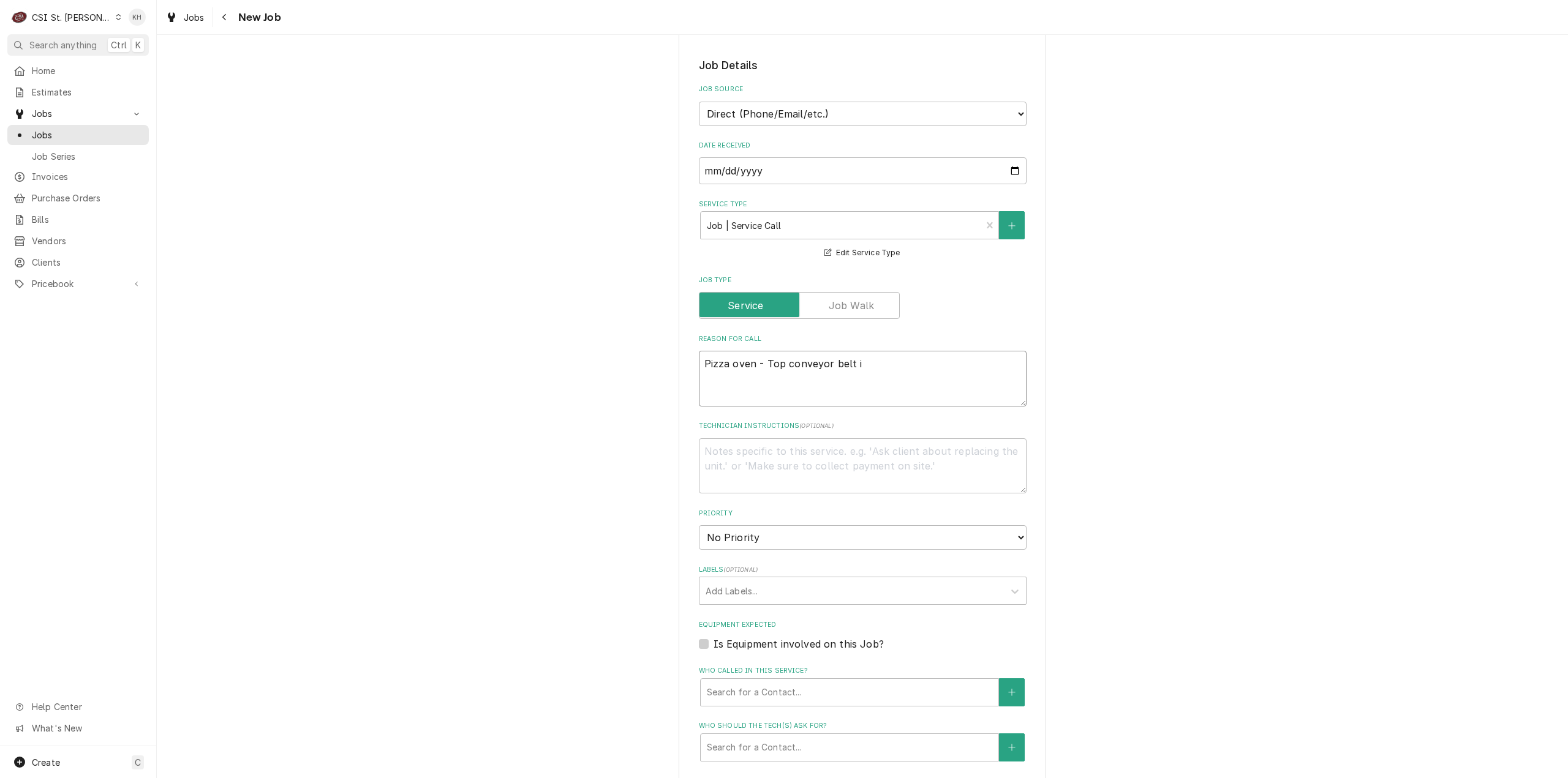
type textarea "x"
type textarea "Pizza oven - Top conveyor belt is"
type textarea "x"
type textarea "Pizza oven - Top conveyor belt is n"
type textarea "x"
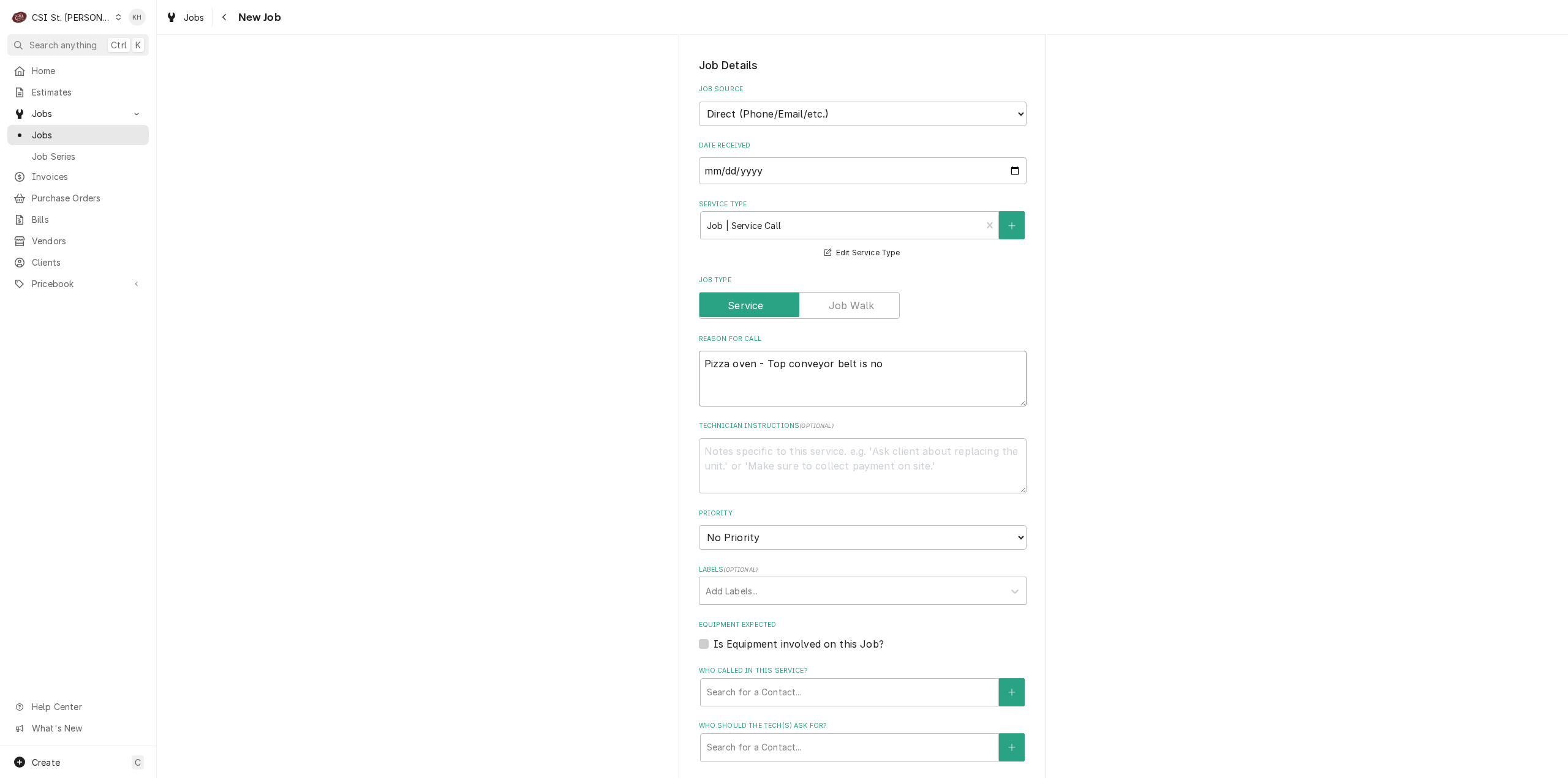
type textarea "Pizza oven - Top conveyor belt is not"
type textarea "x"
type textarea "Pizza oven - Top conveyor belt is not"
type textarea "x"
type textarea "Pizza oven - Top conveyor belt is not w"
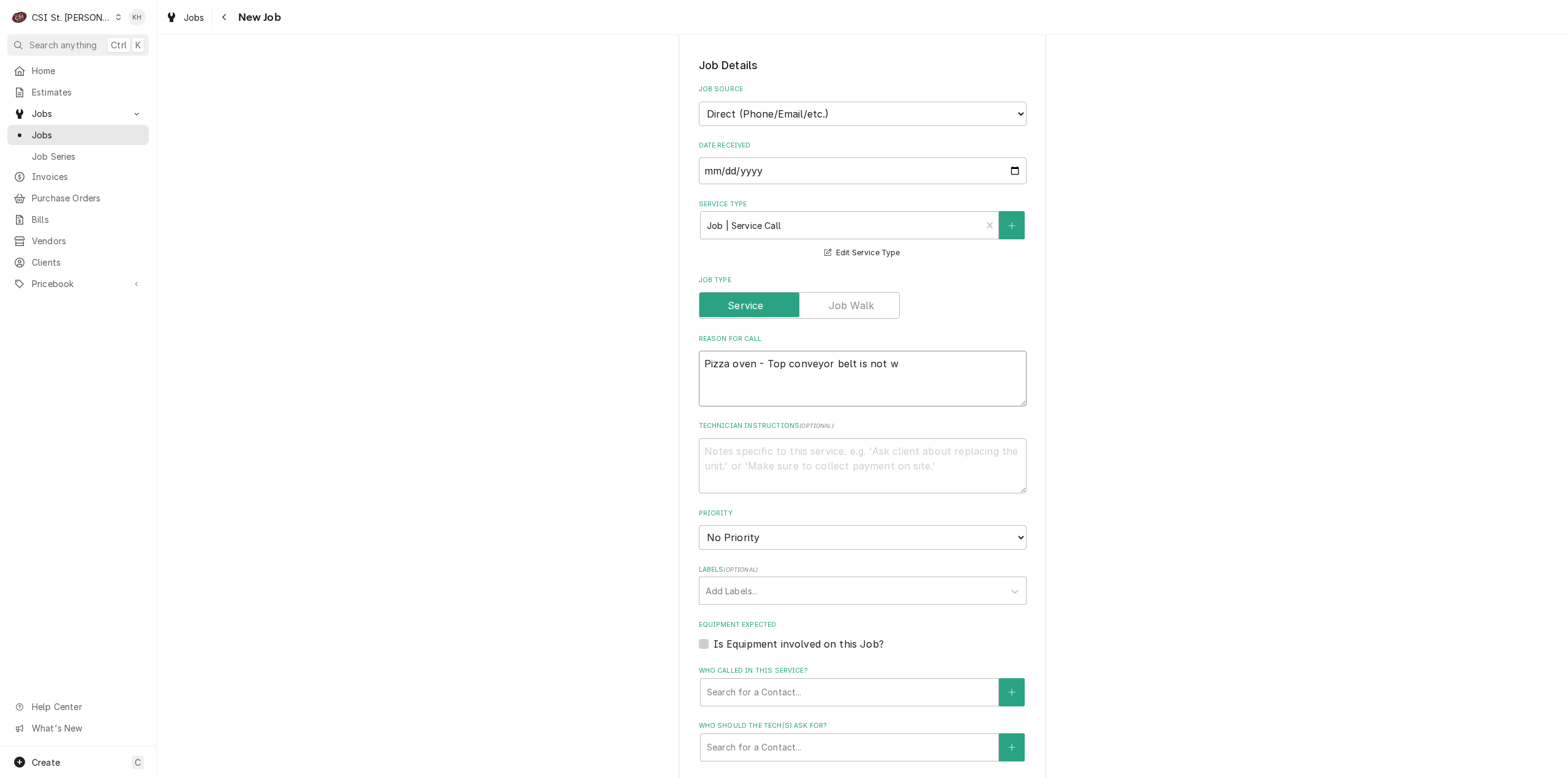
type textarea "x"
type textarea "Pizza oven - Top conveyor belt is not wor"
type textarea "x"
type textarea "Pizza oven - Top conveyor belt is not work"
type textarea "x"
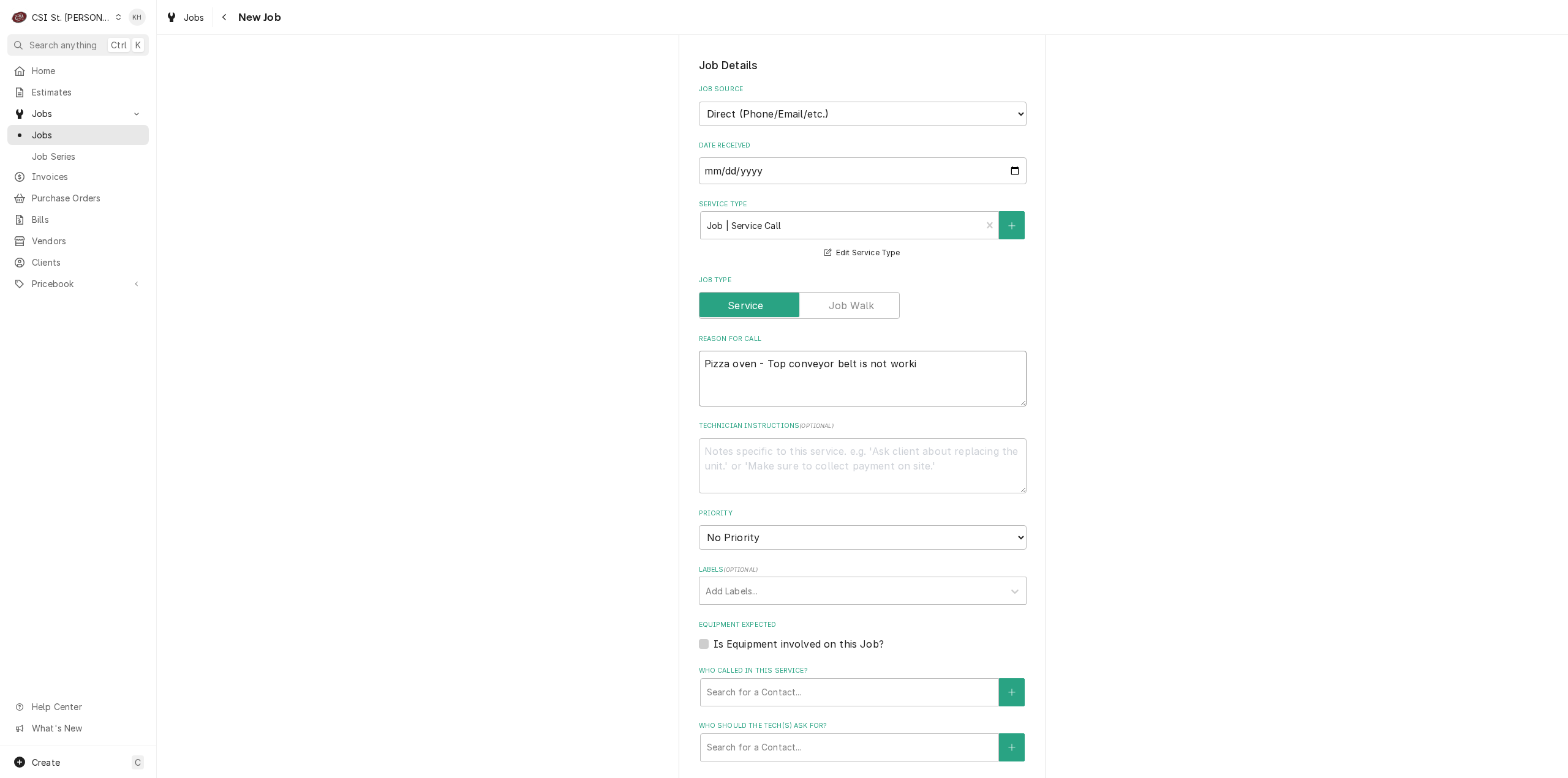
type textarea "Pizza oven - Top conveyor belt is not workin"
type textarea "x"
type textarea "Pizza oven - Top conveyor belt is not working"
type textarea "x"
type textarea "Pizza oven - Top conveyor belt is not working c"
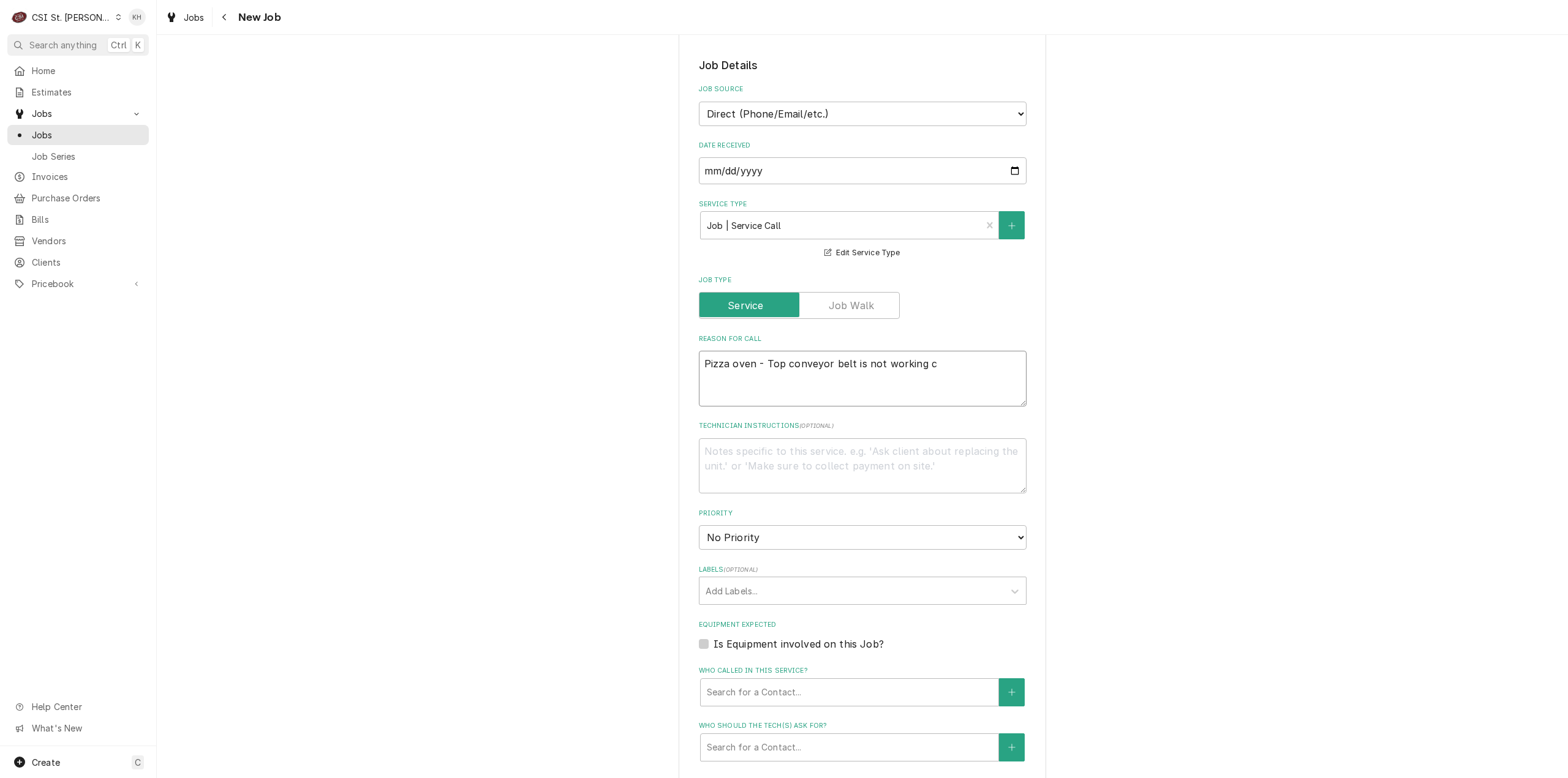
type textarea "x"
type textarea "Pizza oven - Top conveyor belt is not working co"
type textarea "x"
type textarea "Pizza oven - Top conveyor belt is not working cor"
type textarea "x"
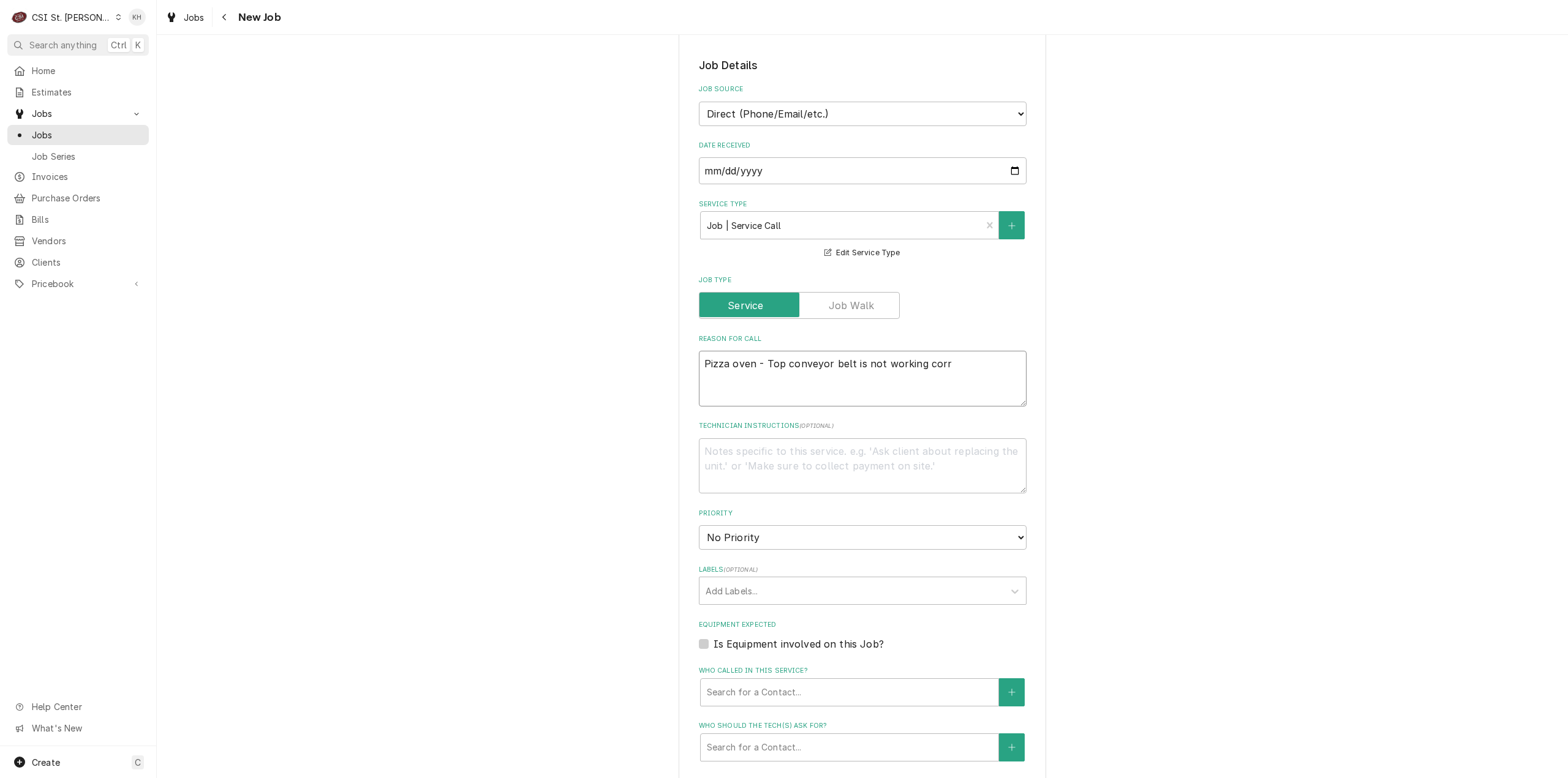
type textarea "Pizza oven - Top conveyor belt is not working corre"
type textarea "x"
type textarea "Pizza oven - Top conveyor belt is not working correc"
type textarea "x"
type textarea "Pizza oven - Top conveyor belt is not working correct"
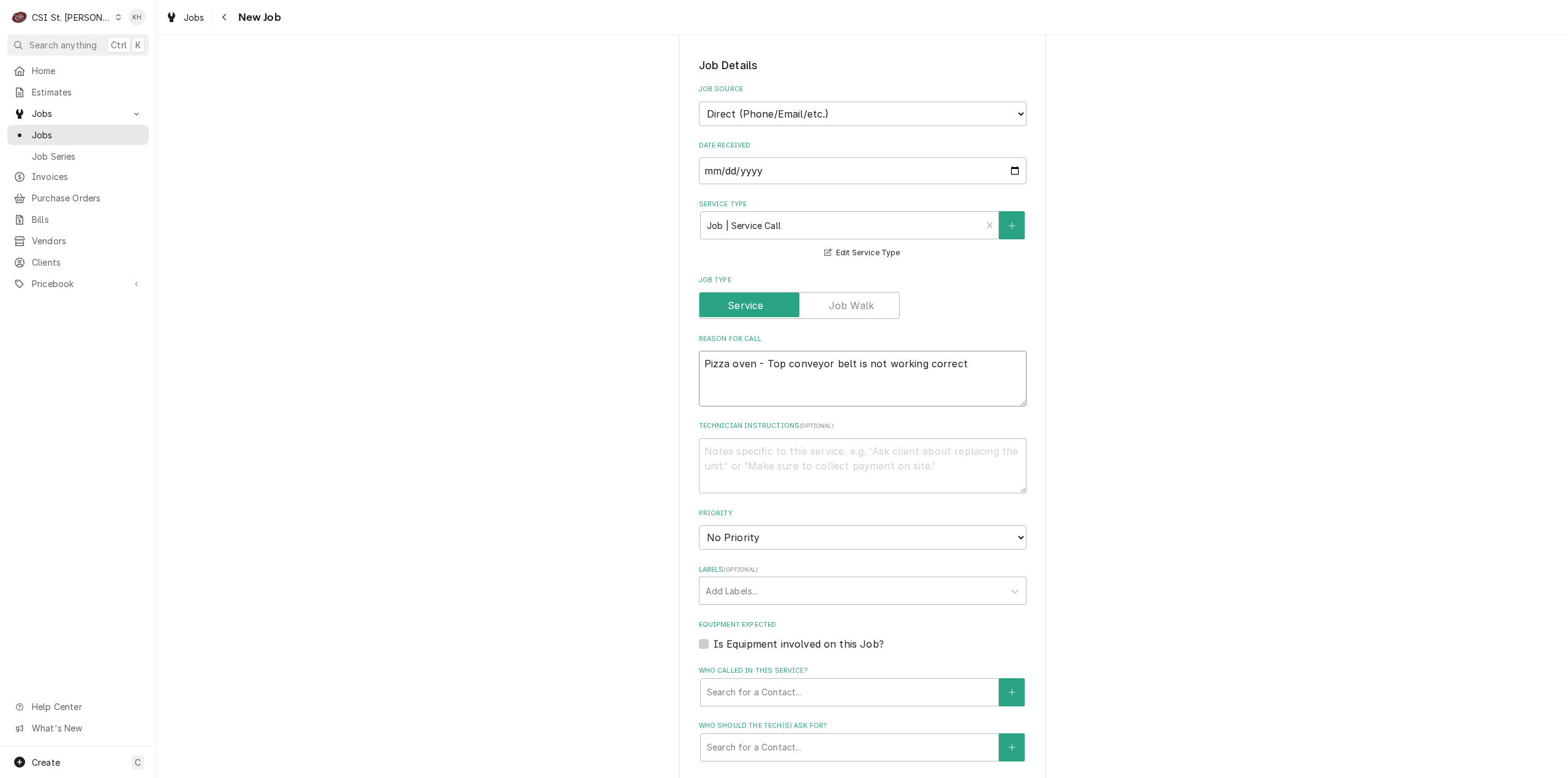
type textarea "x"
type textarea "Pizza oven - Top conveyor belt is not working correctl"
type textarea "x"
type textarea "Pizza oven - Top conveyor belt is not working correctly"
click at [700, 365] on textarea "Pizza oven - Top conveyor belt is not working correctly" at bounding box center [862, 379] width 328 height 56
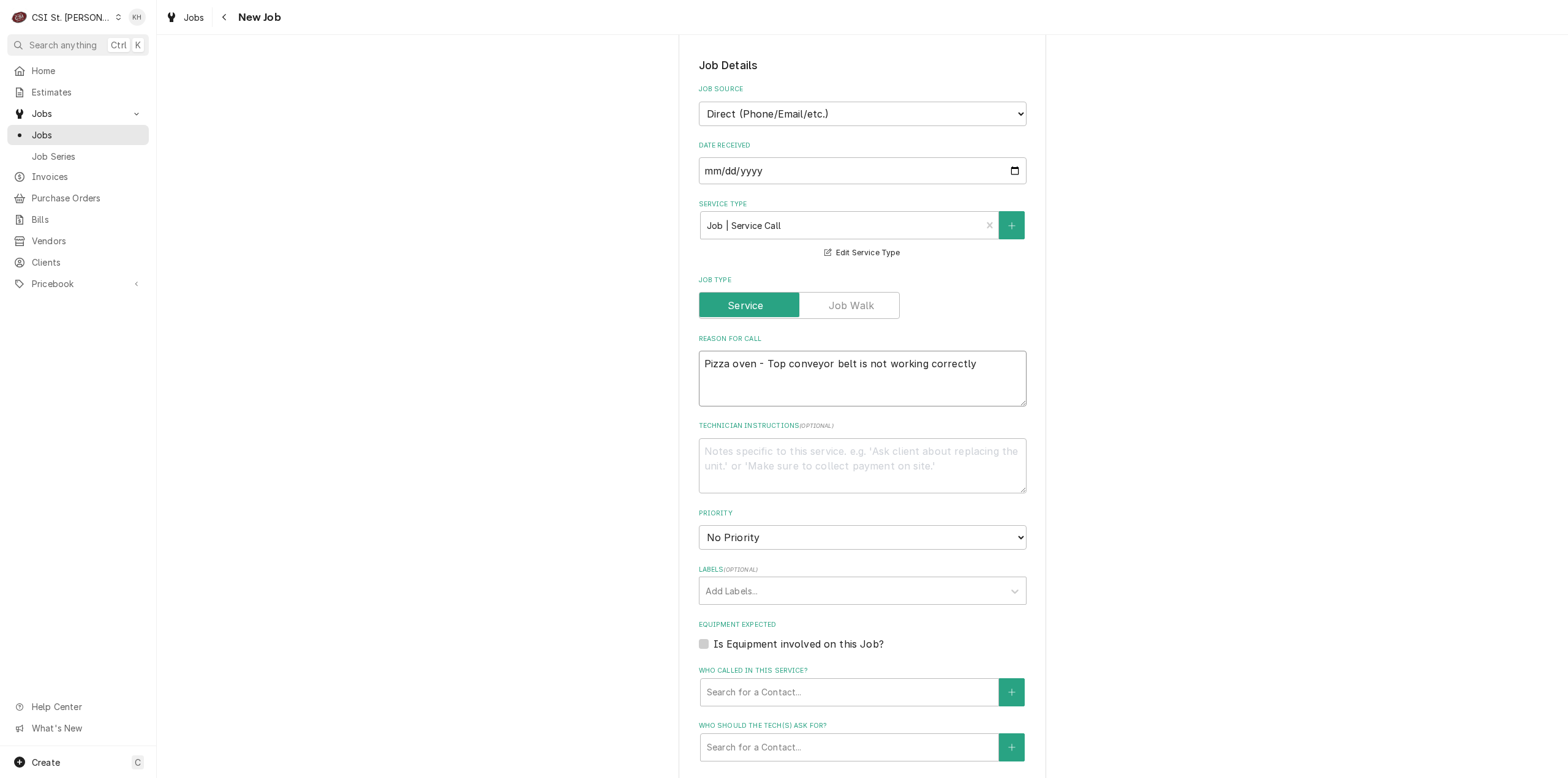
type textarea "x"
type textarea "izza oven - Top conveyor belt is not working correctly"
type textarea "x"
type textarea "Tizza oven - Top conveyor belt is not working correctly"
type textarea "x"
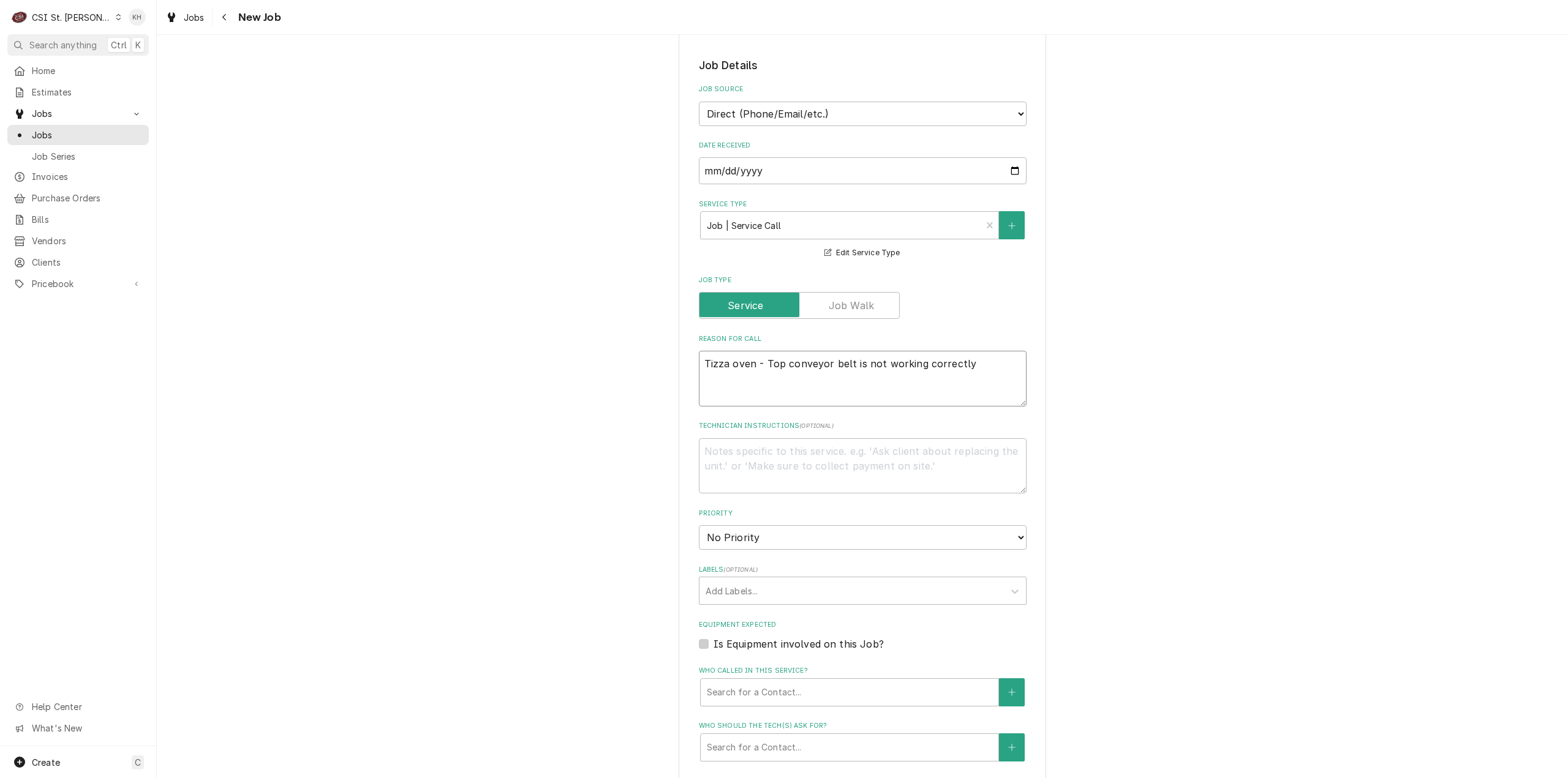
type textarea "Thizza oven - Top conveyor belt is not working correctly"
type textarea "x"
type textarea "Thrizza oven - Top conveyor belt is not working correctly"
type textarea "x"
type textarea "Threizza oven - Top conveyor belt is not working correctly"
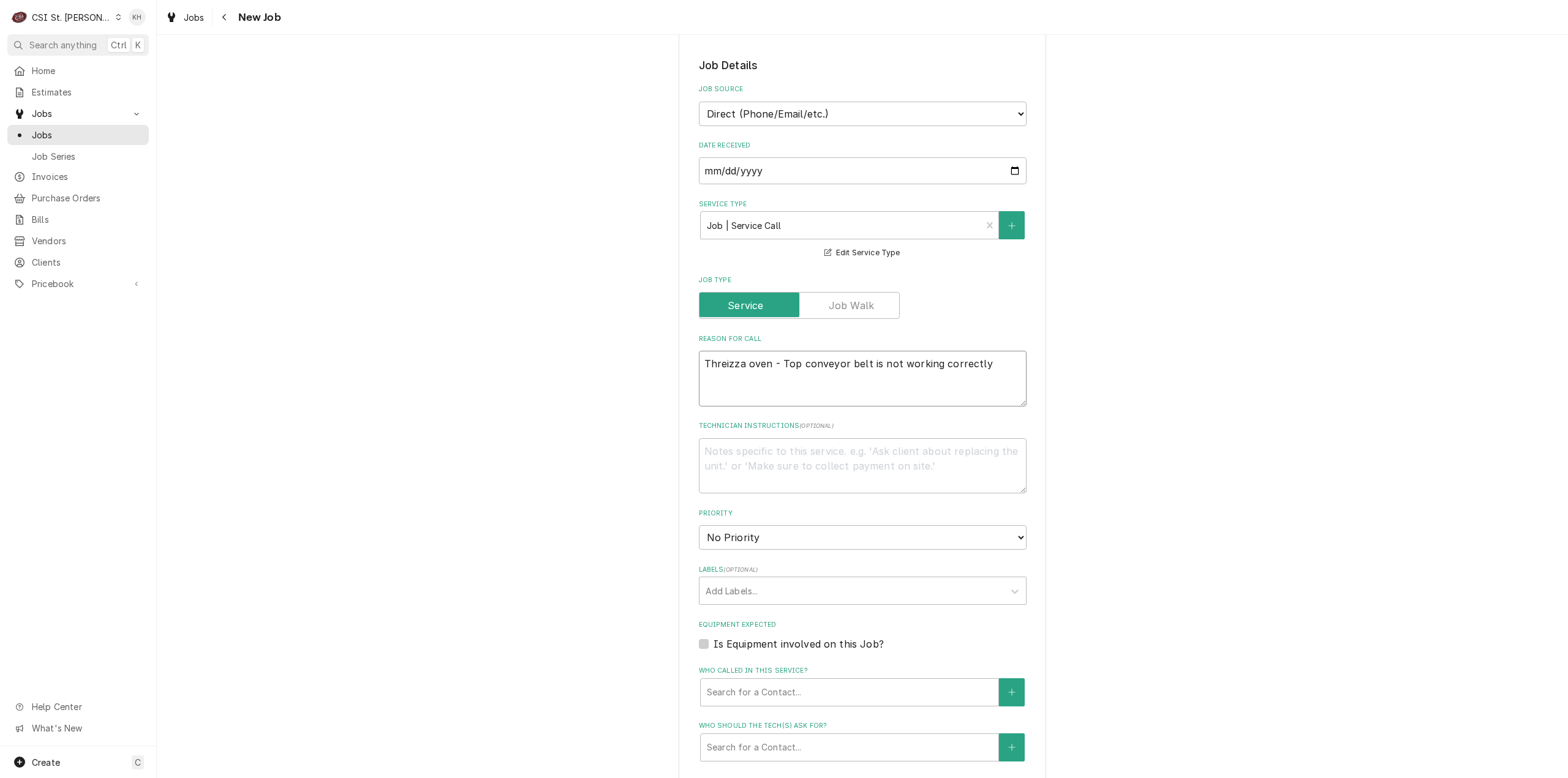
type textarea "x"
type textarea "Three izza oven - Top conveyor belt is not working correctly"
type textarea "x"
type textarea "Three Tizza oven - Top conveyor belt is not working correctly"
type textarea "x"
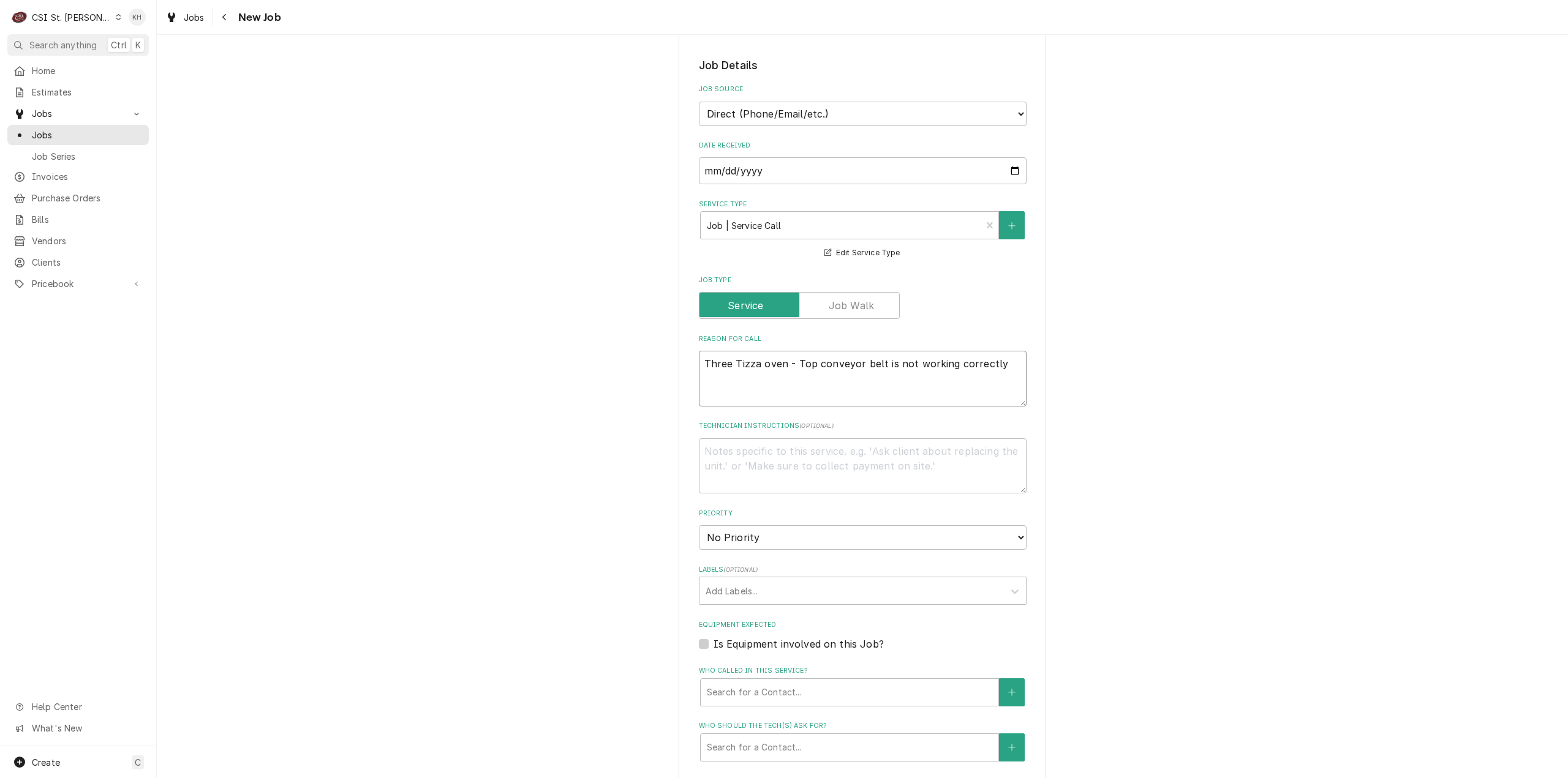
type textarea "Three Teizza oven - Top conveyor belt is not working correctly"
type textarea "x"
type textarea "Three Tizza oven - Top conveyor belt is not working correctly"
type textarea "x"
type textarea "Three Tiizza oven - Top conveyor belt is not working correctly"
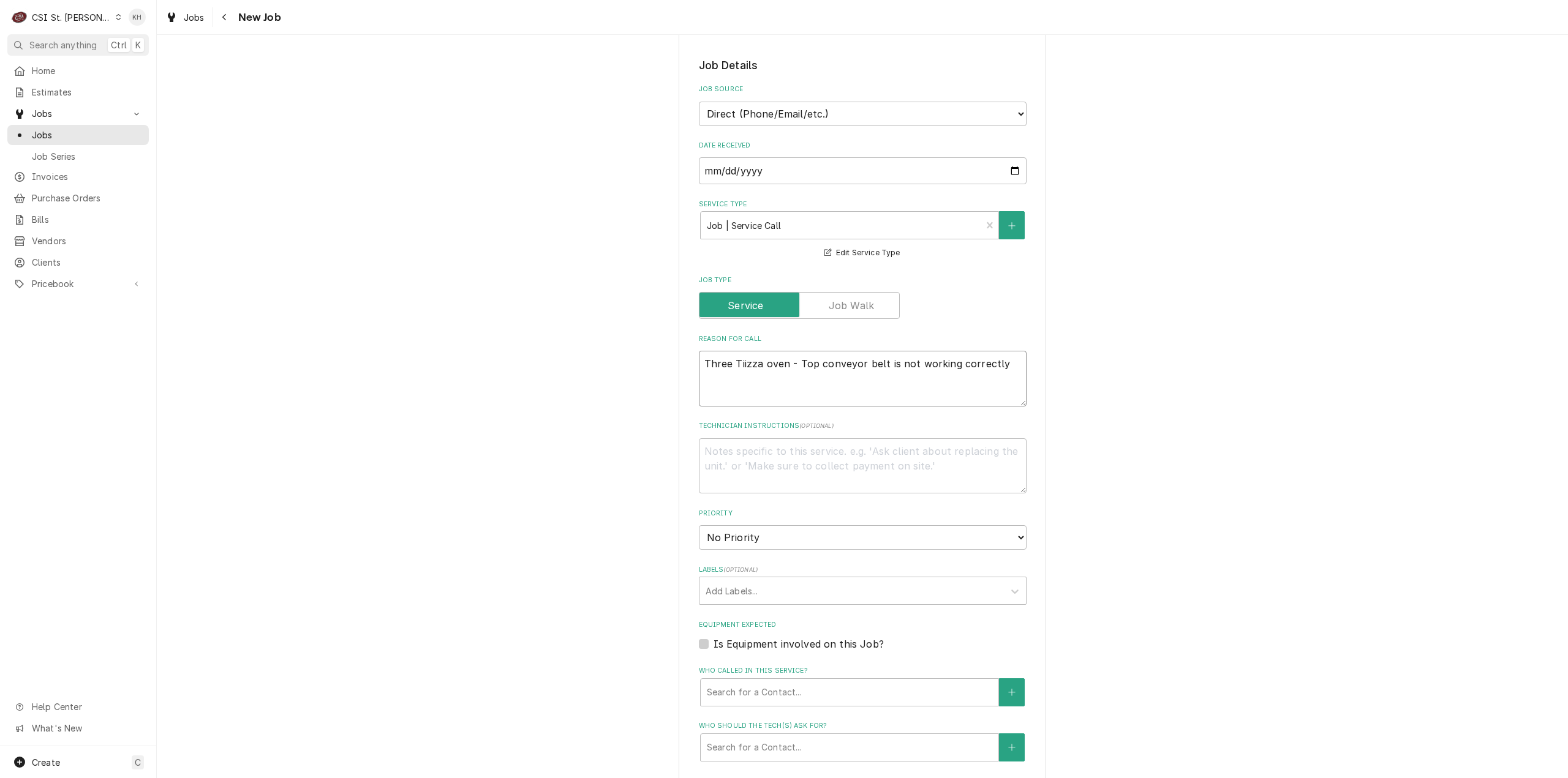
type textarea "x"
type textarea "Three Tieizza oven - Top conveyor belt is not working correctly"
type textarea "x"
type textarea "Three Tierizza oven - Top conveyor belt is not working correctly"
type textarea "x"
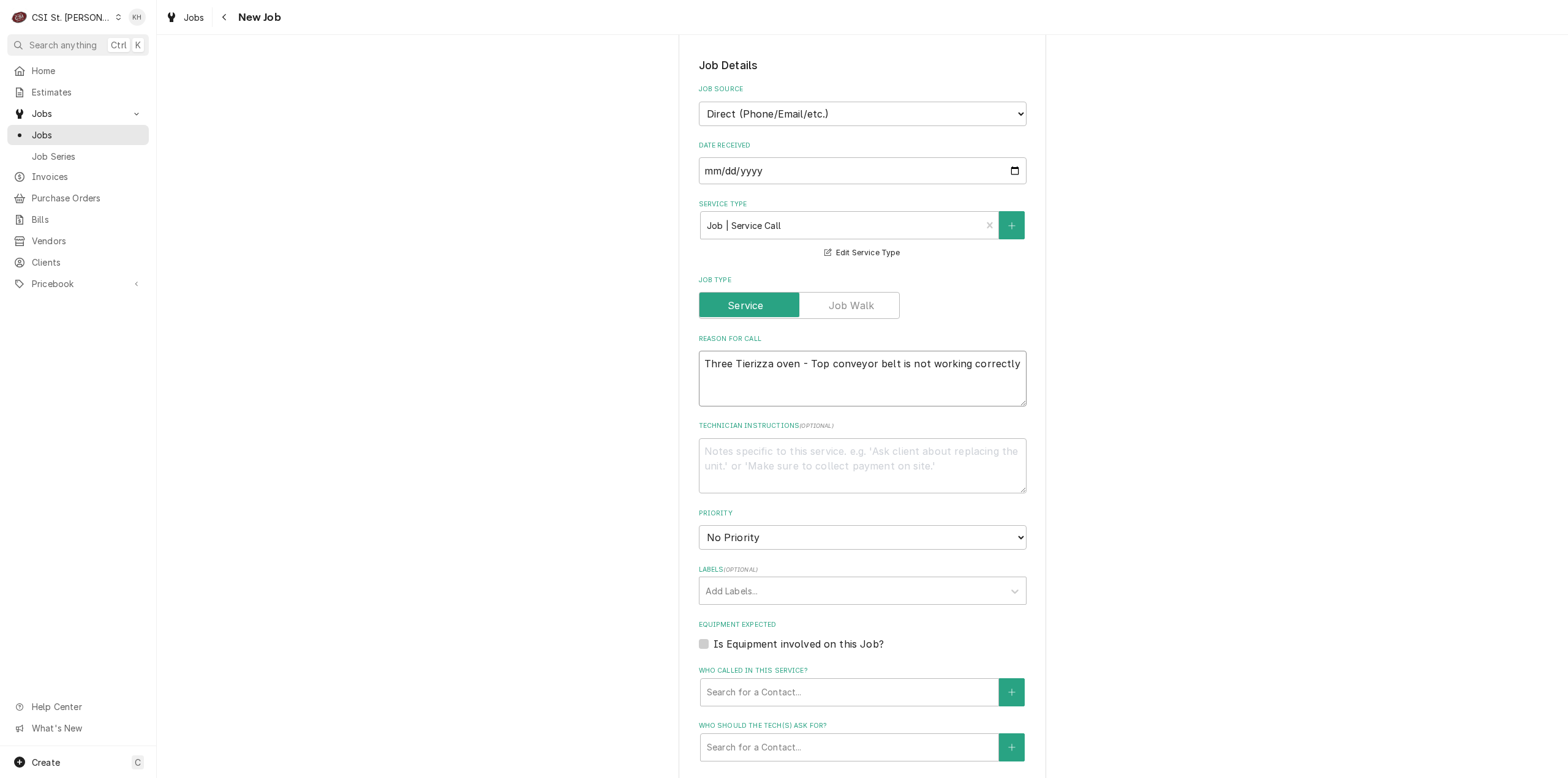
type textarea "Three Tier izza oven - Top conveyor belt is not working correctly"
type textarea "x"
type textarea "Three Tier pizza oven - Top conveyor belt is not working correctly"
click at [1016, 365] on textarea "Three Tier pizza oven - Top conveyor belt is not working correctly" at bounding box center [862, 379] width 328 height 56
type textarea "x"
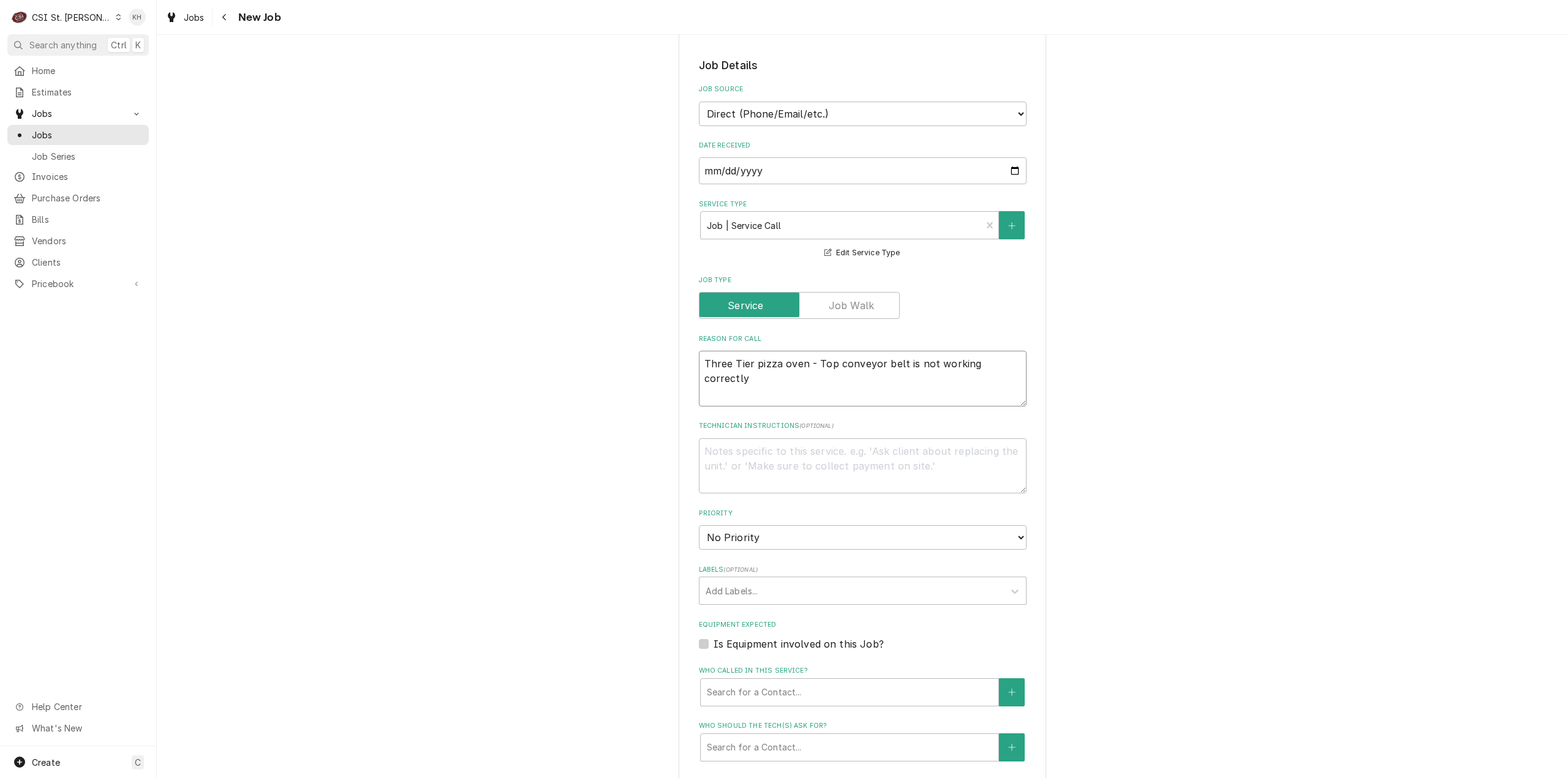
type textarea "Three Tier pizza oven - Top conveyor belt is not working correctly."
type textarea "x"
type textarea "Three Tier pizza oven - Top conveyor belt is not working correctly."
type textarea "x"
type textarea "Three Tier pizza oven - Top conveyor belt is not working correctly. W"
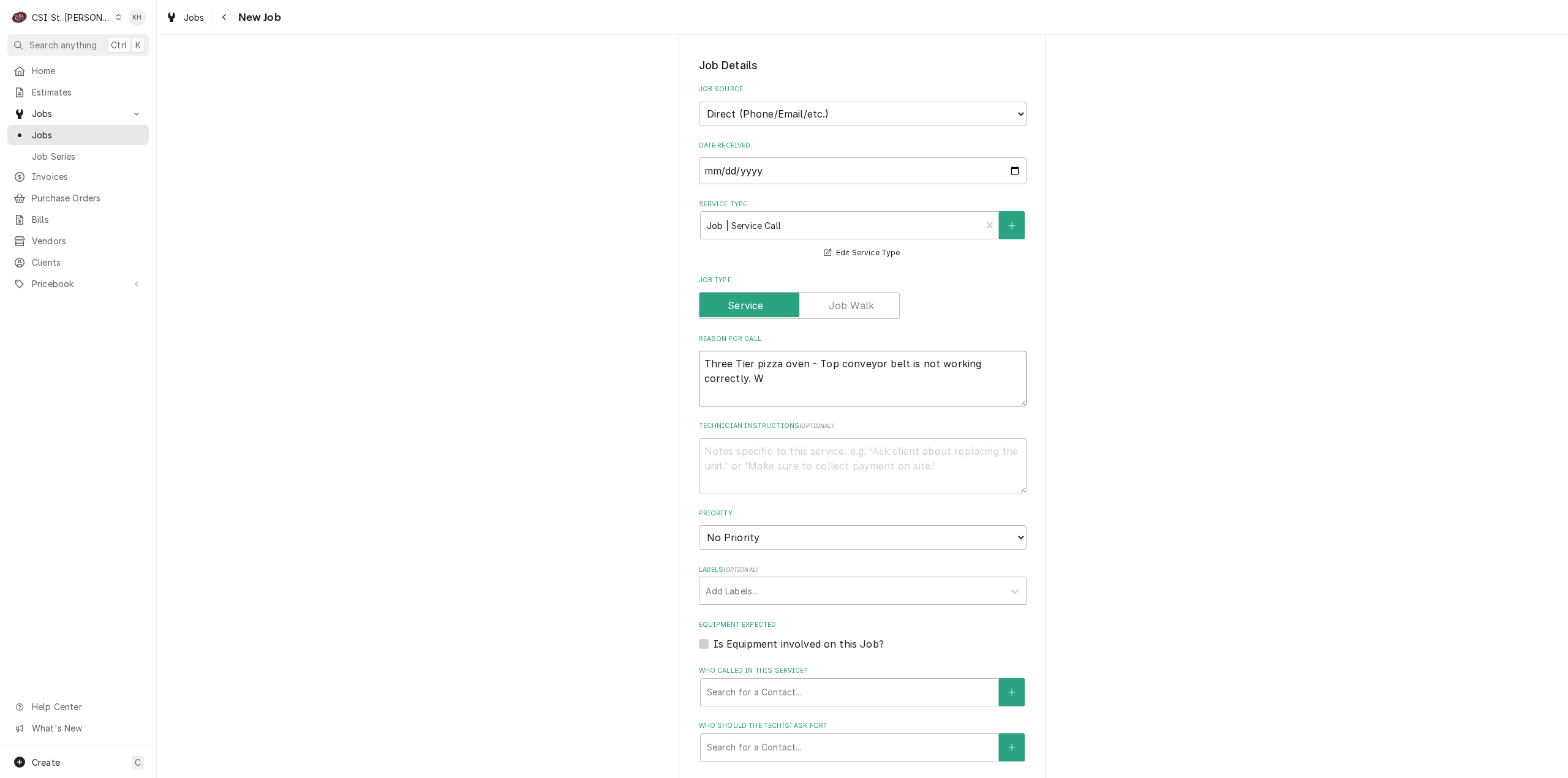
type textarea "x"
type textarea "Three Tier pizza oven - Top conveyor belt is not working correctly. Wi"
type textarea "x"
type textarea "Three Tier pizza oven - Top conveyor belt is not working correctly. Wil"
type textarea "x"
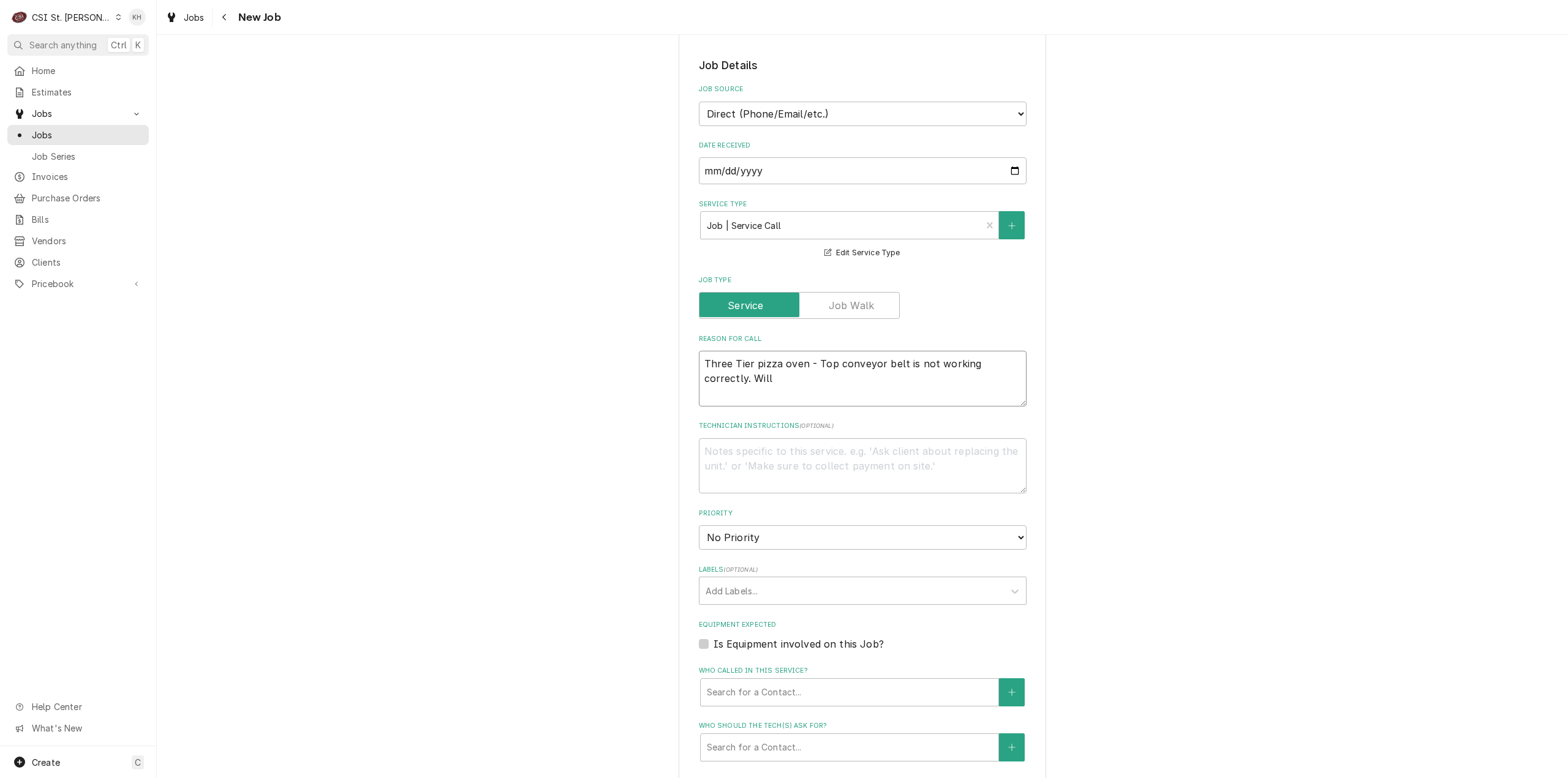
type textarea "Three Tier pizza oven - Top conveyor belt is not working correctly. Will"
type textarea "x"
type textarea "Three Tier pizza oven - Top conveyor belt is not working correctly. Will"
type textarea "x"
type textarea "Three Tier pizza oven - Top conveyor belt is not working correctly. Wil"
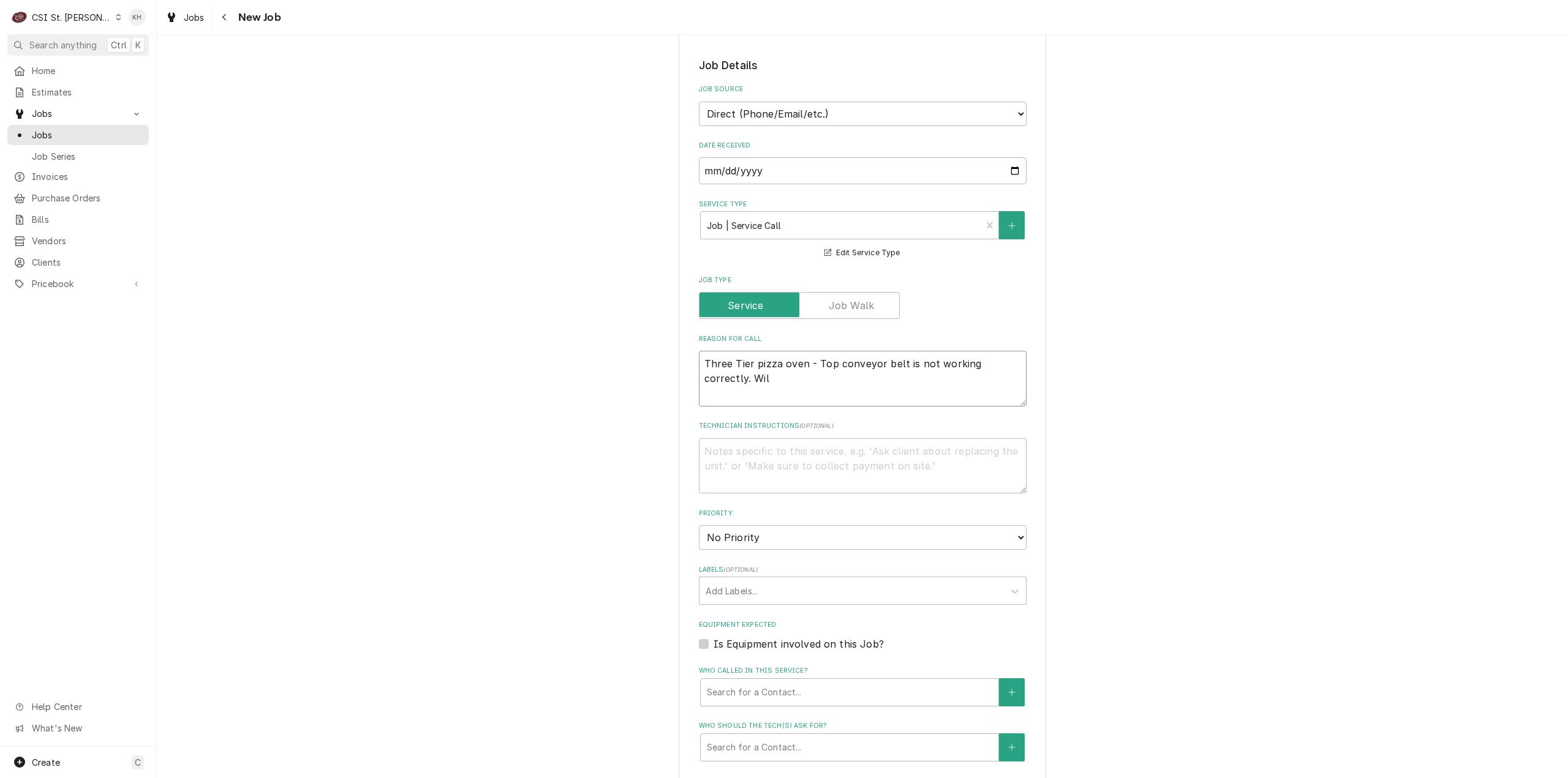
type textarea "x"
type textarea "Three Tier pizza oven - Top conveyor belt is not working correctly. Wi"
type textarea "x"
type textarea "Three Tier pizza oven - Top conveyor belt is not working correctly. W"
type textarea "x"
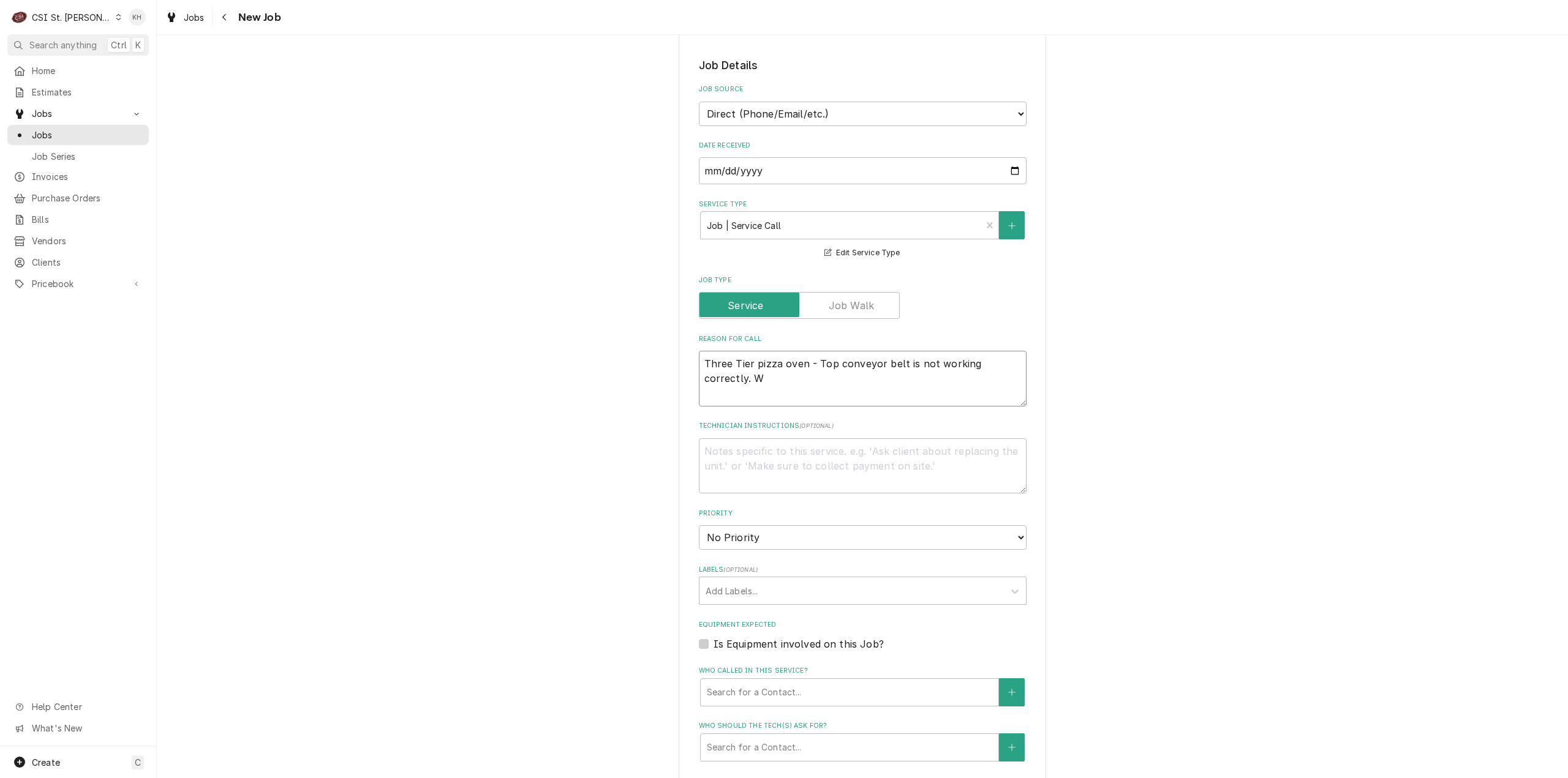
type textarea "Three Tier pizza oven - Top conveyor belt is not working correctly."
type textarea "x"
type textarea "Three Tier pizza oven - Top conveyor belt is not working correctly. C"
type textarea "x"
type textarea "Three Tier pizza oven - Top conveyor belt is not working correctly. Co"
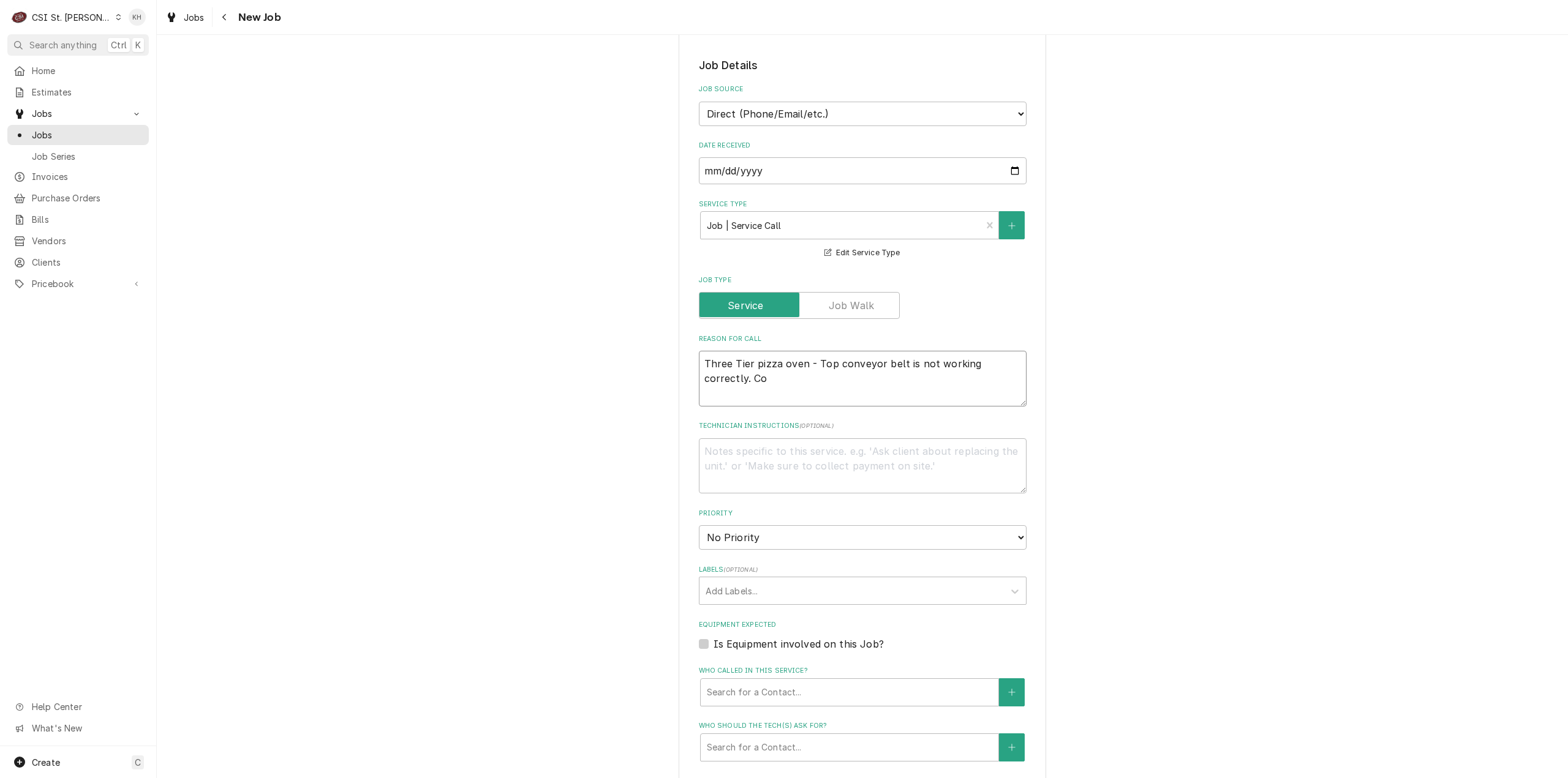
type textarea "x"
type textarea "Three Tier pizza oven - Top conveyor belt is not working correctly. Con"
type textarea "x"
type textarea "Three Tier pizza oven - Top conveyor belt is not working correctly. Conv"
type textarea "x"
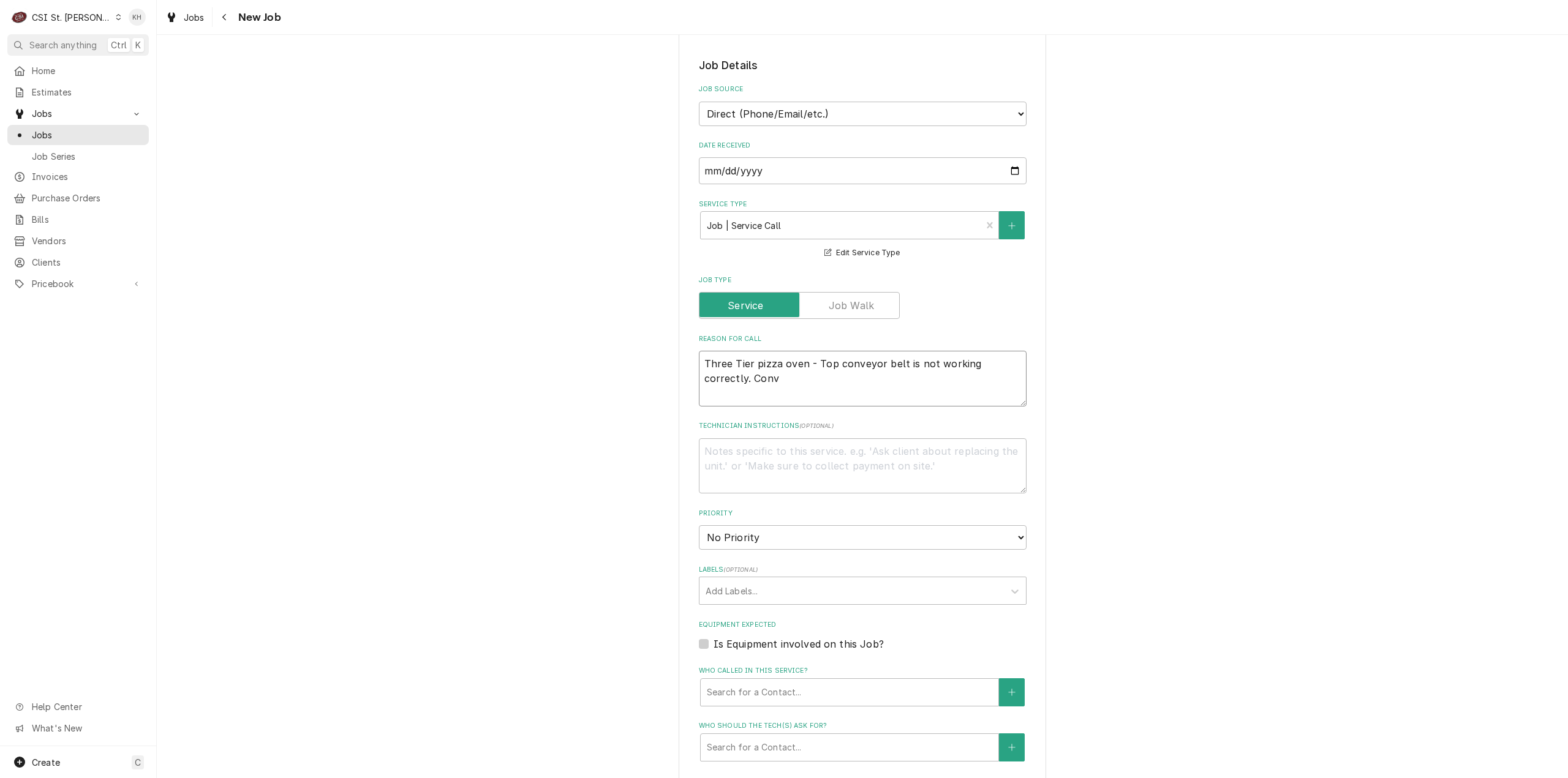
type textarea "Three Tier pizza oven - Top conveyor belt is not working correctly. Conve"
type textarea "x"
type textarea "Three Tier pizza oven - Top conveyor belt is not working correctly. [GEOGRAPHIC…"
type textarea "x"
type textarea "Three Tier pizza oven - Top conveyor belt is not working correctly. [GEOGRAPHIC…"
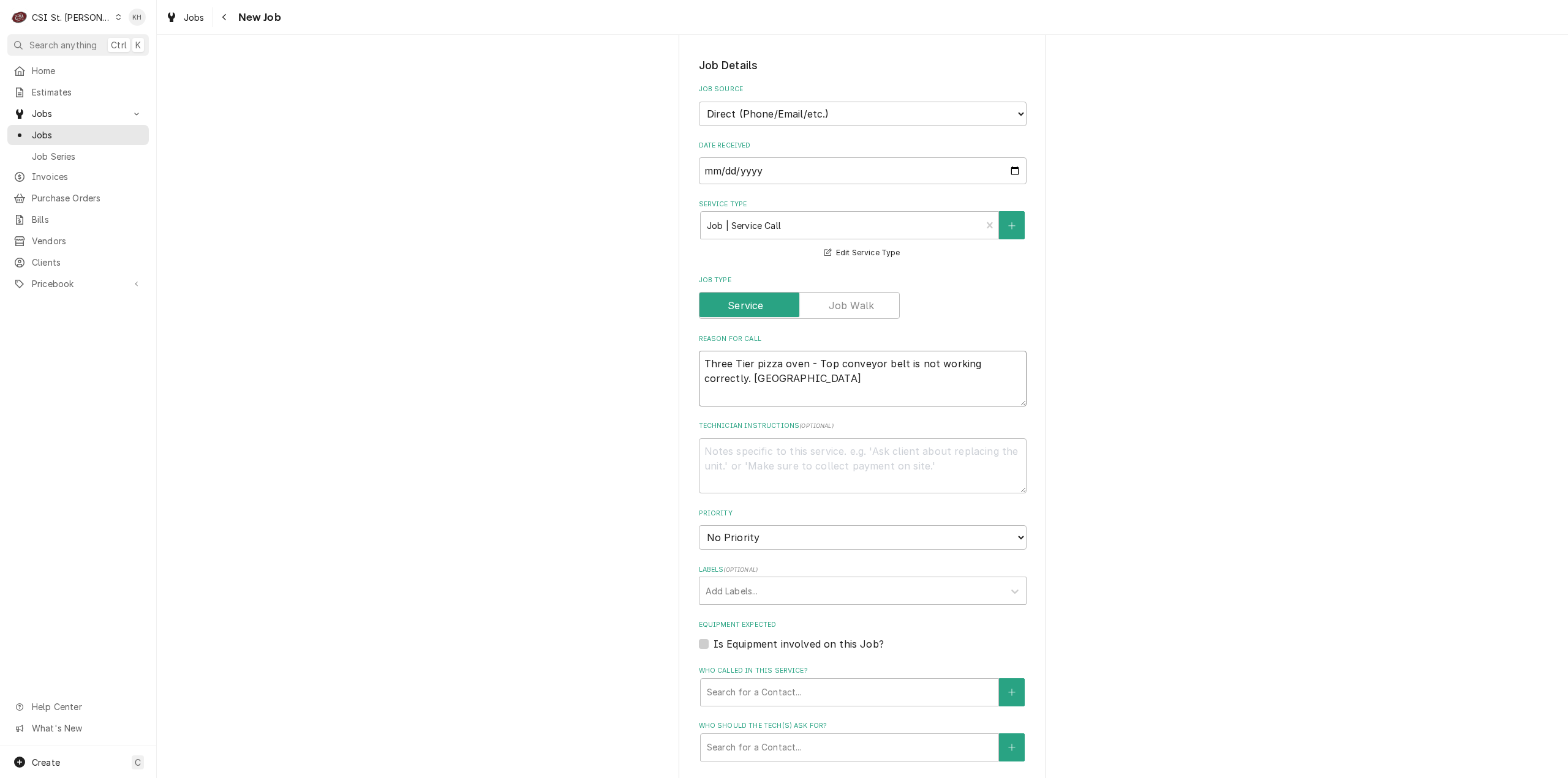
type textarea "x"
type textarea "Three Tier pizza oven - Top conveyor belt is not working correctly. [GEOGRAPHIC…"
type textarea "x"
type textarea "Three Tier pizza oven - Top conveyor belt is not working correctly. [GEOGRAPHIC…"
type textarea "x"
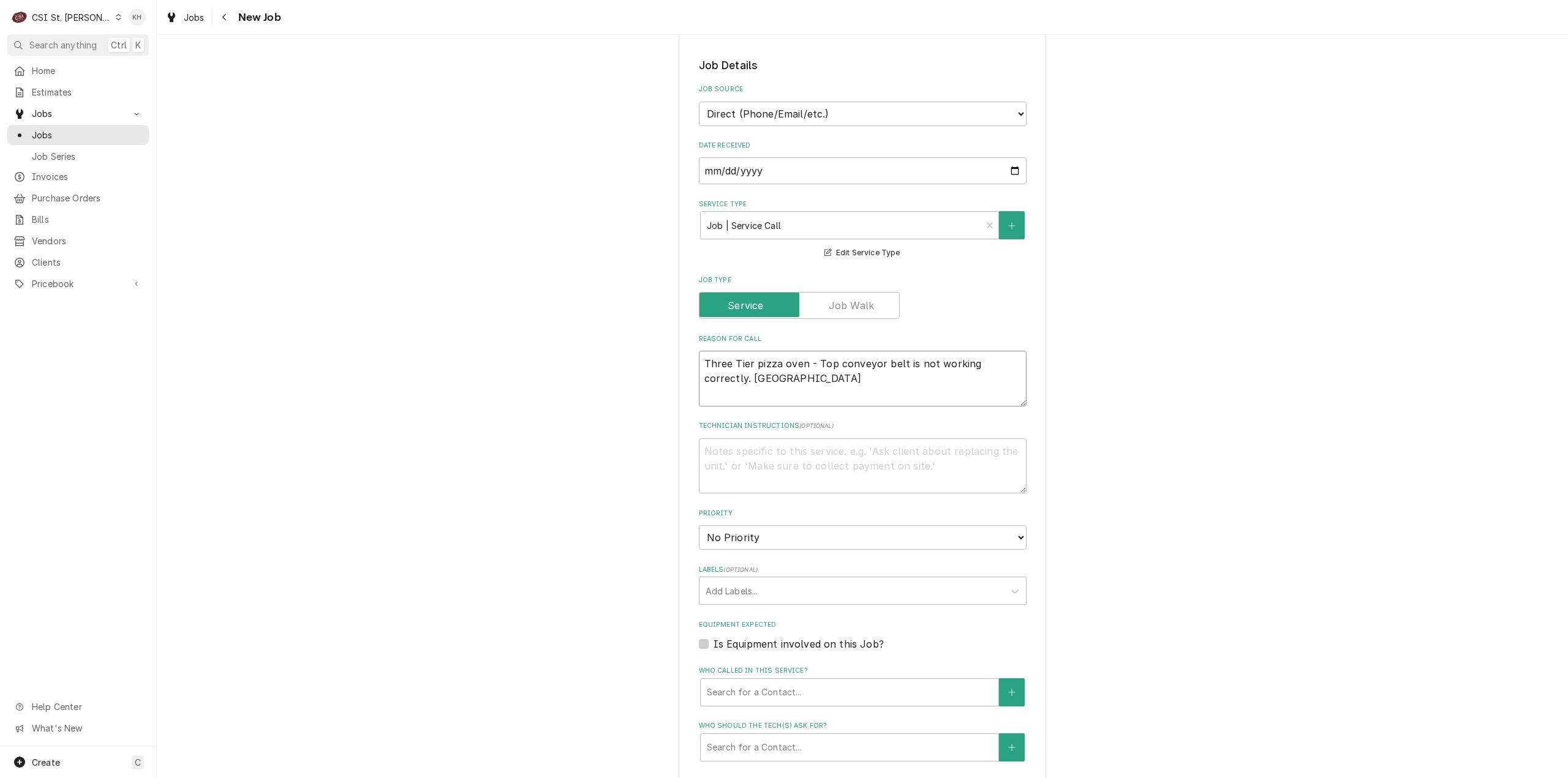
type textarea "Three Tier pizza oven - Top conveyor belt is not working correctly. [GEOGRAPHIC…"
type textarea "x"
type textarea "Three Tier pizza oven - Top conveyor belt is not working correctly. [GEOGRAPHIC…"
type textarea "x"
type textarea "Three Tier pizza oven - Top conveyor belt is not working correctly. Conveyor w"
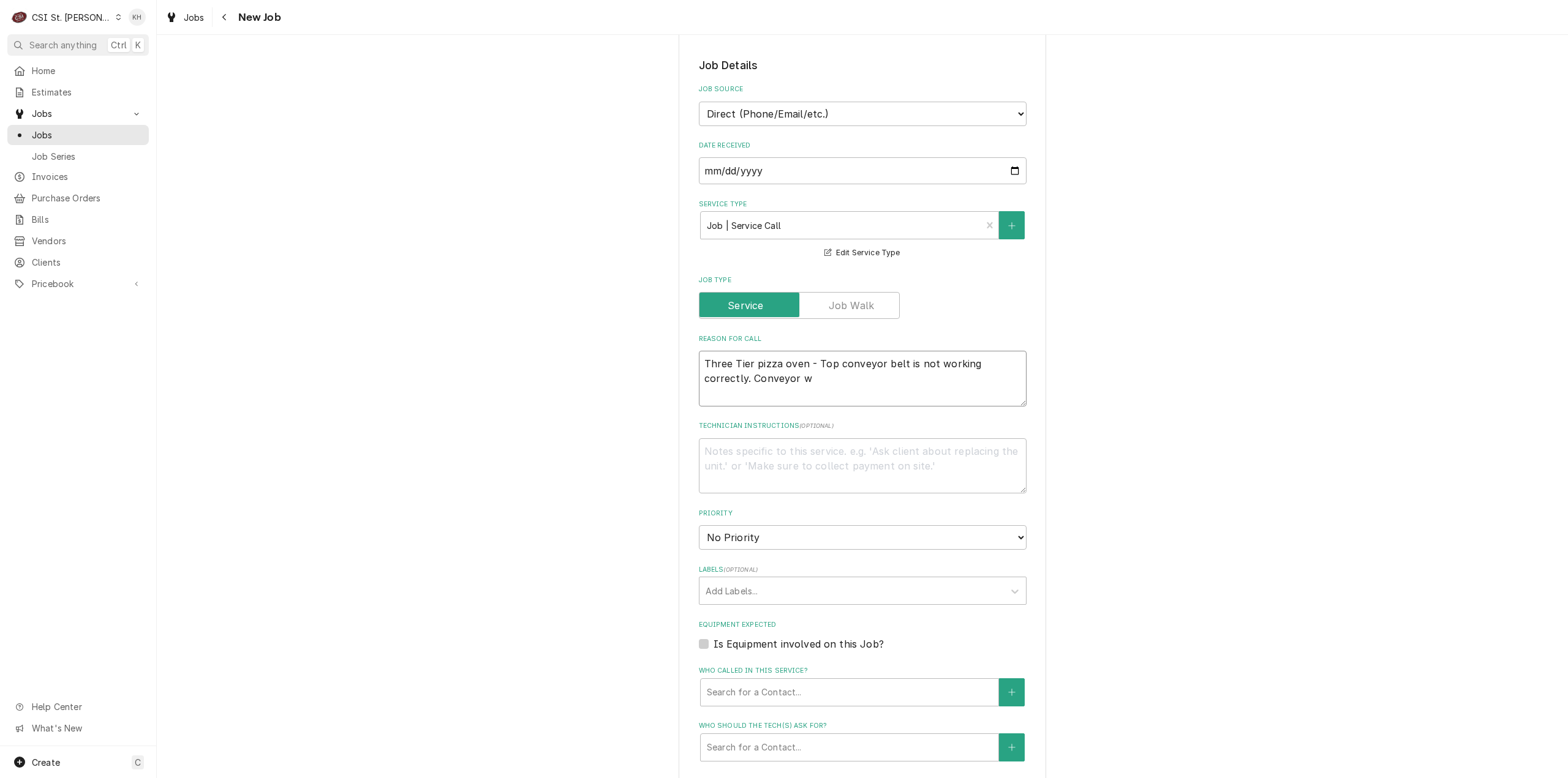
type textarea "x"
type textarea "Three Tier pizza oven - Top conveyor belt is not working correctly. Conveyor wi"
type textarea "x"
type textarea "Three Tier pizza oven - Top conveyor belt is not working correctly. Conveyor wil"
type textarea "x"
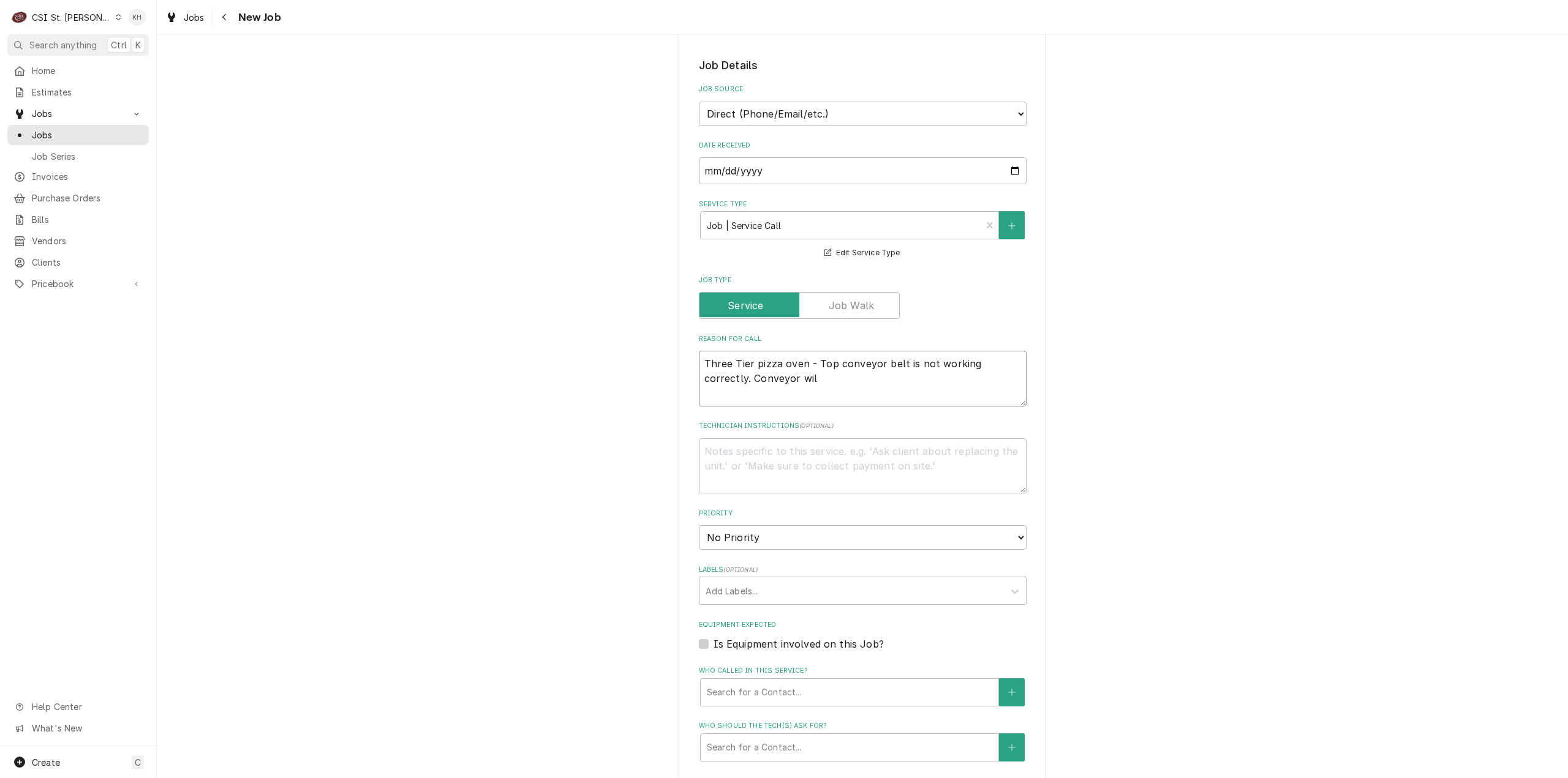
type textarea "Three Tier pizza oven - Top conveyor belt is not working correctly. Conveyor wi…"
type textarea "x"
type textarea "Three Tier pizza oven - Top conveyor belt is not working correctly. Conveyor wi…"
type textarea "x"
type textarea "Three Tier pizza oven - Top conveyor belt is not working correctly. Conveyor wi…"
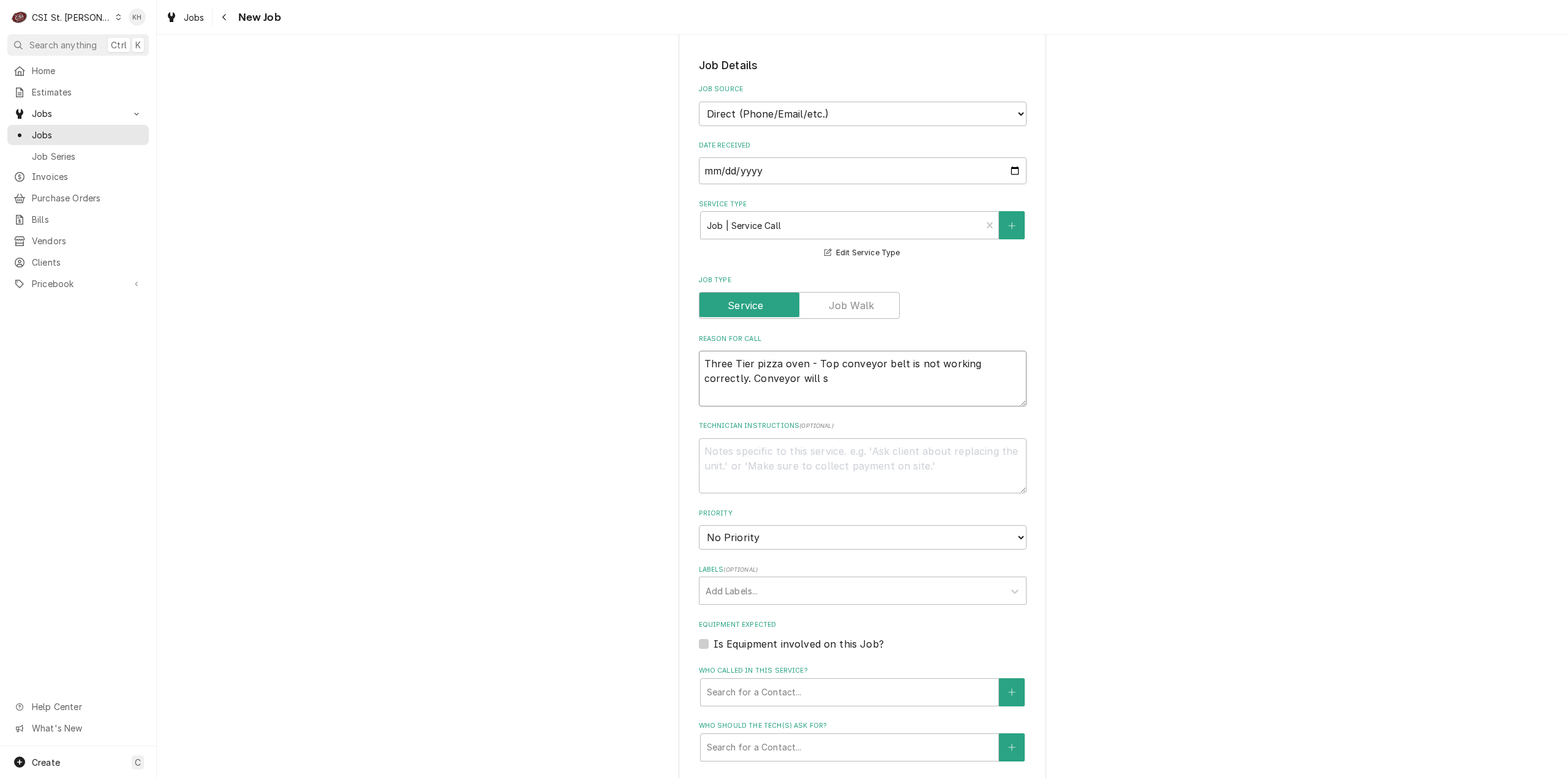
type textarea "x"
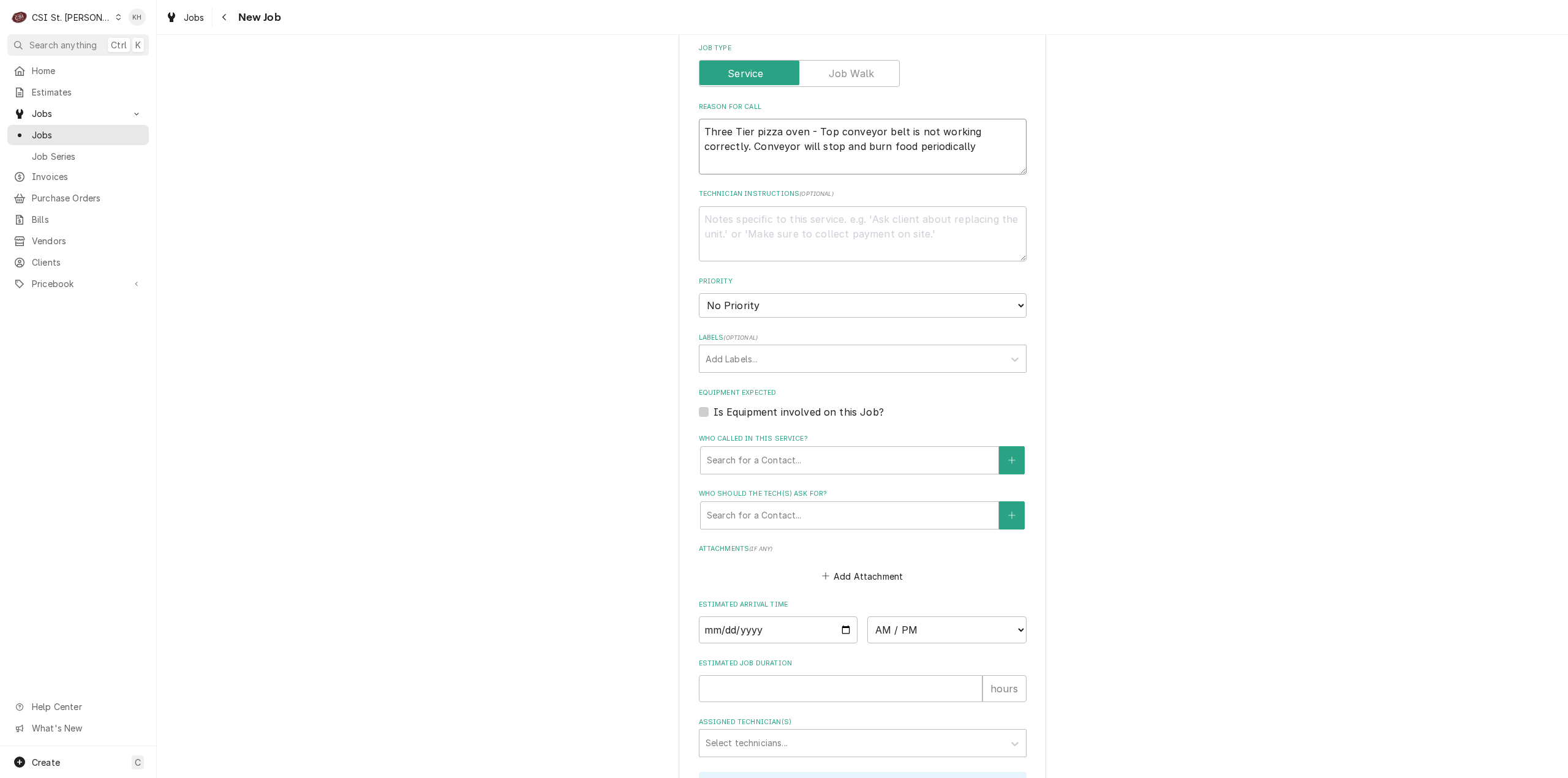
scroll to position [551, 0]
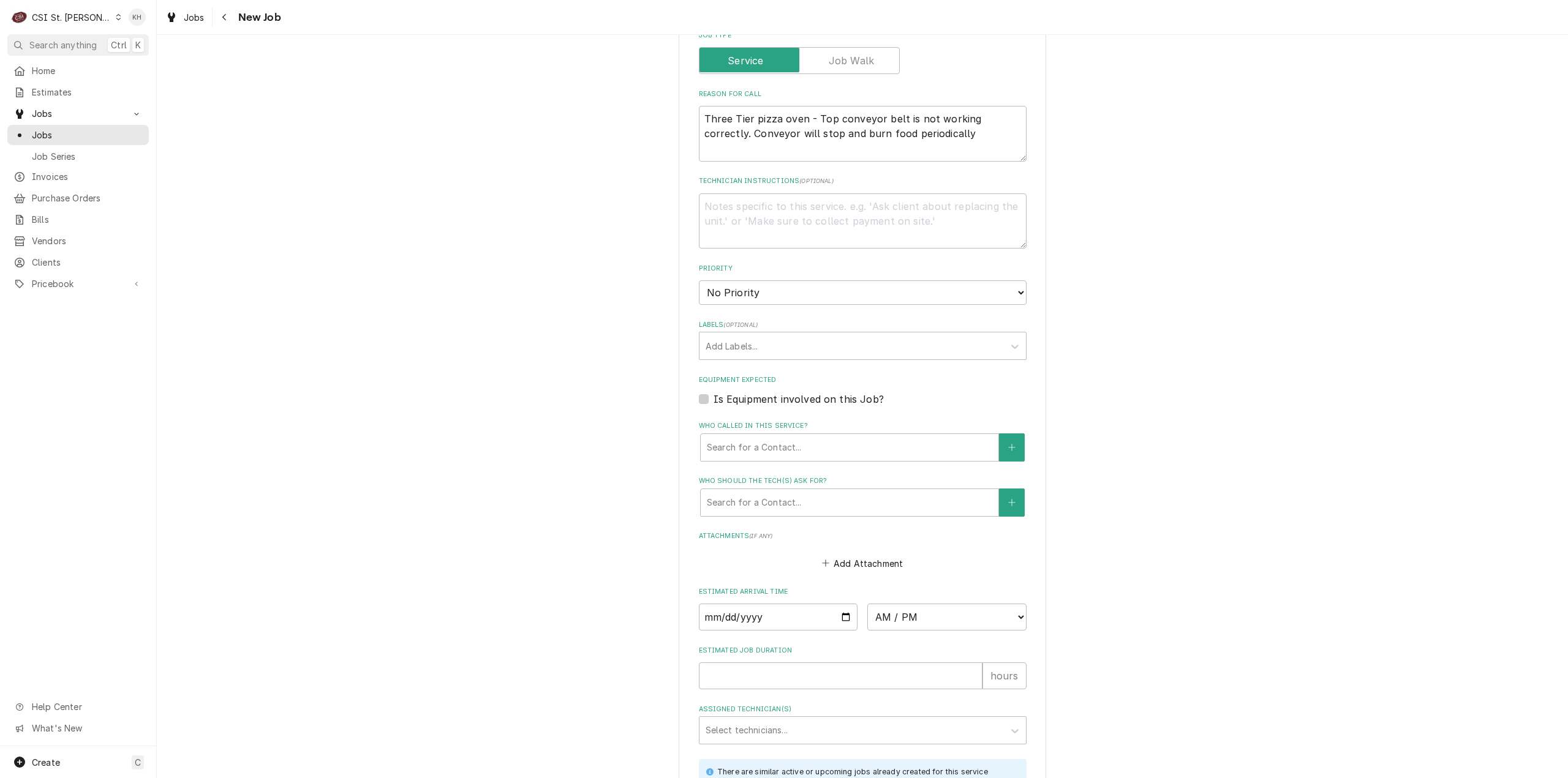
click at [714, 395] on label "Is Equipment involved on this Job?" at bounding box center [799, 399] width 170 height 15
click at [714, 395] on input "Equipment Expected" at bounding box center [877, 405] width 328 height 27
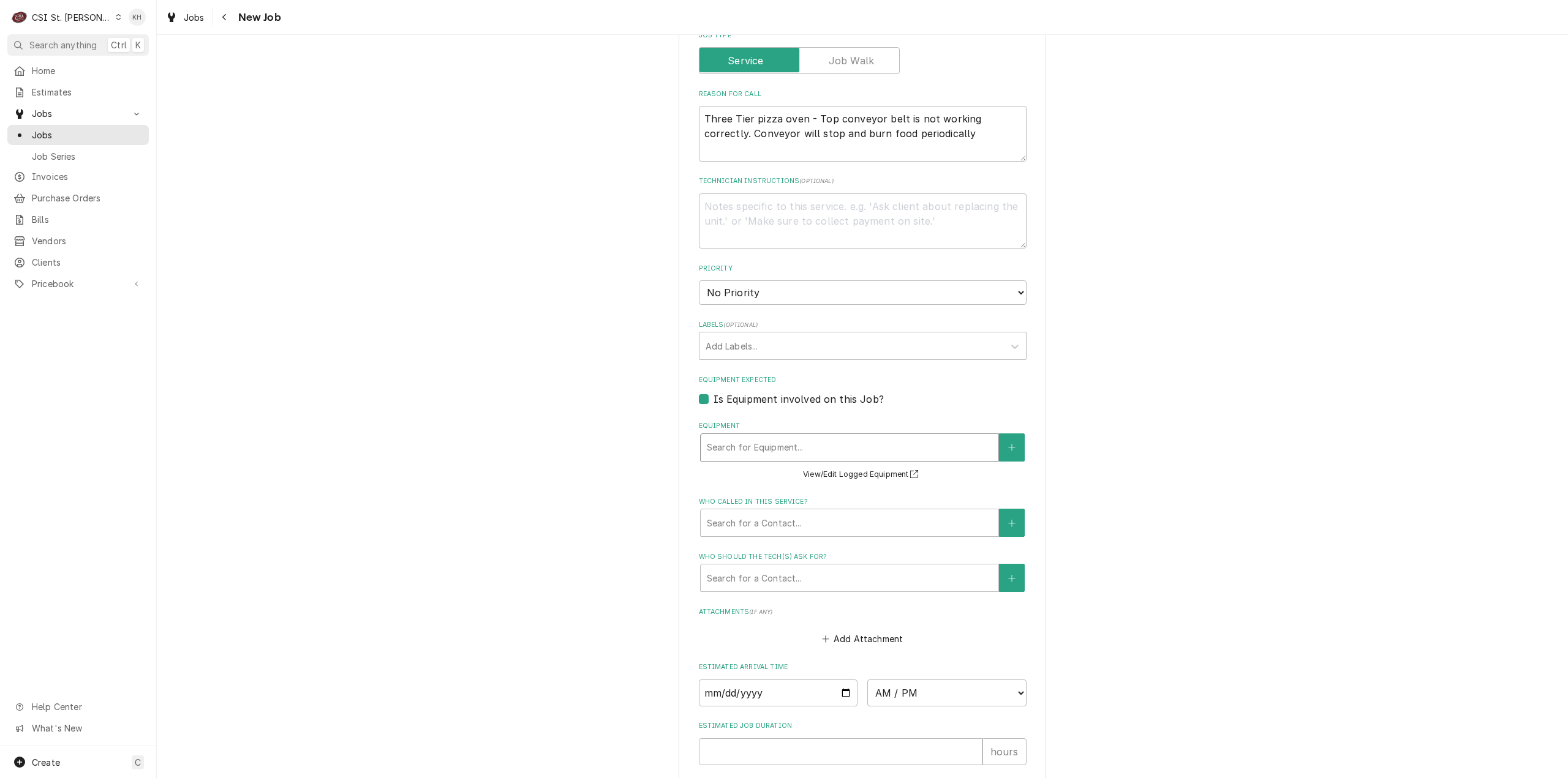
click at [782, 446] on div "Equipment" at bounding box center [850, 447] width 286 height 22
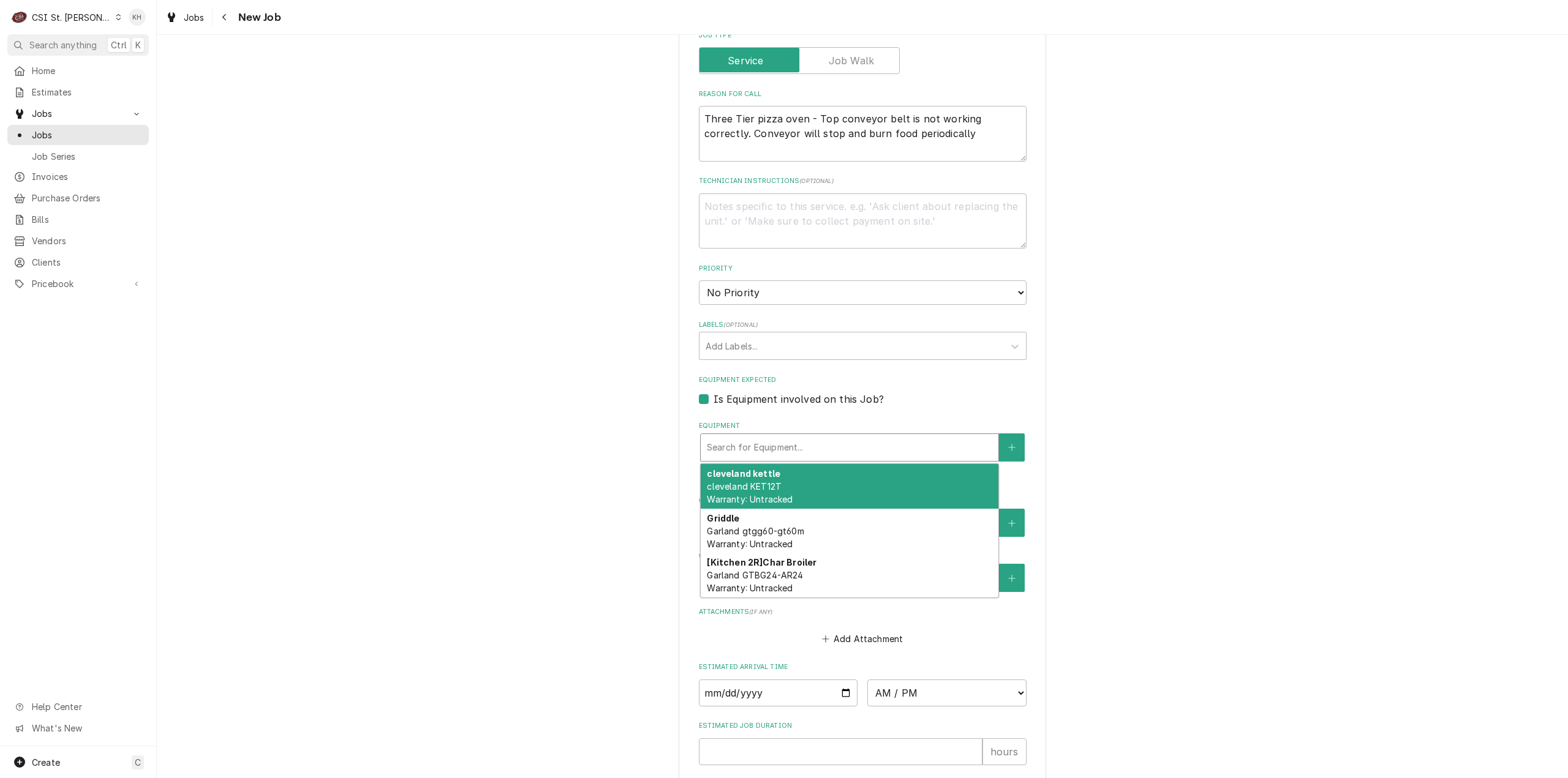
drag, startPoint x: 555, startPoint y: 474, endPoint x: 786, endPoint y: 452, distance: 232.0
click at [556, 472] on div "Please provide the following information to create a job: Client Details Client…" at bounding box center [862, 267] width 1411 height 1542
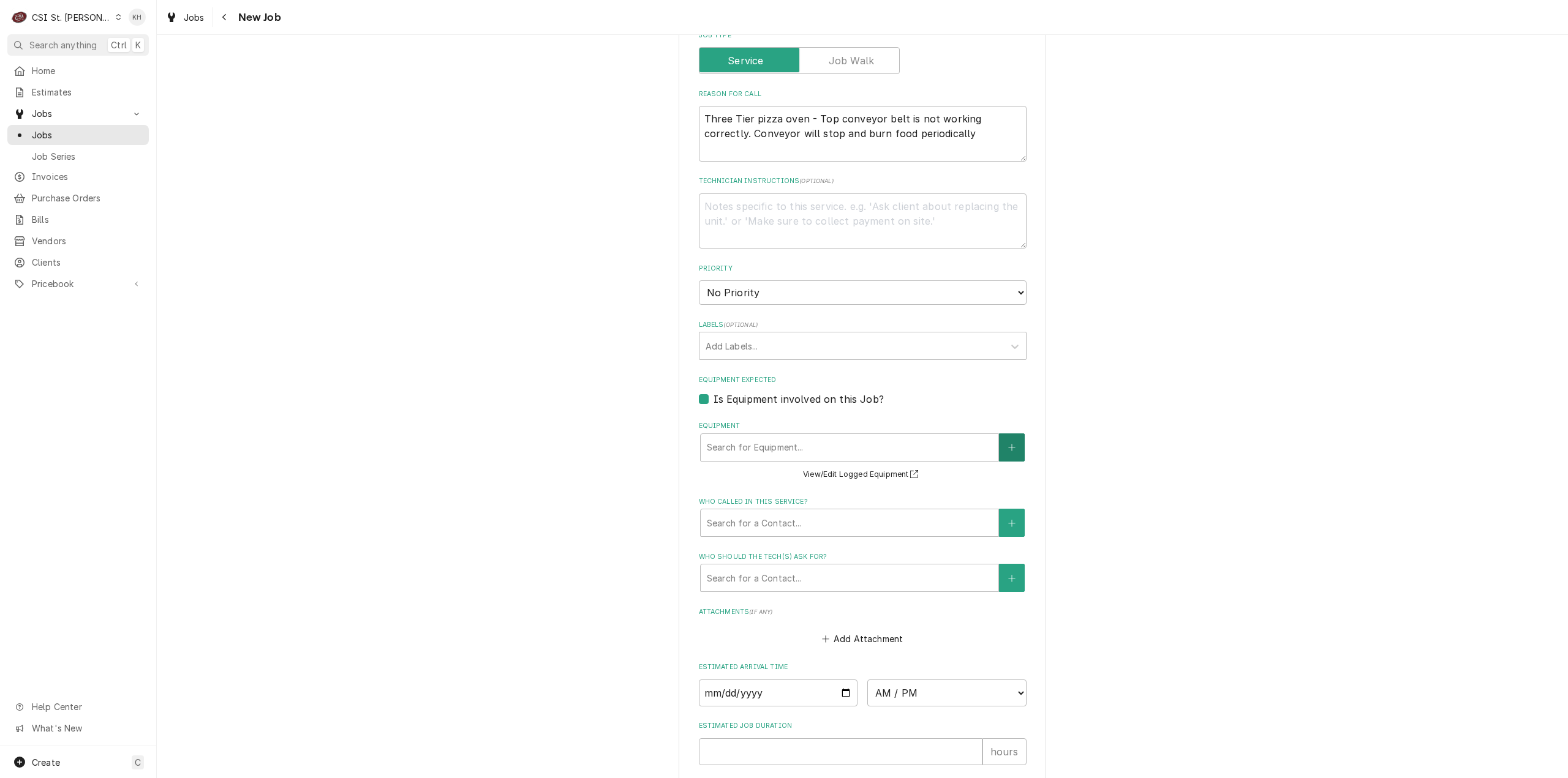
click at [1013, 450] on button "Equipment" at bounding box center [1012, 447] width 26 height 28
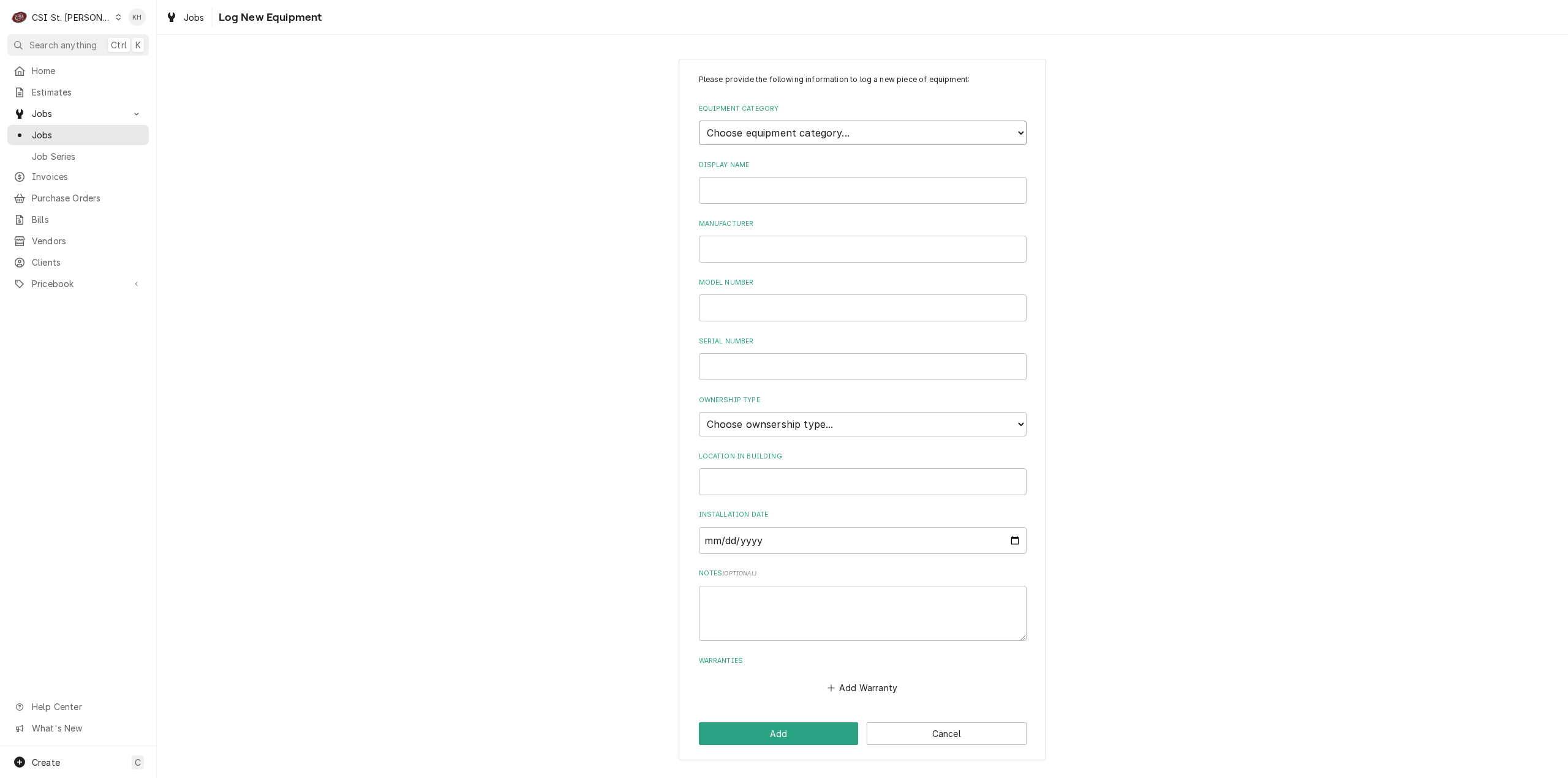
click at [855, 137] on select "Choose equipment category... Cooking Equipment Fryers Ice Machines Ovens and Ra…" at bounding box center [862, 133] width 328 height 25
click at [699, 120] on select "Choose equipment category... Cooking Equipment Fryers Ice Machines Ovens and Ra…" at bounding box center [862, 133] width 328 height 25
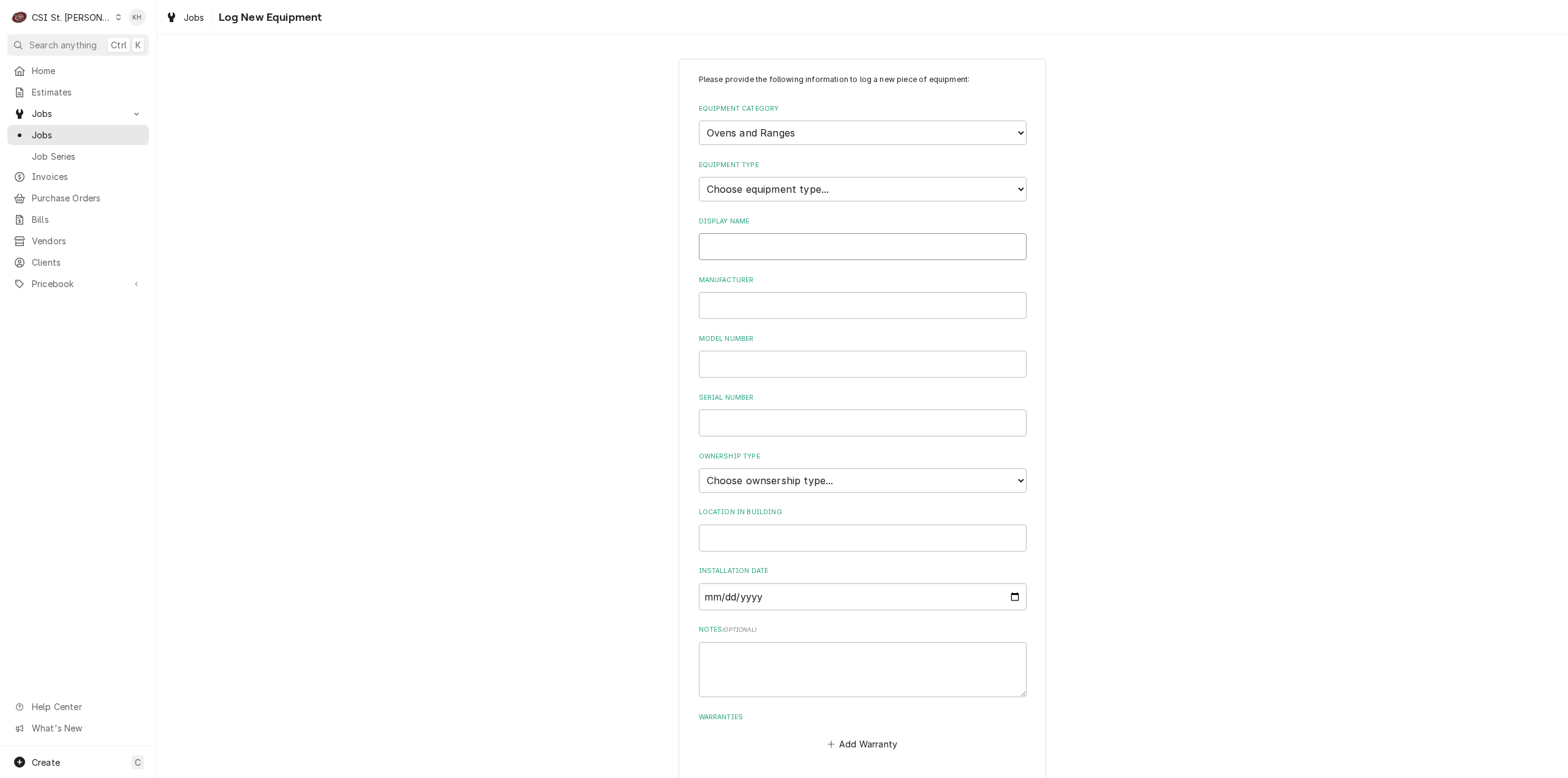
click at [790, 253] on input "Display Name" at bounding box center [862, 247] width 328 height 27
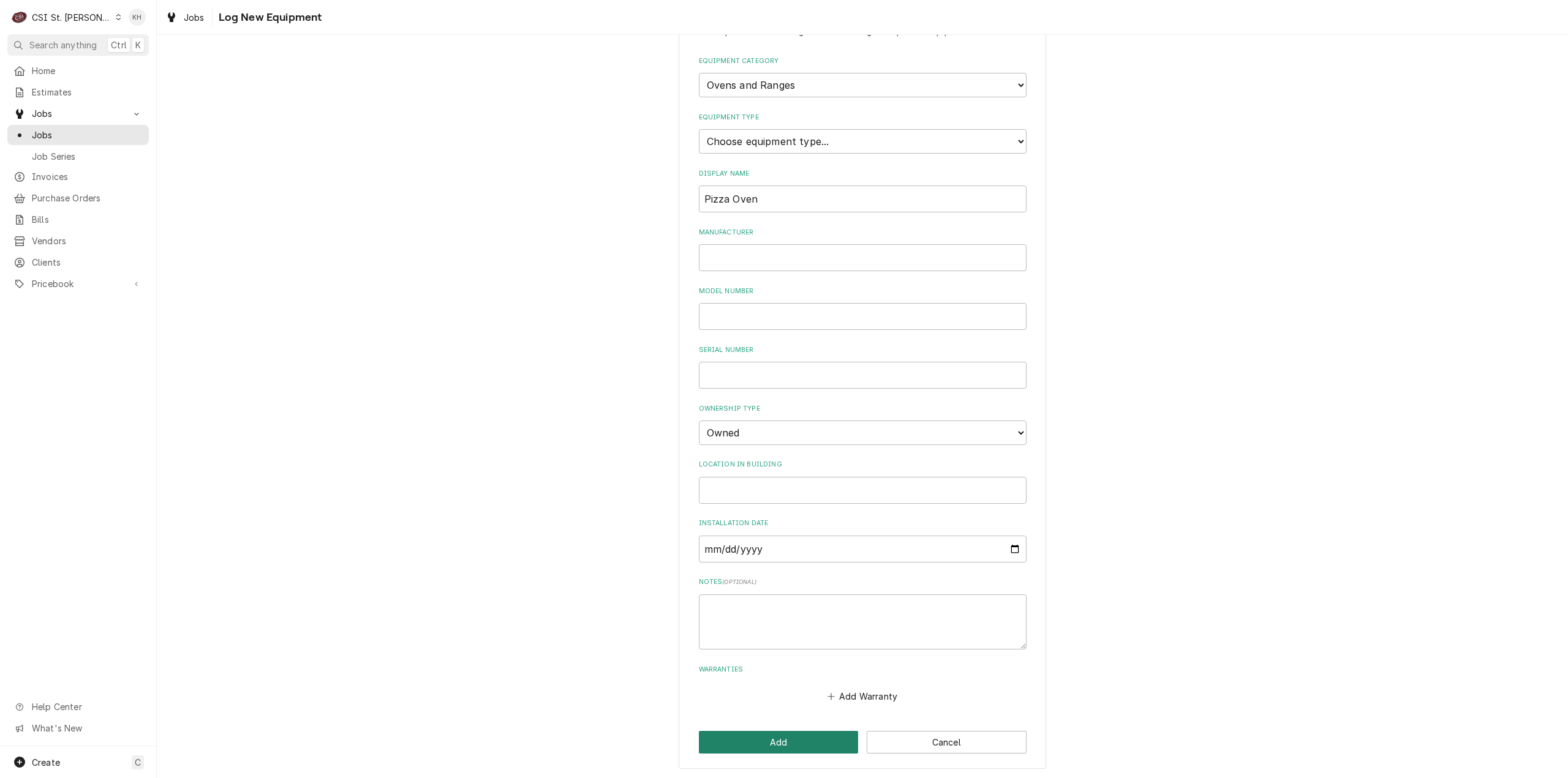
drag, startPoint x: 768, startPoint y: 741, endPoint x: 771, endPoint y: 728, distance: 13.3
click at [767, 741] on button "Add" at bounding box center [779, 742] width 160 height 22
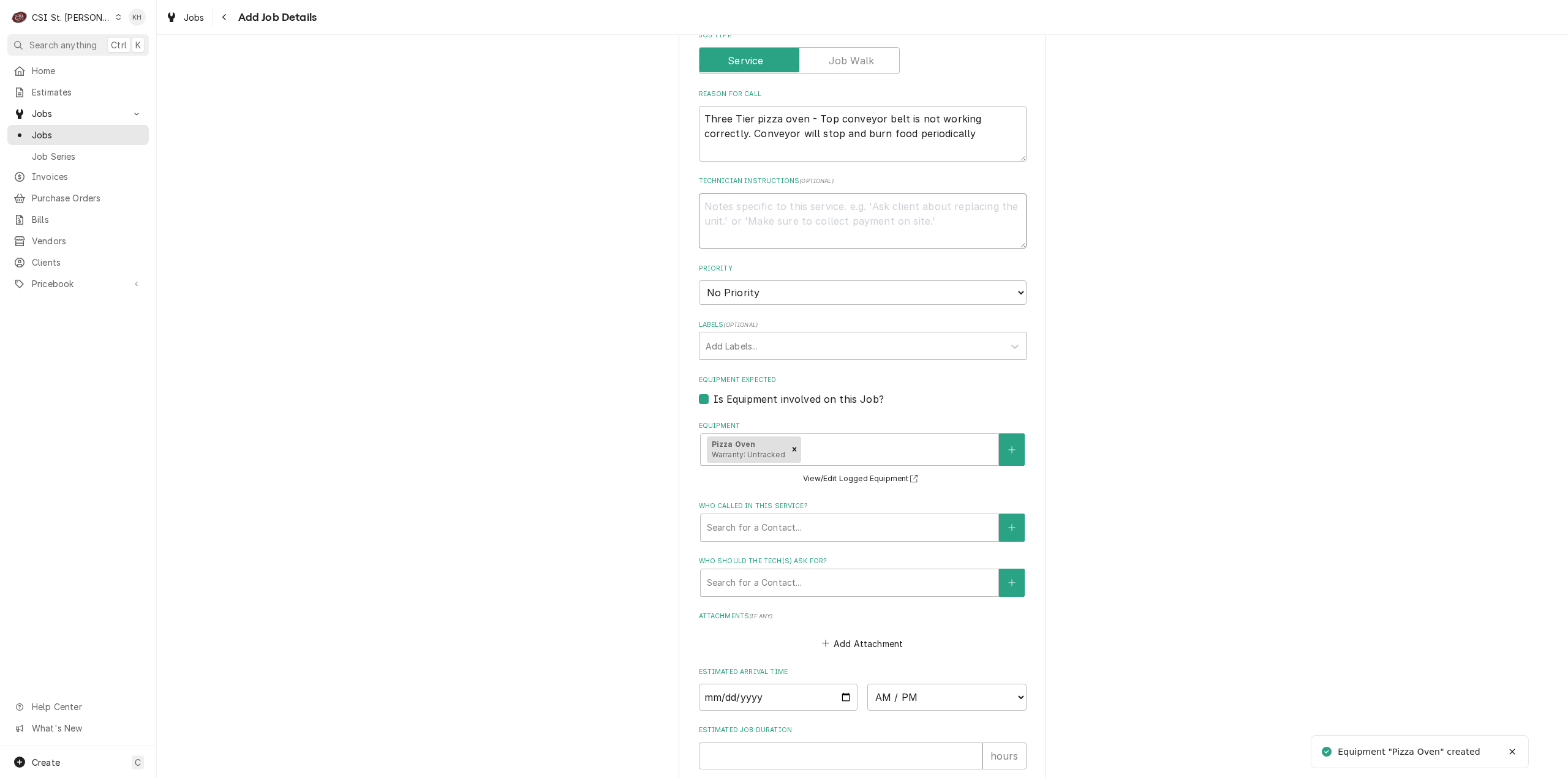
click at [859, 239] on textarea "Technician Instructions ( optional )" at bounding box center [862, 222] width 328 height 56
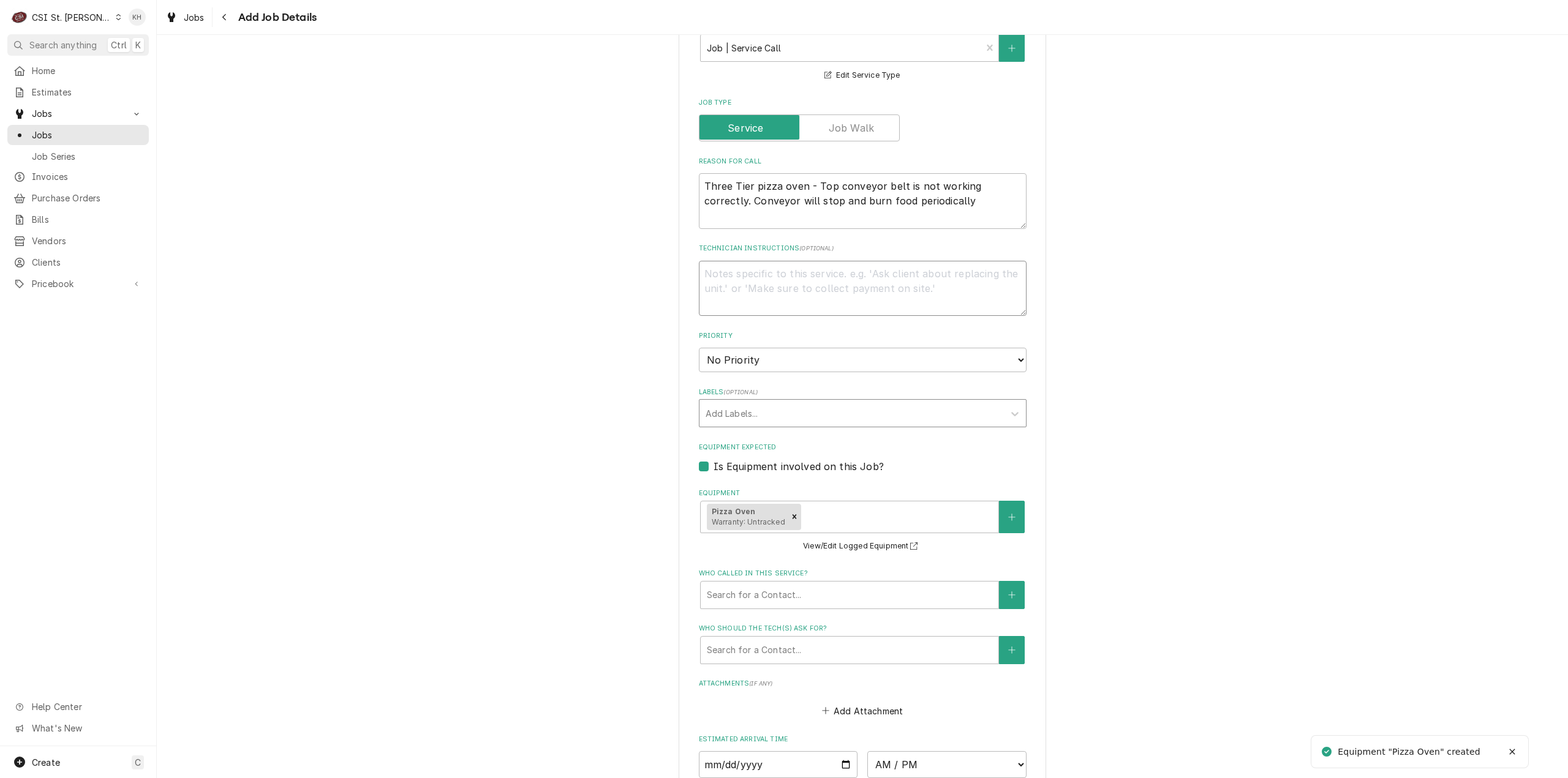
scroll to position [490, 0]
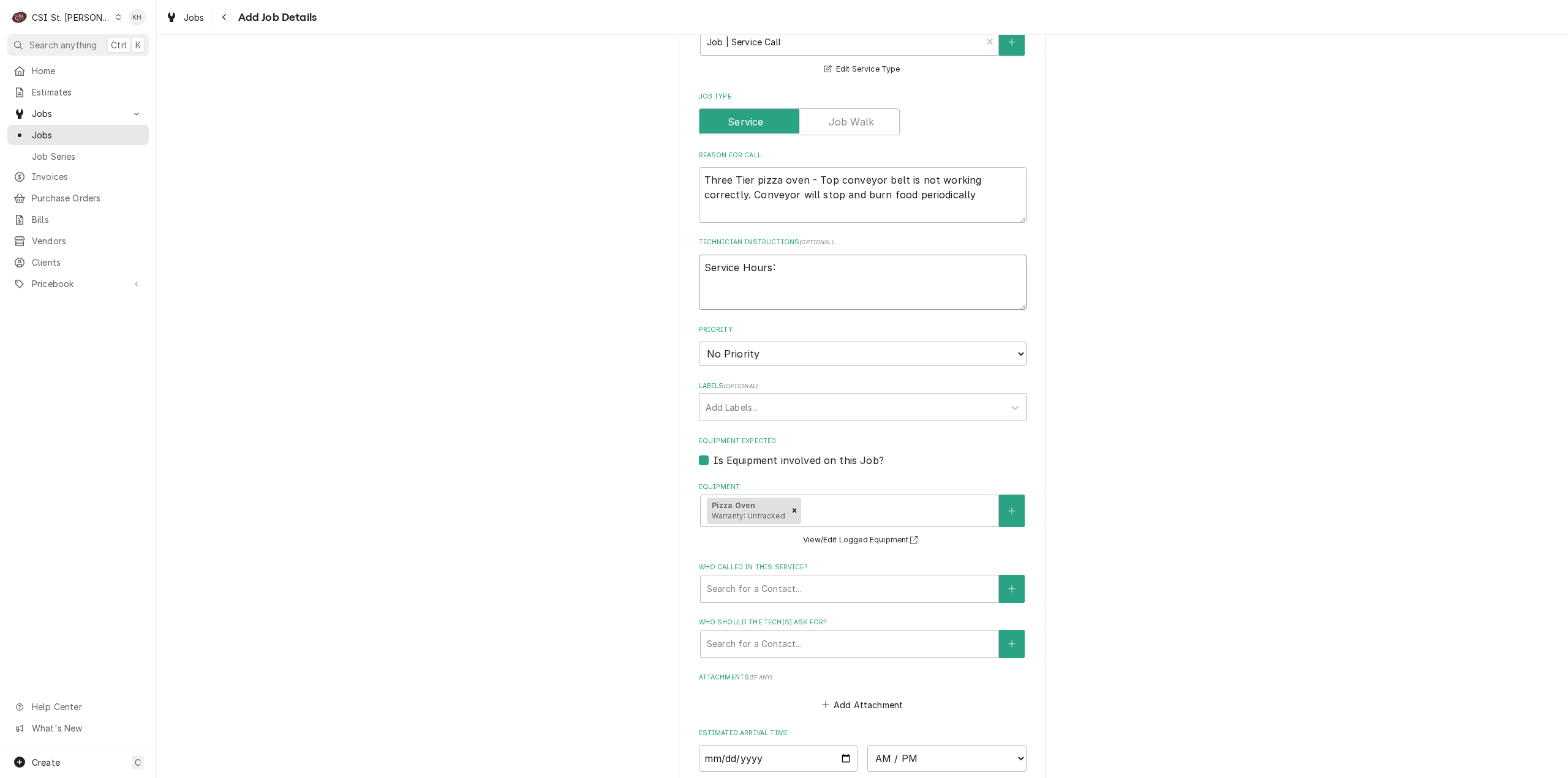
click at [851, 268] on textarea "Service Hours:" at bounding box center [862, 283] width 328 height 56
click at [825, 355] on select "No Priority Urgent High Medium Low" at bounding box center [862, 354] width 328 height 25
click at [699, 342] on select "No Priority Urgent High Medium Low" at bounding box center [862, 354] width 328 height 25
click at [799, 400] on div "Labels" at bounding box center [852, 407] width 292 height 22
drag, startPoint x: 811, startPoint y: 271, endPoint x: 807, endPoint y: 262, distance: 9.8
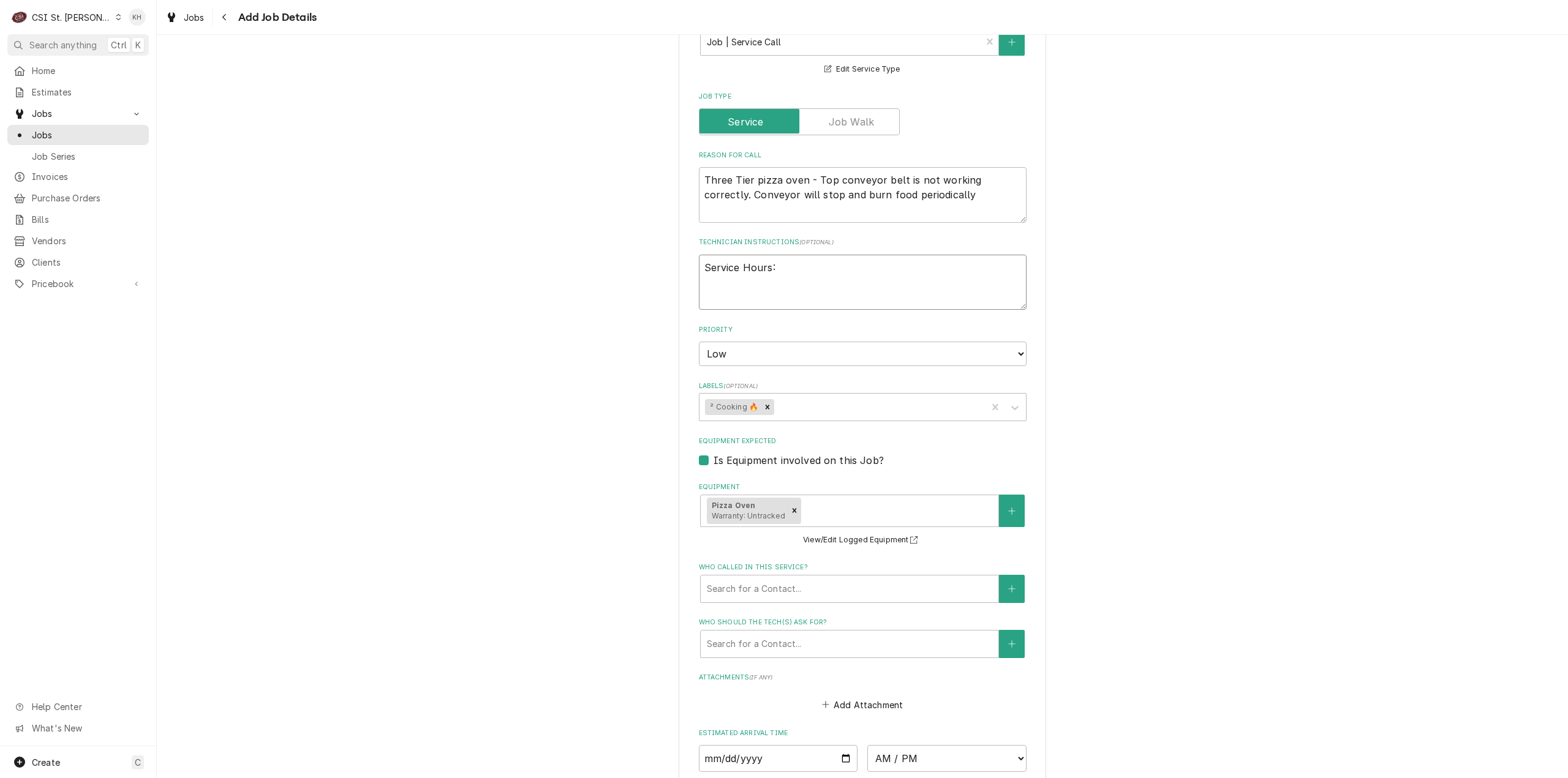
click at [809, 269] on textarea "Service Hours:" at bounding box center [862, 283] width 328 height 56
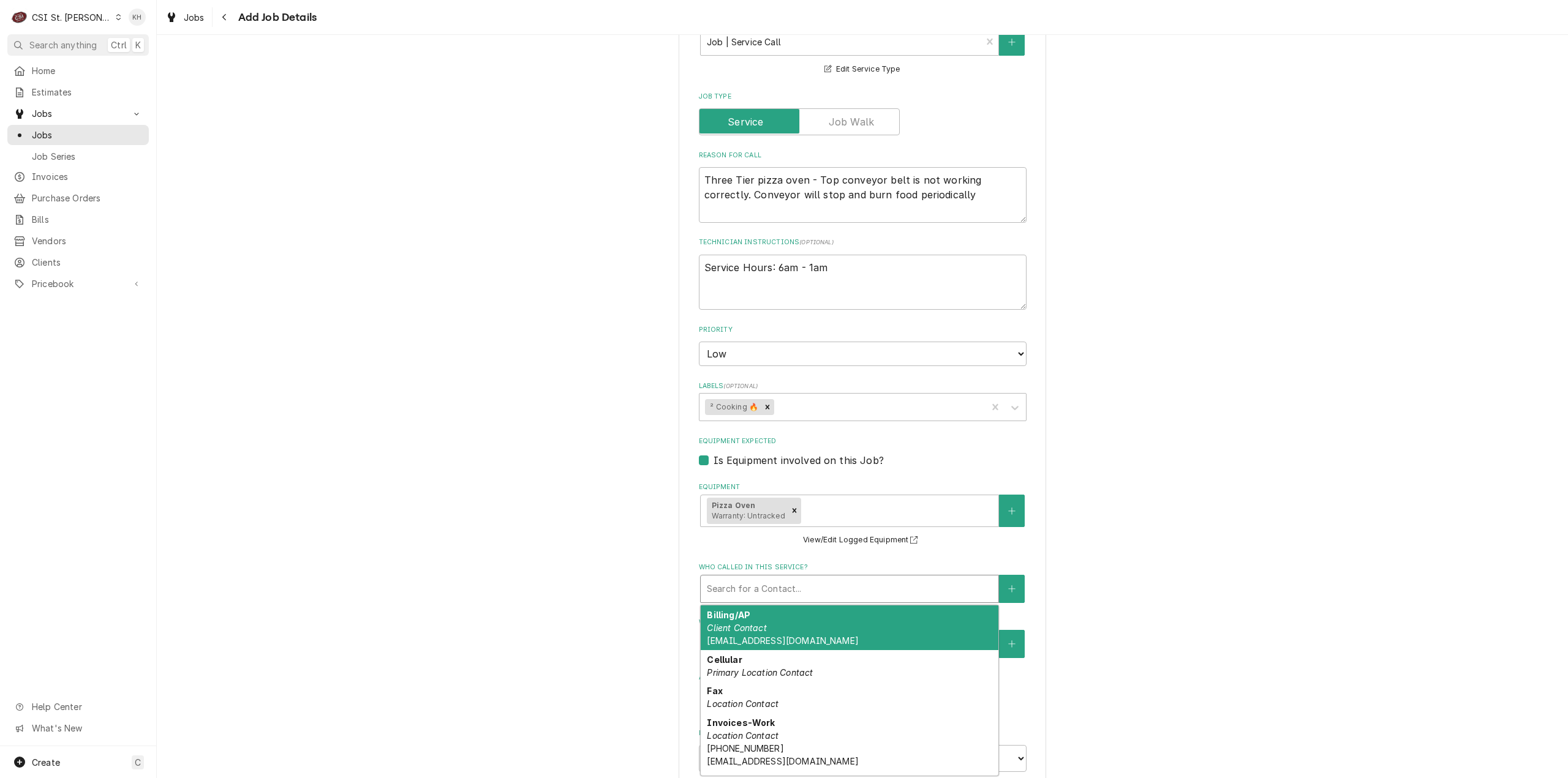
click at [793, 584] on div "Who called in this service?" at bounding box center [850, 589] width 286 height 22
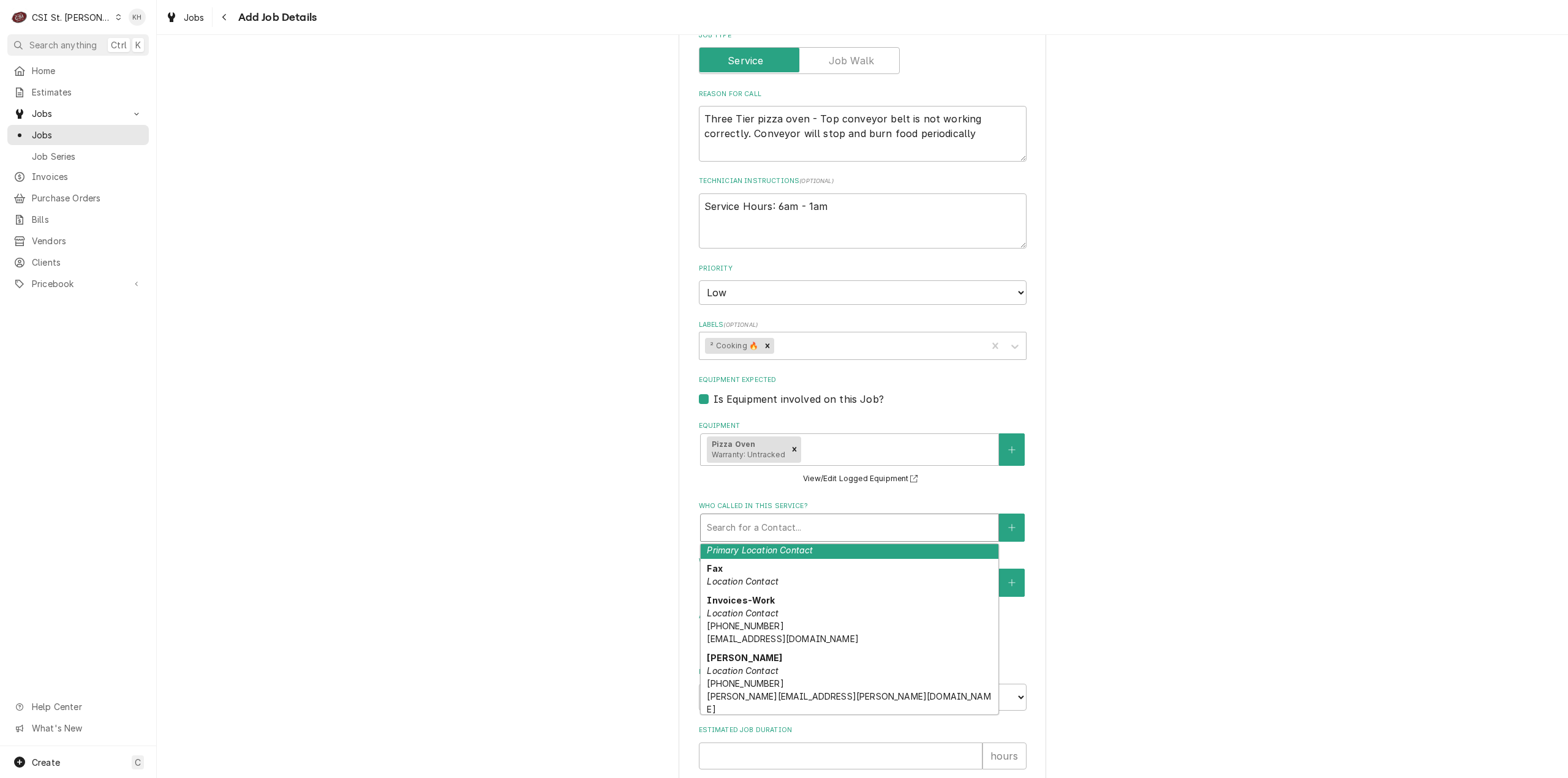
scroll to position [97, 0]
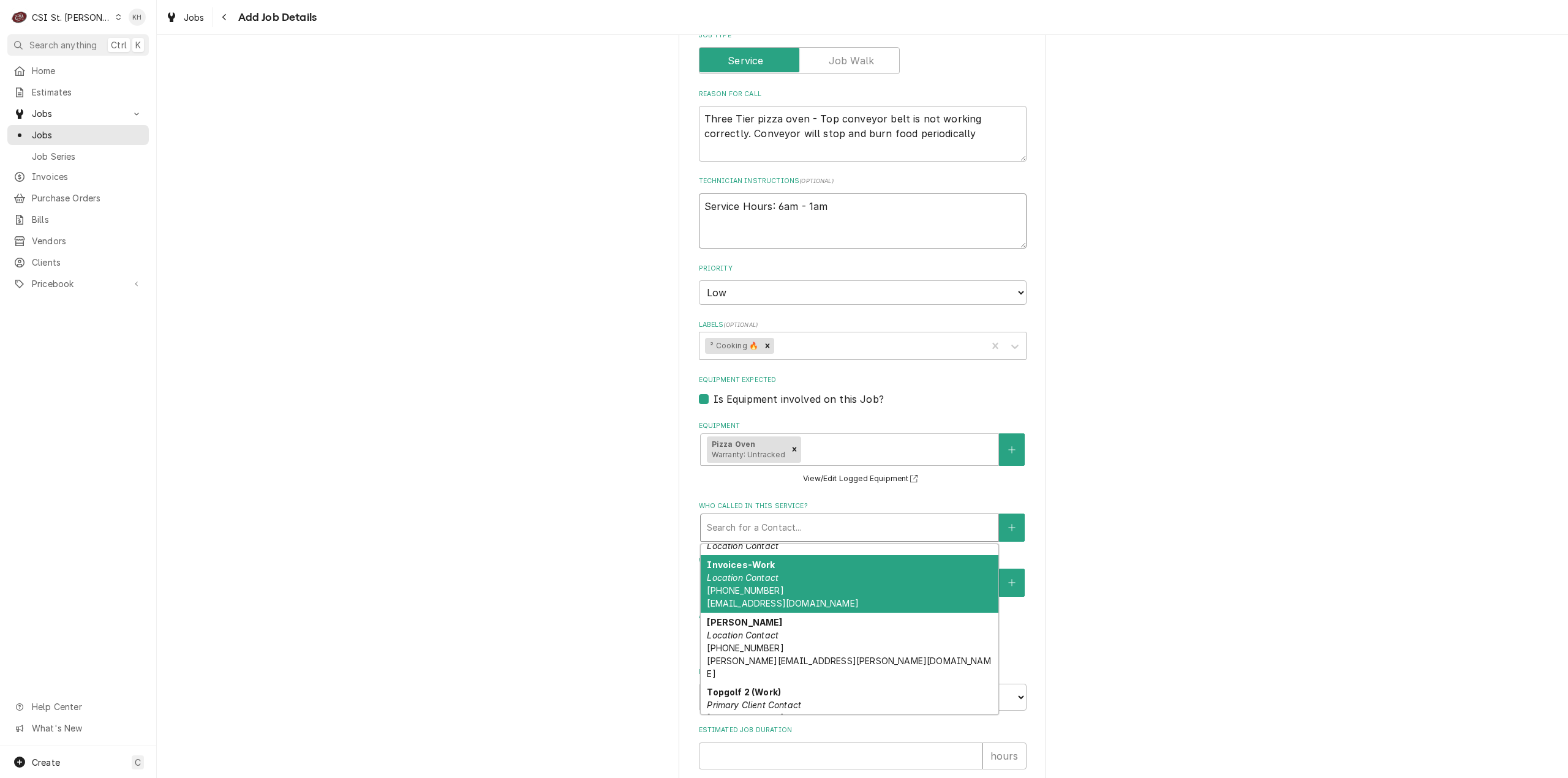
click at [796, 236] on textarea "Service Hours: 6am - 1am" at bounding box center [862, 222] width 328 height 56
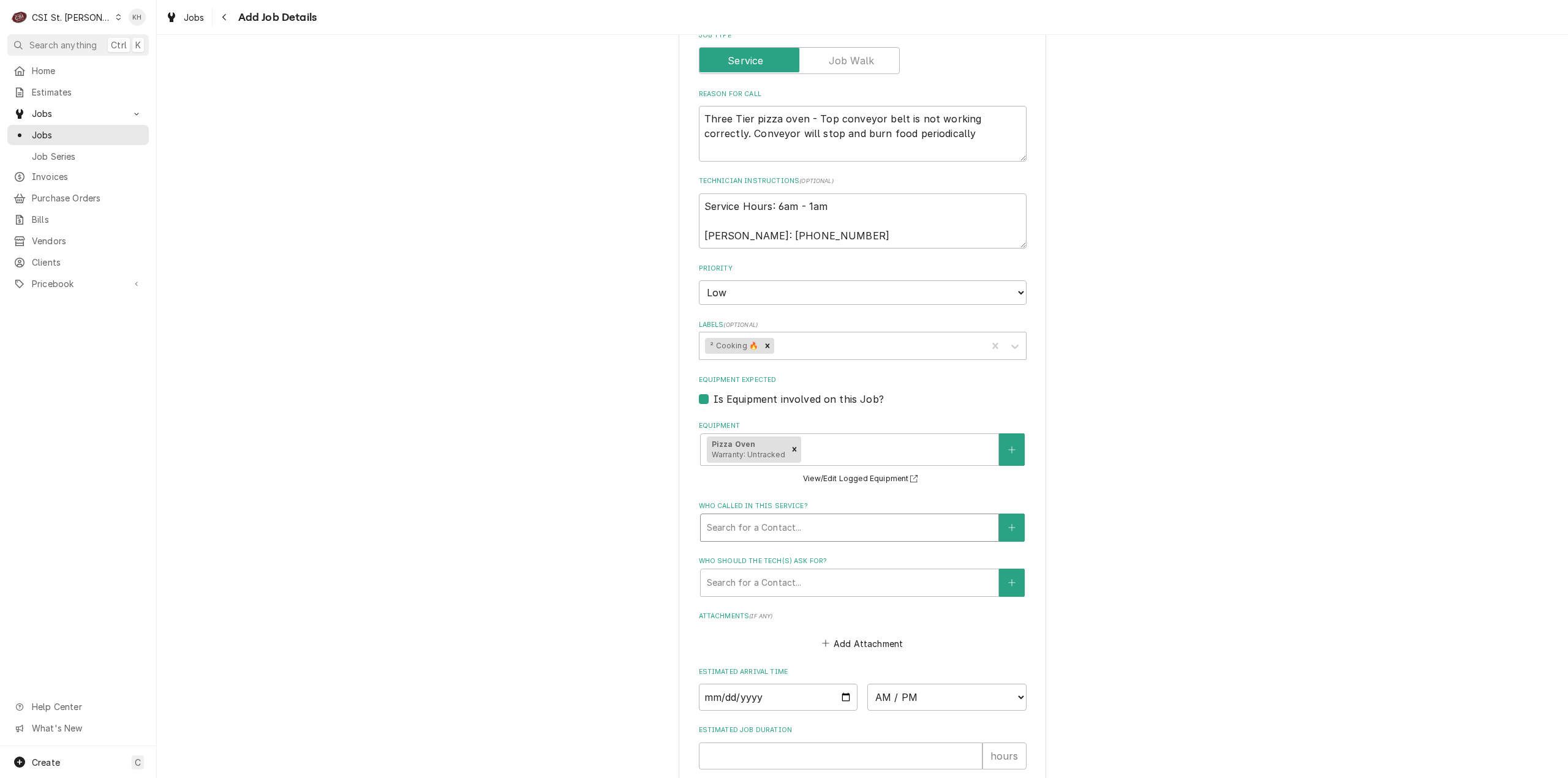
click at [809, 528] on div "Who called in this service?" at bounding box center [850, 527] width 286 height 22
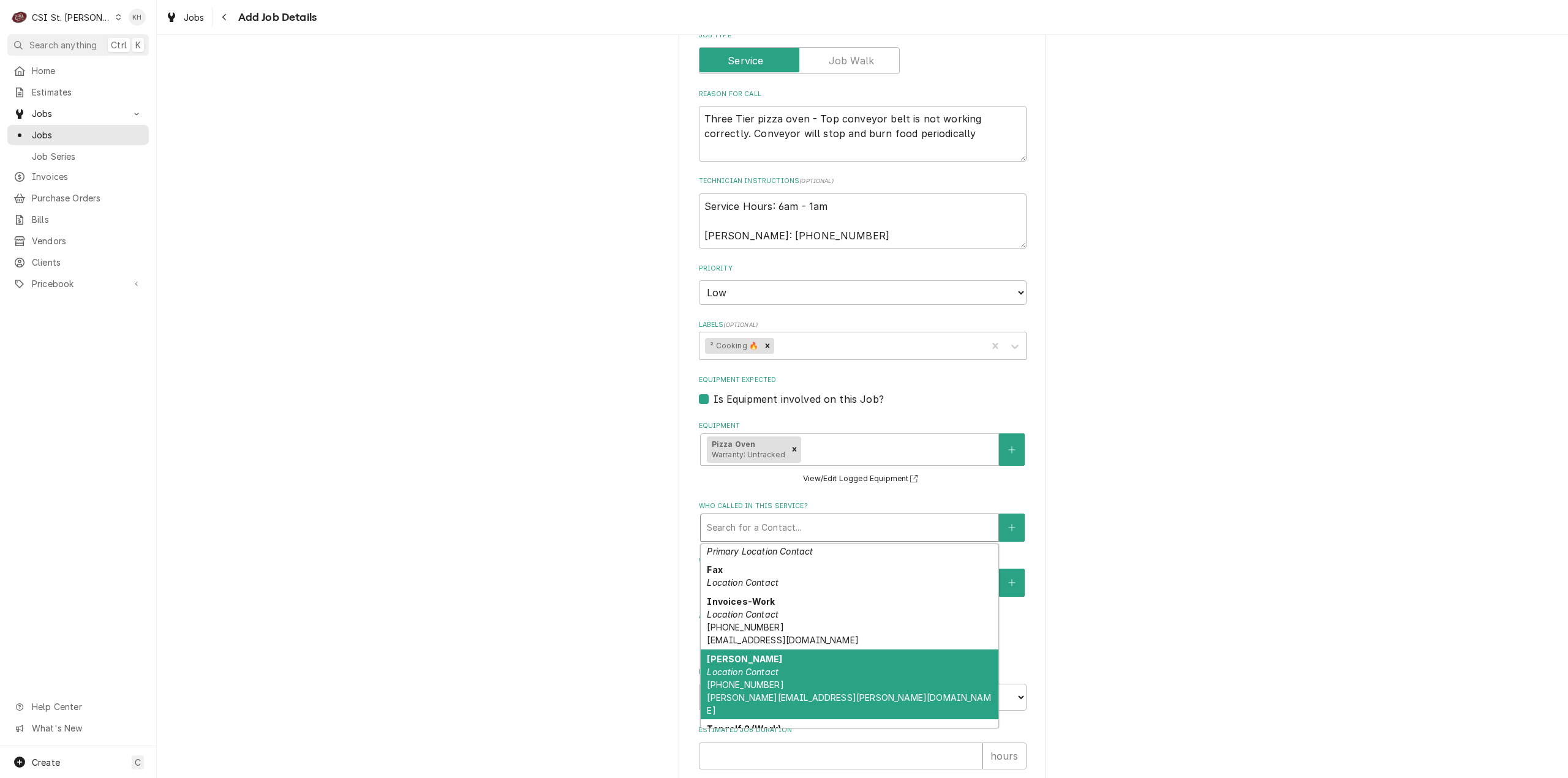
scroll to position [22, 0]
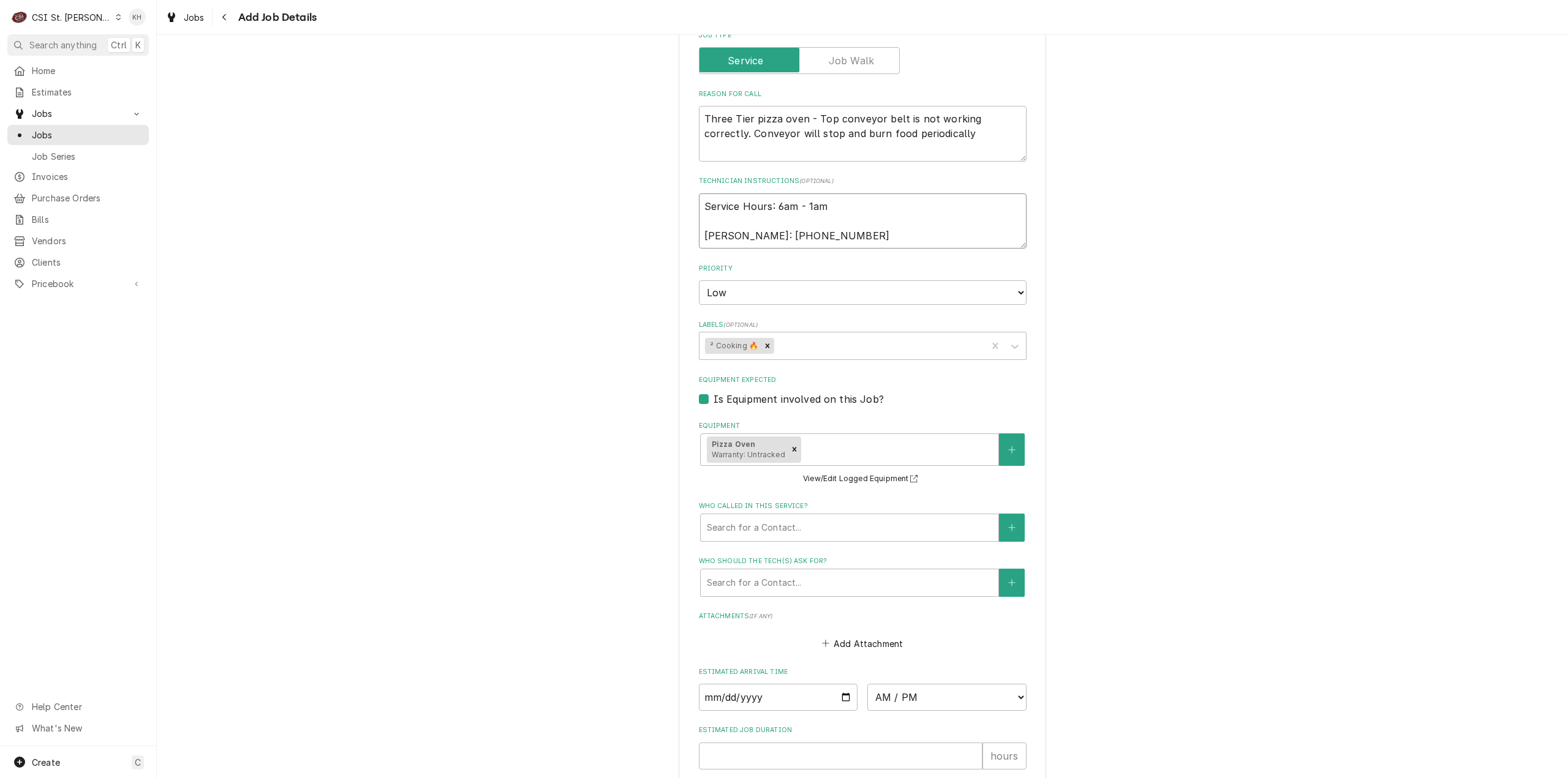
drag, startPoint x: 822, startPoint y: 234, endPoint x: 742, endPoint y: 242, distance: 80.4
click at [742, 241] on textarea "Service Hours: 6am - 1am [PERSON_NAME]: [PHONE_NUMBER]" at bounding box center [862, 222] width 328 height 56
click at [1002, 521] on button "Who called in this service?" at bounding box center [1012, 528] width 26 height 28
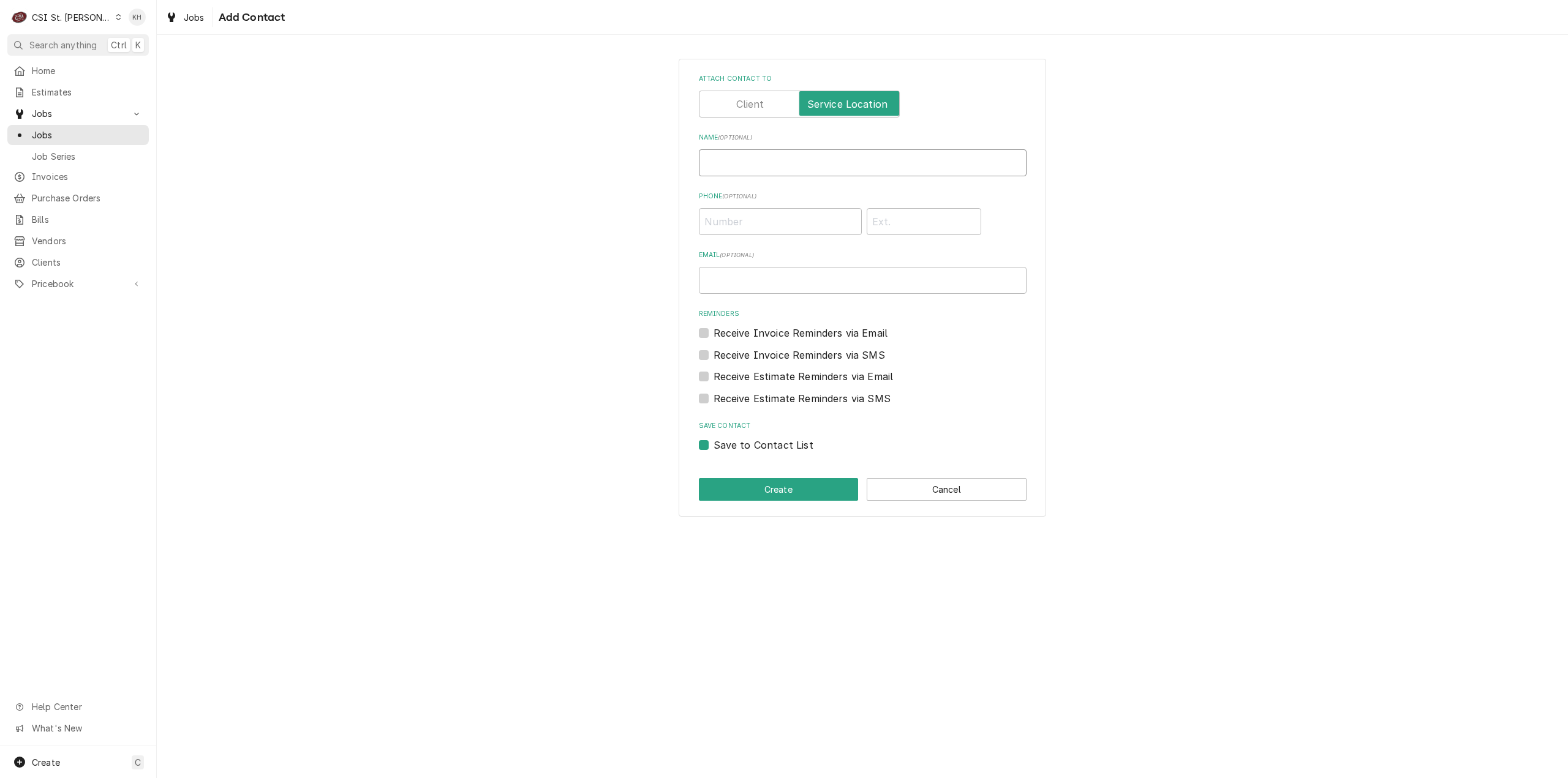
click at [815, 166] on input "Name ( optional )" at bounding box center [862, 163] width 328 height 27
click at [797, 211] on input "Phone ( optional )" at bounding box center [780, 221] width 163 height 27
paste input "[PHONE_NUMBER]"
click at [756, 483] on button "Create" at bounding box center [779, 489] width 160 height 22
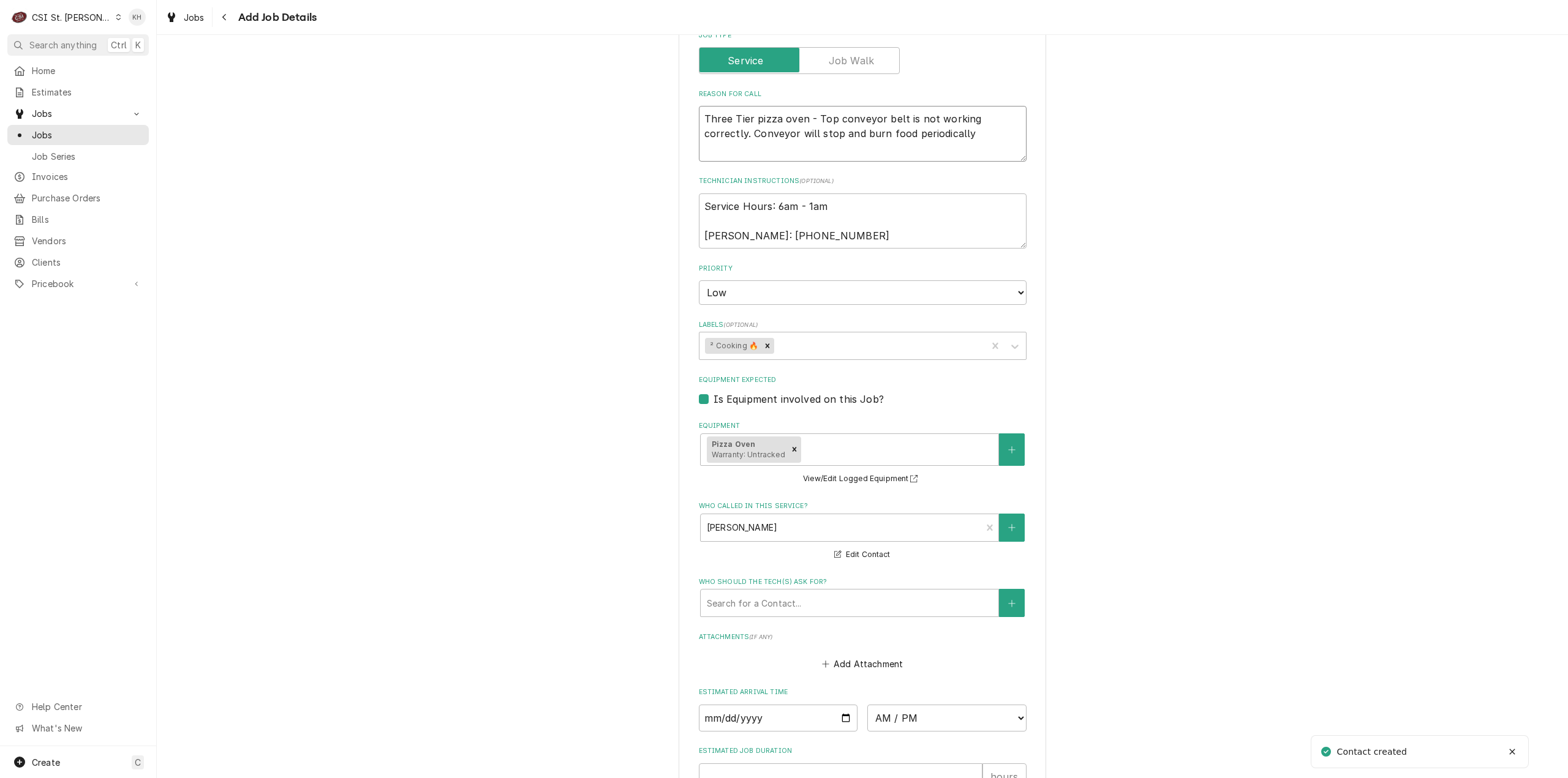
click at [956, 138] on textarea "Three Tier pizza oven - Top conveyor belt is not working correctly. Conveyor wi…" at bounding box center [862, 134] width 328 height 56
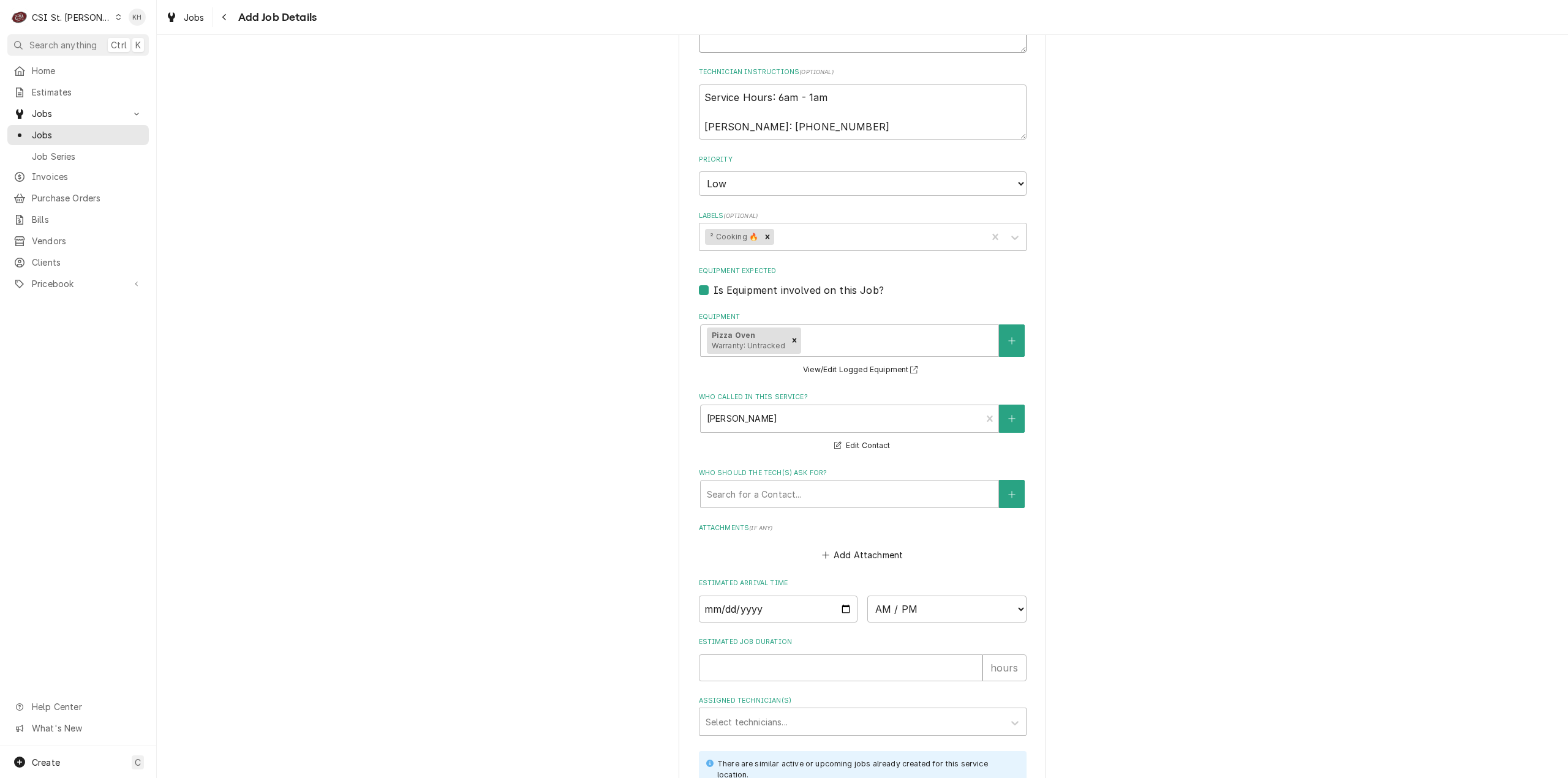
scroll to position [839, 0]
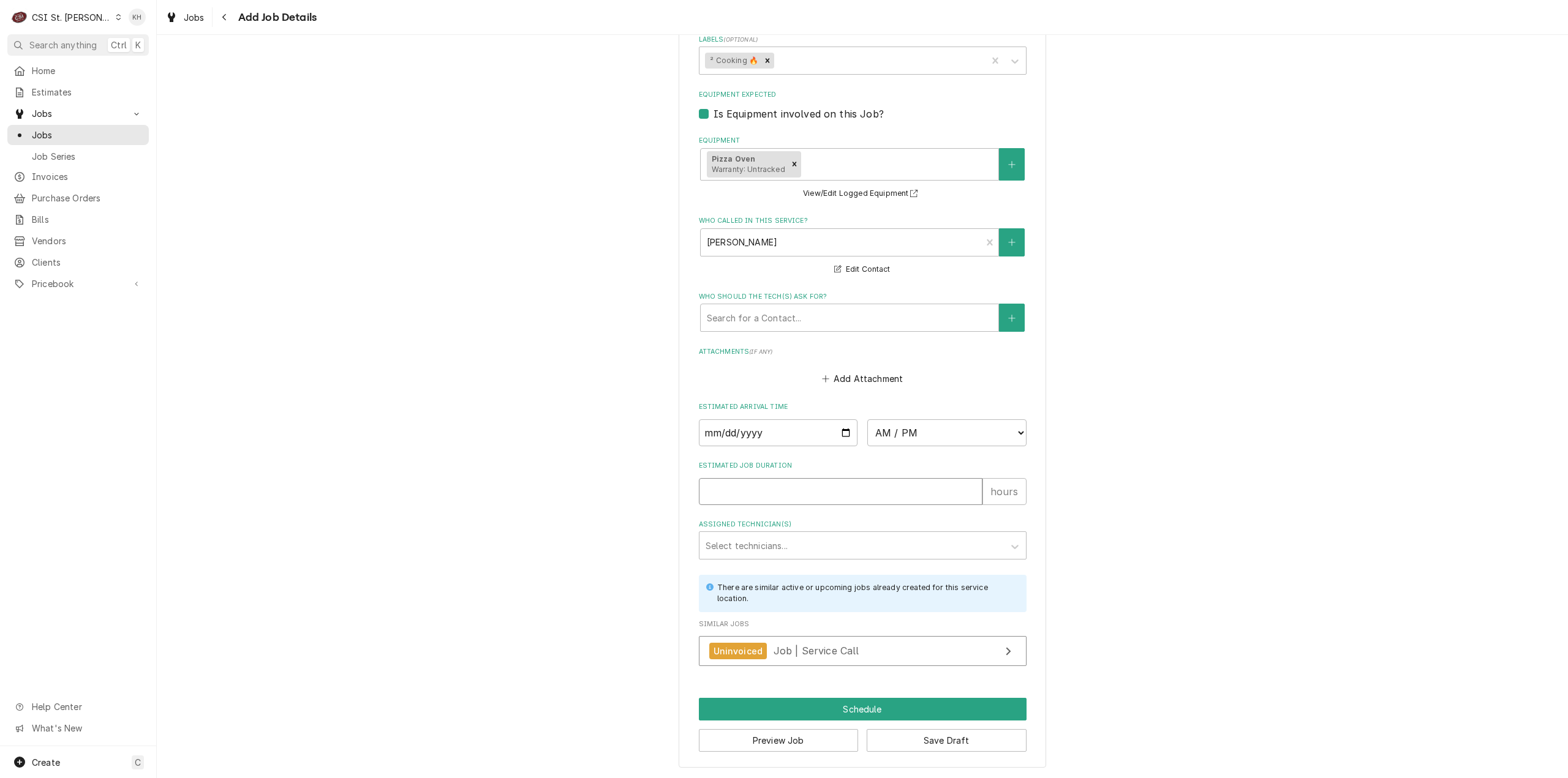
click at [754, 491] on input "Estimated Job Duration" at bounding box center [841, 492] width 284 height 27
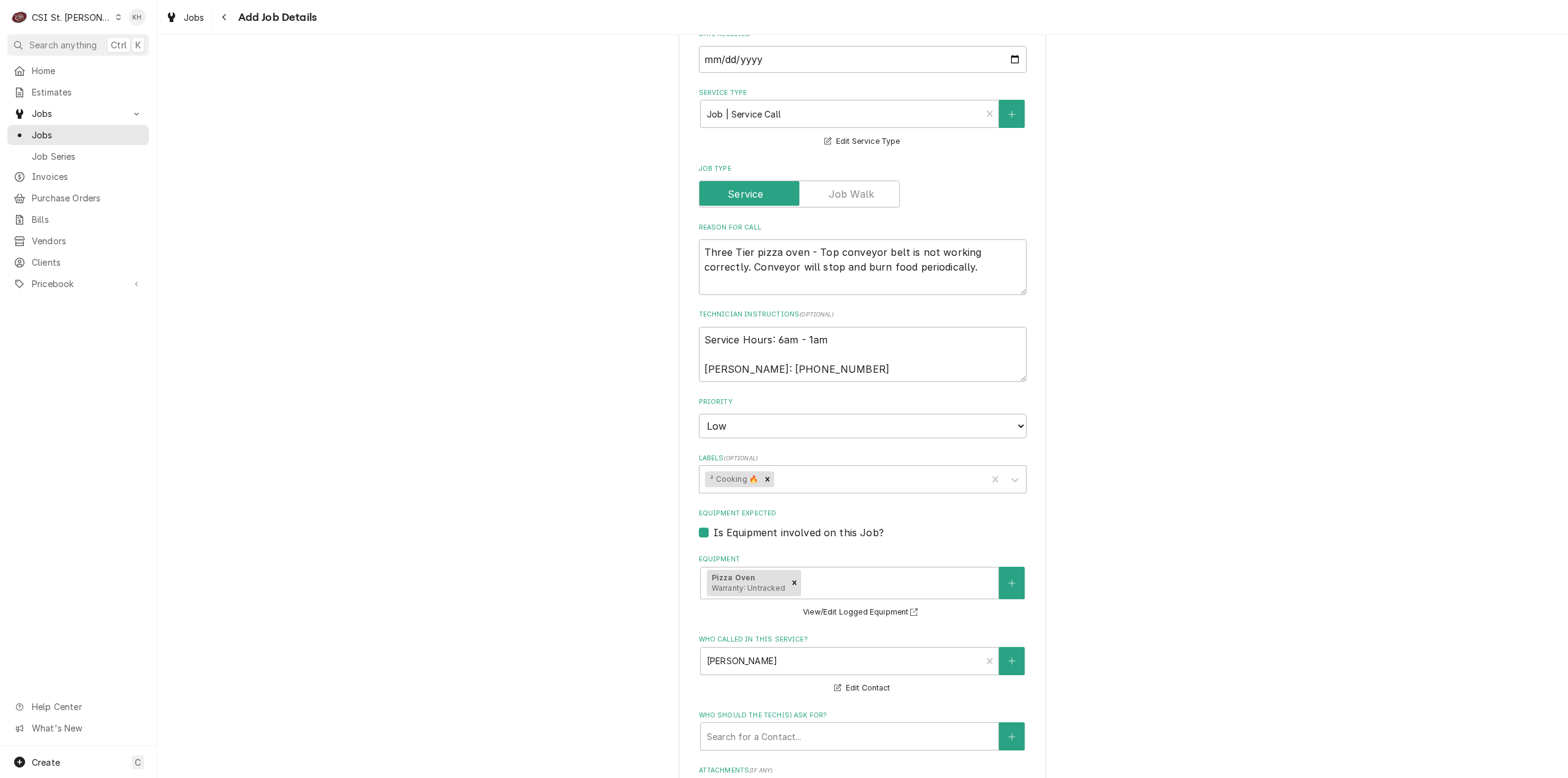
scroll to position [410, 0]
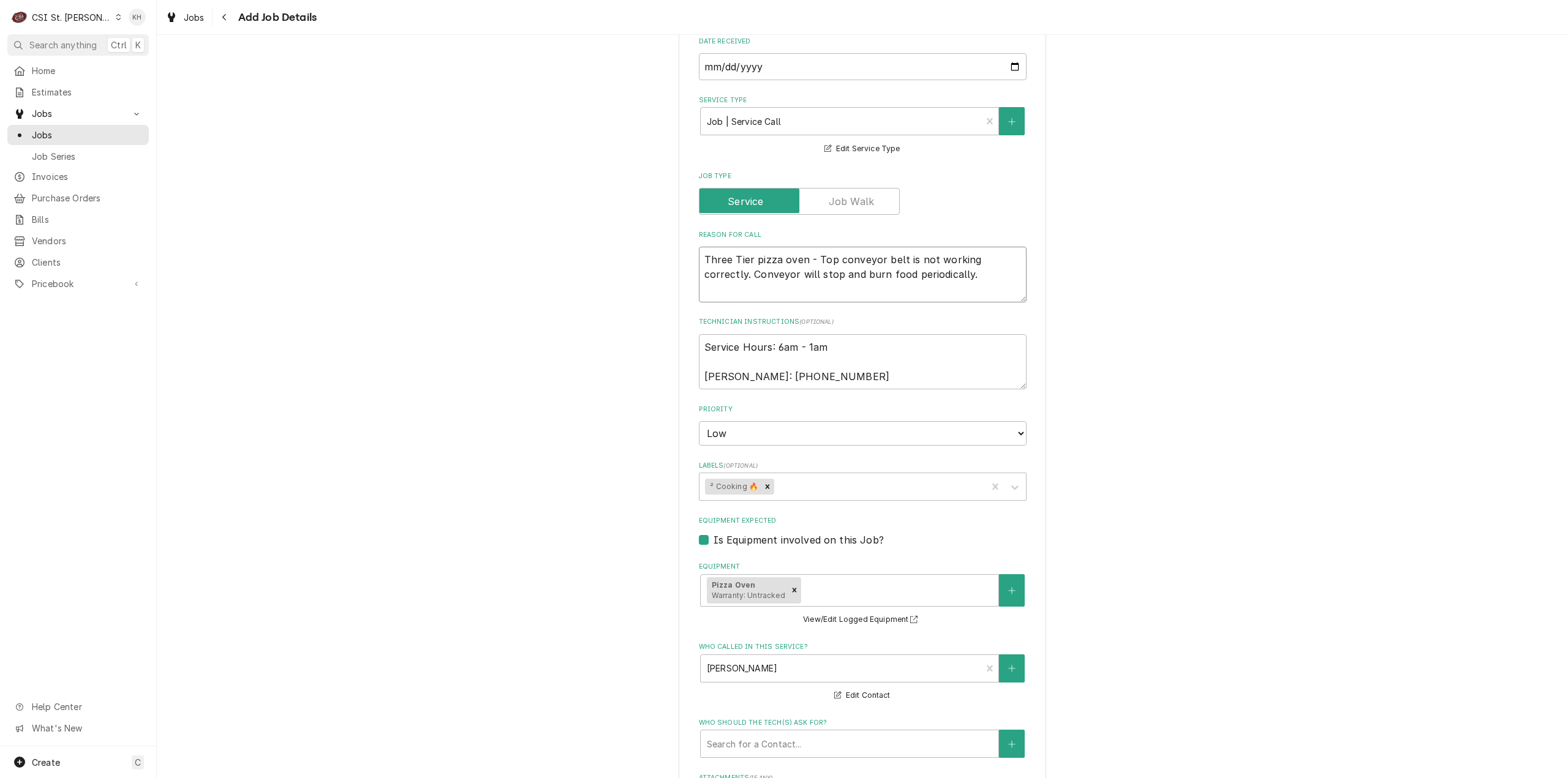
click at [776, 281] on textarea "Three Tier pizza oven - Top conveyor belt is not working correctly. Conveyor wi…" at bounding box center [862, 275] width 328 height 56
click at [781, 286] on textarea "Three Tier pizza oven - Top conveyor belt is not working correctly. Conveyor wi…" at bounding box center [862, 275] width 328 height 56
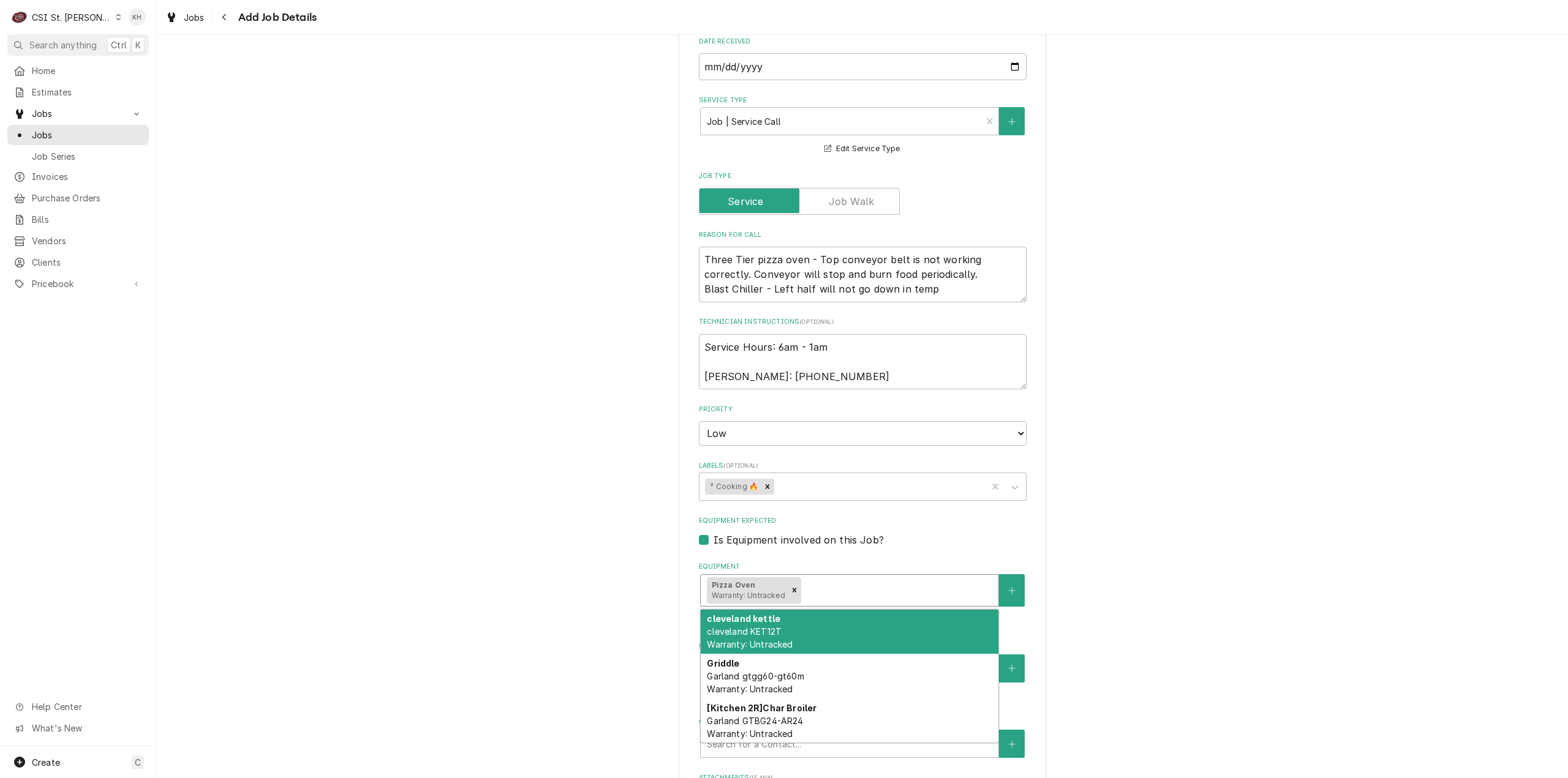
click at [871, 583] on div "Equipment" at bounding box center [898, 590] width 189 height 22
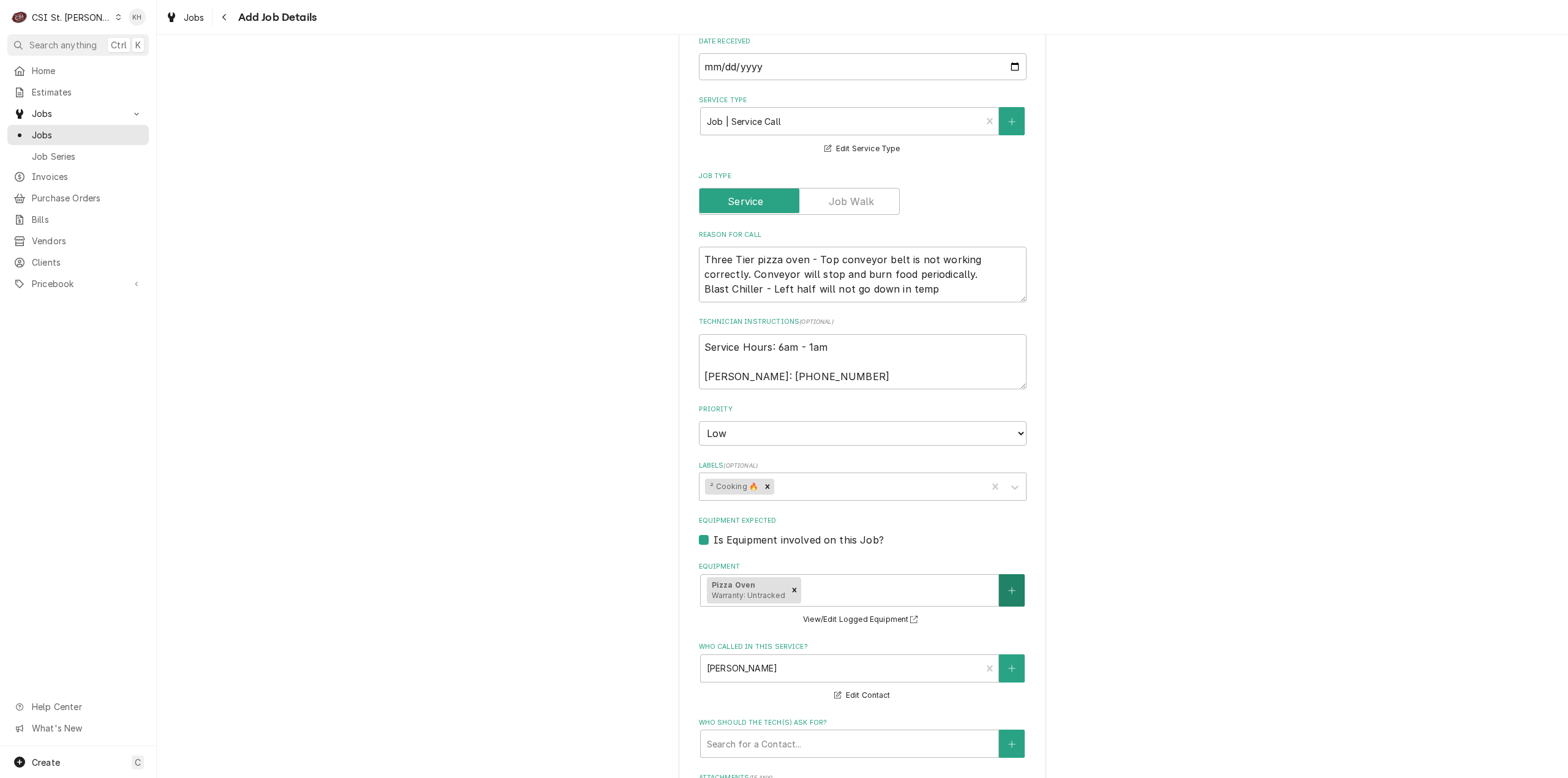
click at [1008, 595] on icon "Create New Equipment" at bounding box center [1012, 591] width 7 height 8
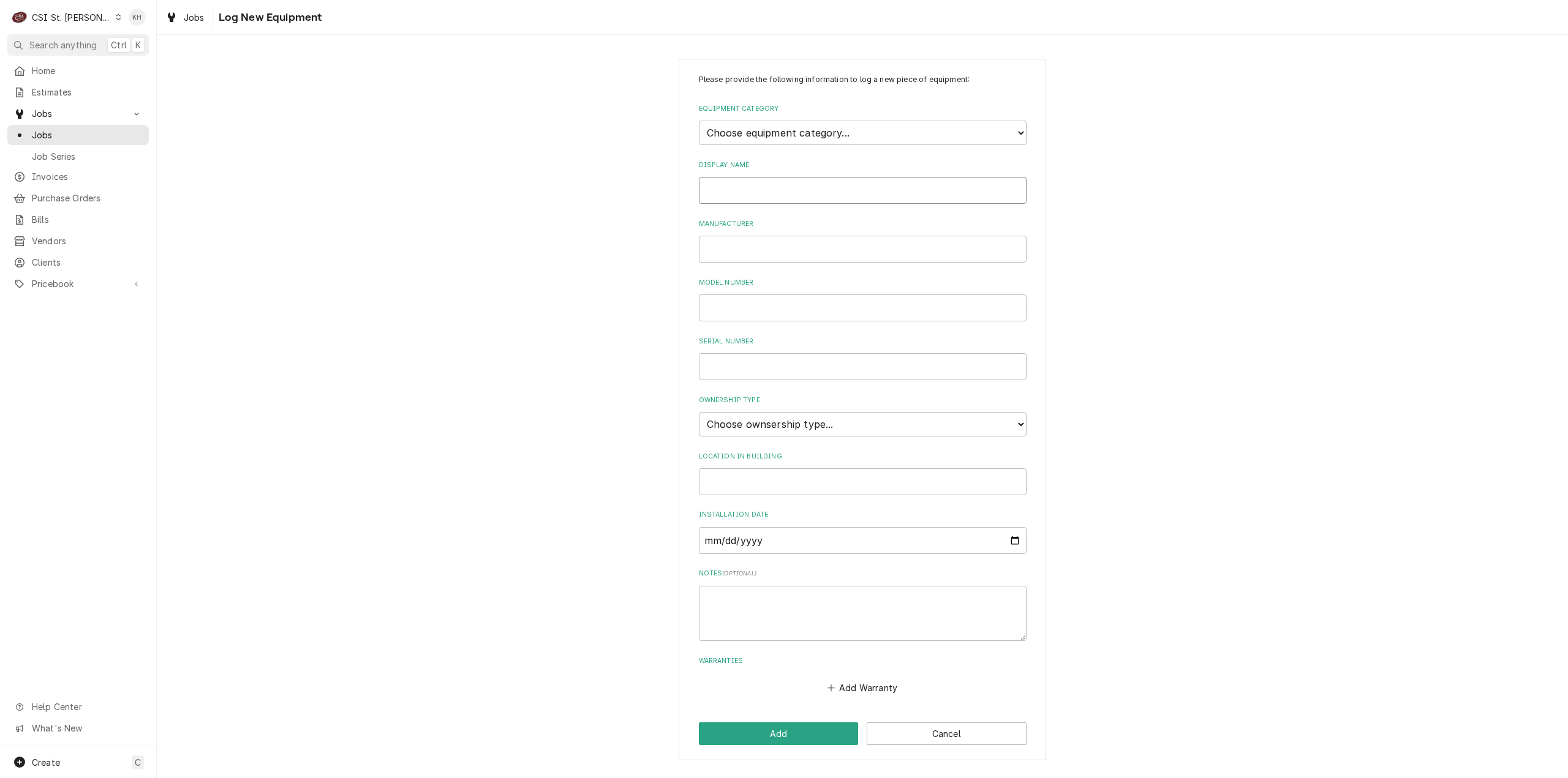
click at [809, 188] on input "Display Name" at bounding box center [862, 190] width 328 height 27
click at [835, 125] on select "Choose equipment category... Cooking Equipment Fryers Ice Machines Ovens and Ra…" at bounding box center [862, 133] width 328 height 25
click at [699, 120] on select "Choose equipment category... Cooking Equipment Fryers Ice Machines Ovens and Ra…" at bounding box center [862, 133] width 328 height 25
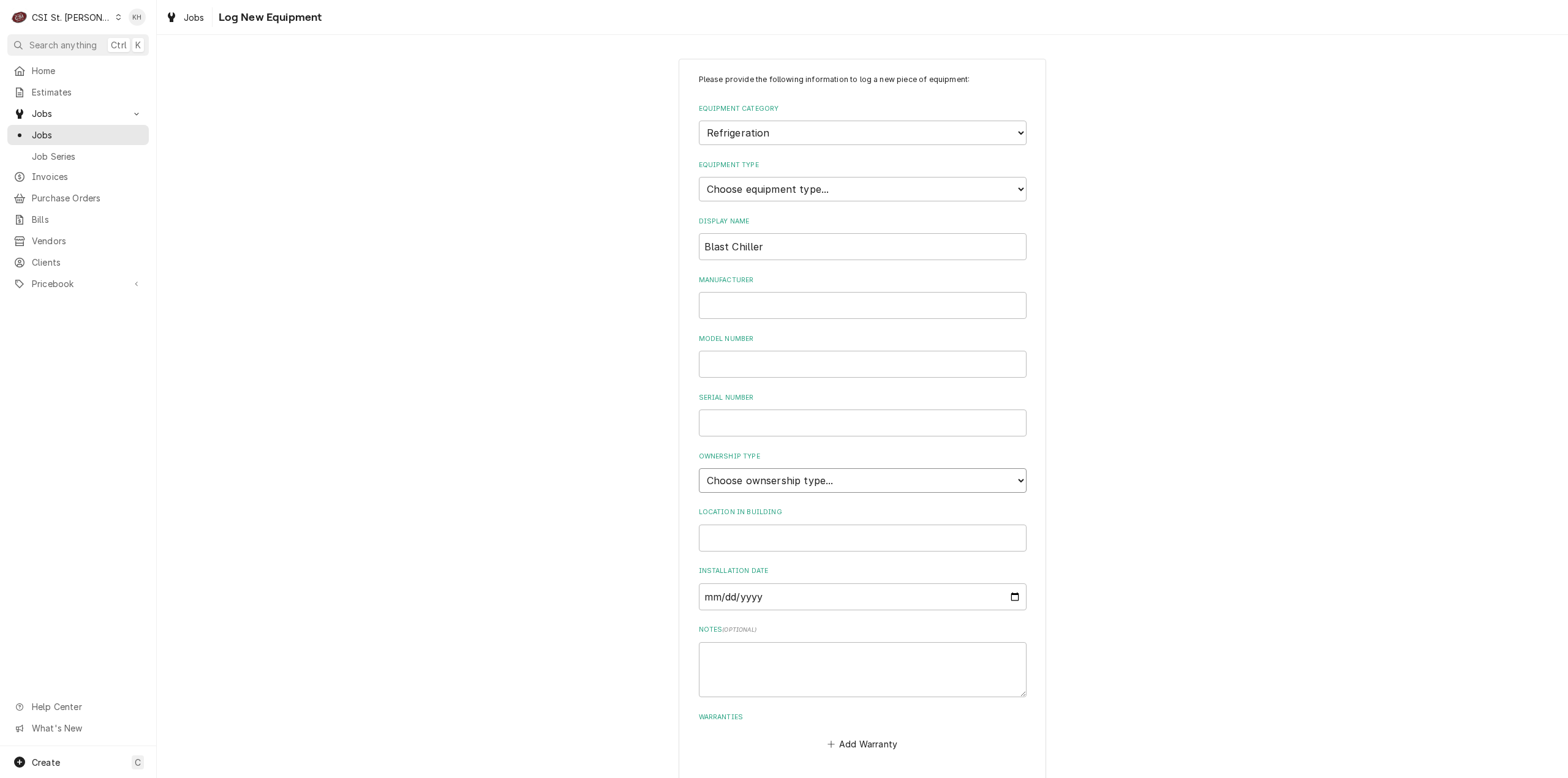
drag, startPoint x: 763, startPoint y: 484, endPoint x: 762, endPoint y: 474, distance: 10.0
click at [762, 474] on select "Choose ownsership type... Unknown Owned Leased Rented" at bounding box center [862, 481] width 328 height 25
click at [699, 469] on select "Choose ownsership type... Unknown Owned Leased Rented" at bounding box center [862, 481] width 328 height 25
click at [640, 365] on div "Please provide the following information to log a new piece of equipment: Equip…" at bounding box center [862, 438] width 1411 height 780
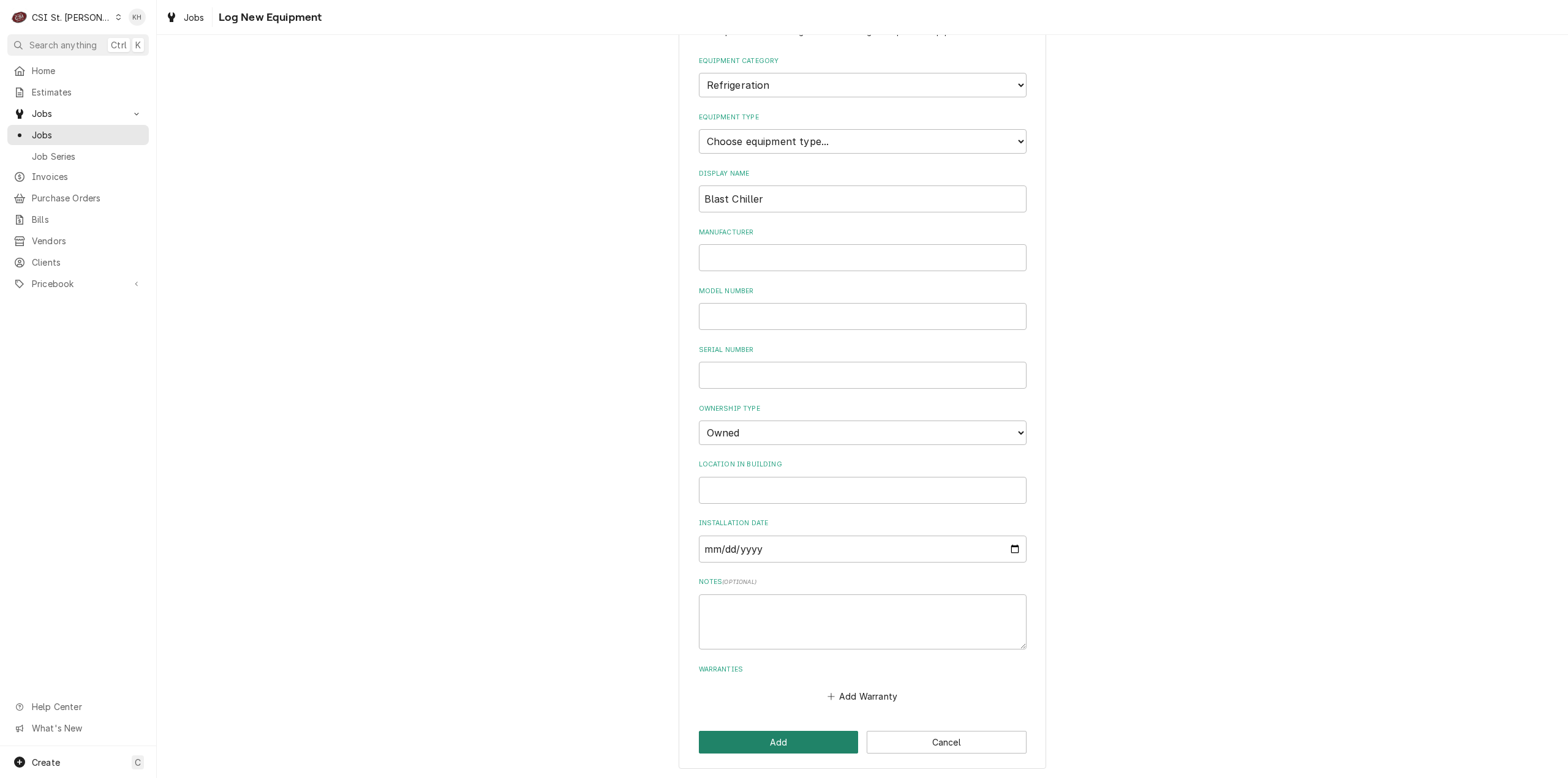
click at [789, 747] on button "Add" at bounding box center [779, 742] width 160 height 22
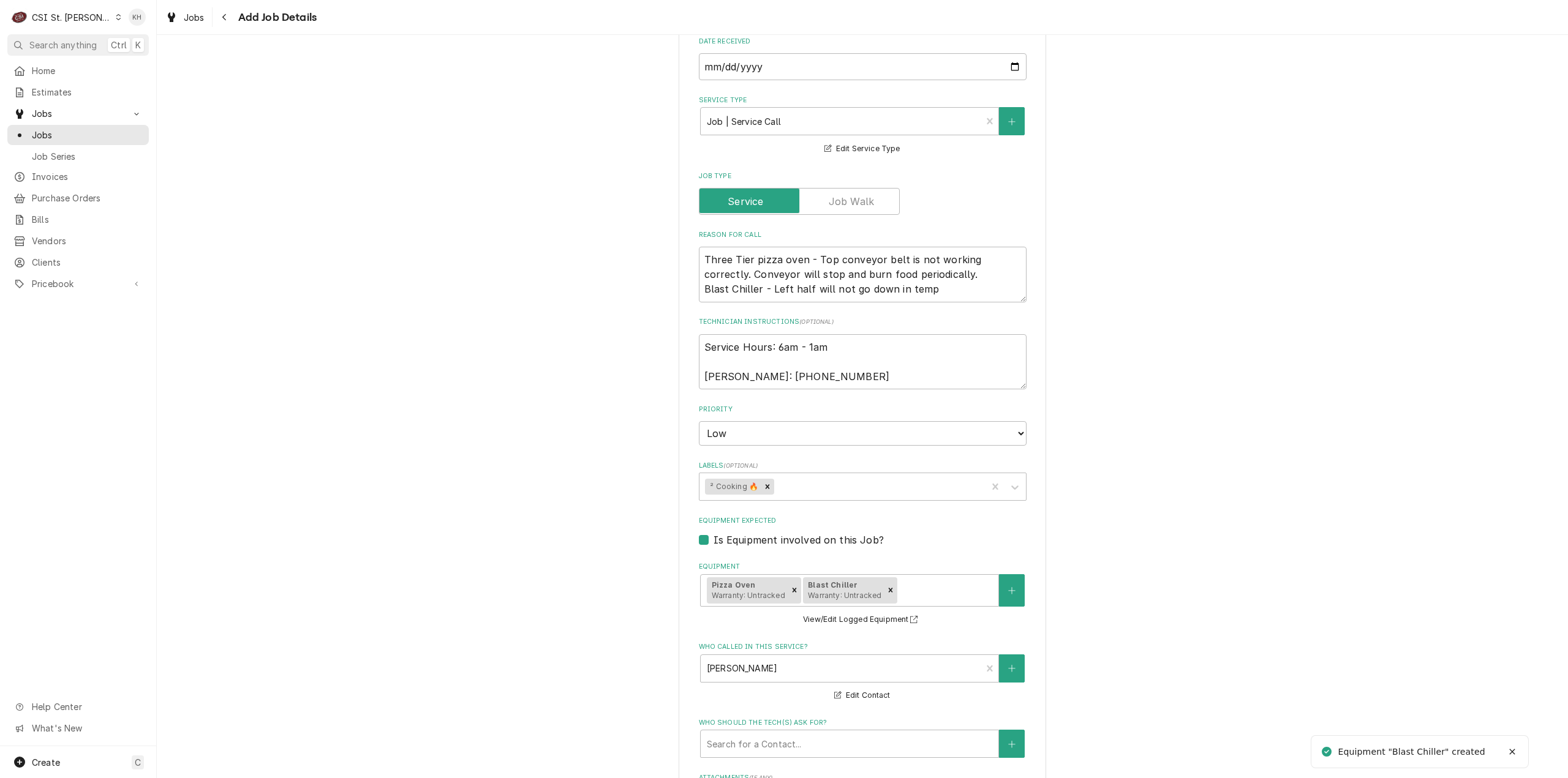
click at [1243, 436] on div "Please provide the following information to create a job: Client Details Client…" at bounding box center [862, 421] width 1411 height 1567
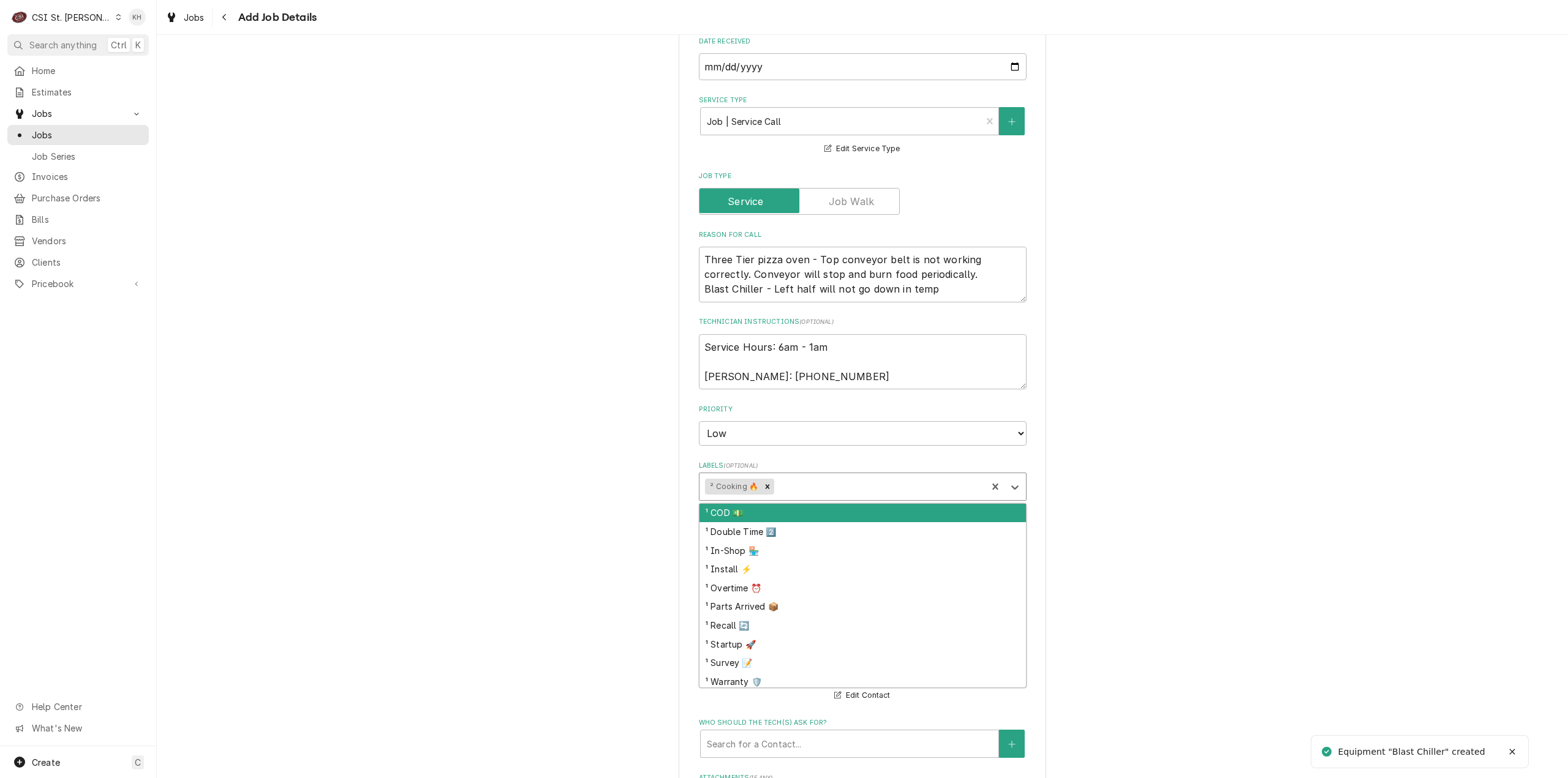
click at [944, 488] on div "Labels" at bounding box center [879, 487] width 205 height 22
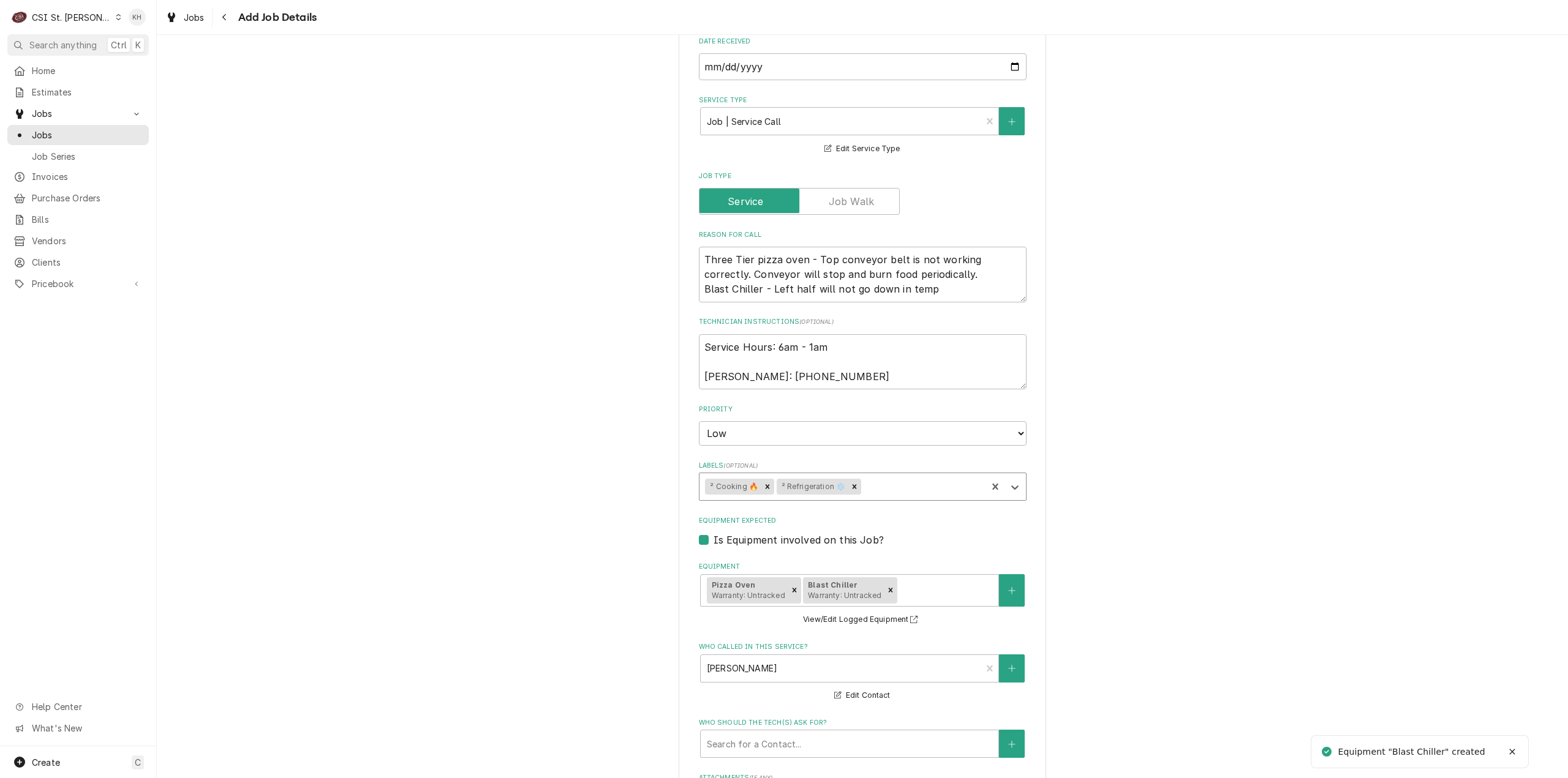
click at [1231, 428] on div "Please provide the following information to create a job: Client Details Client…" at bounding box center [862, 421] width 1411 height 1567
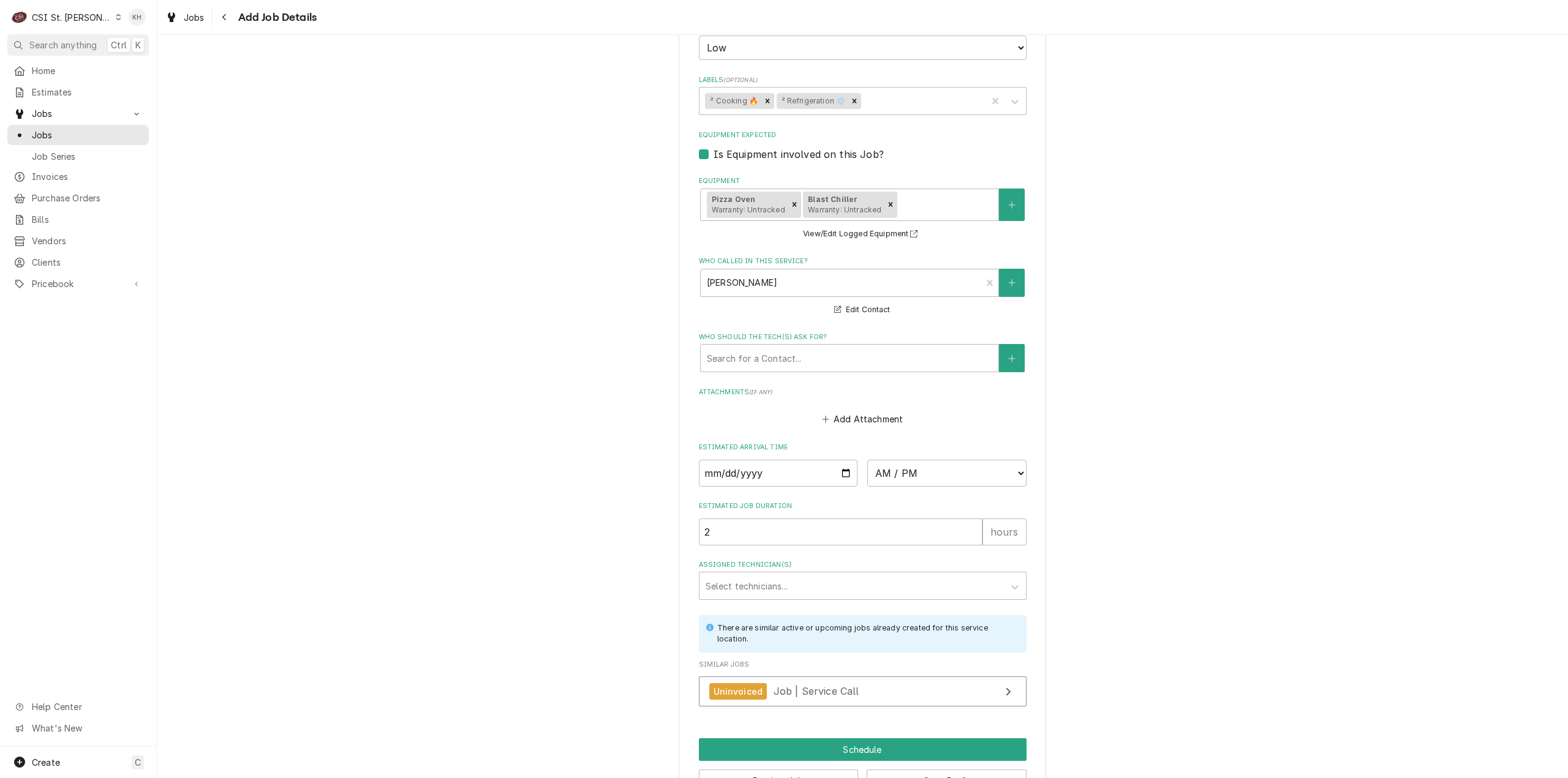
scroll to position [839, 0]
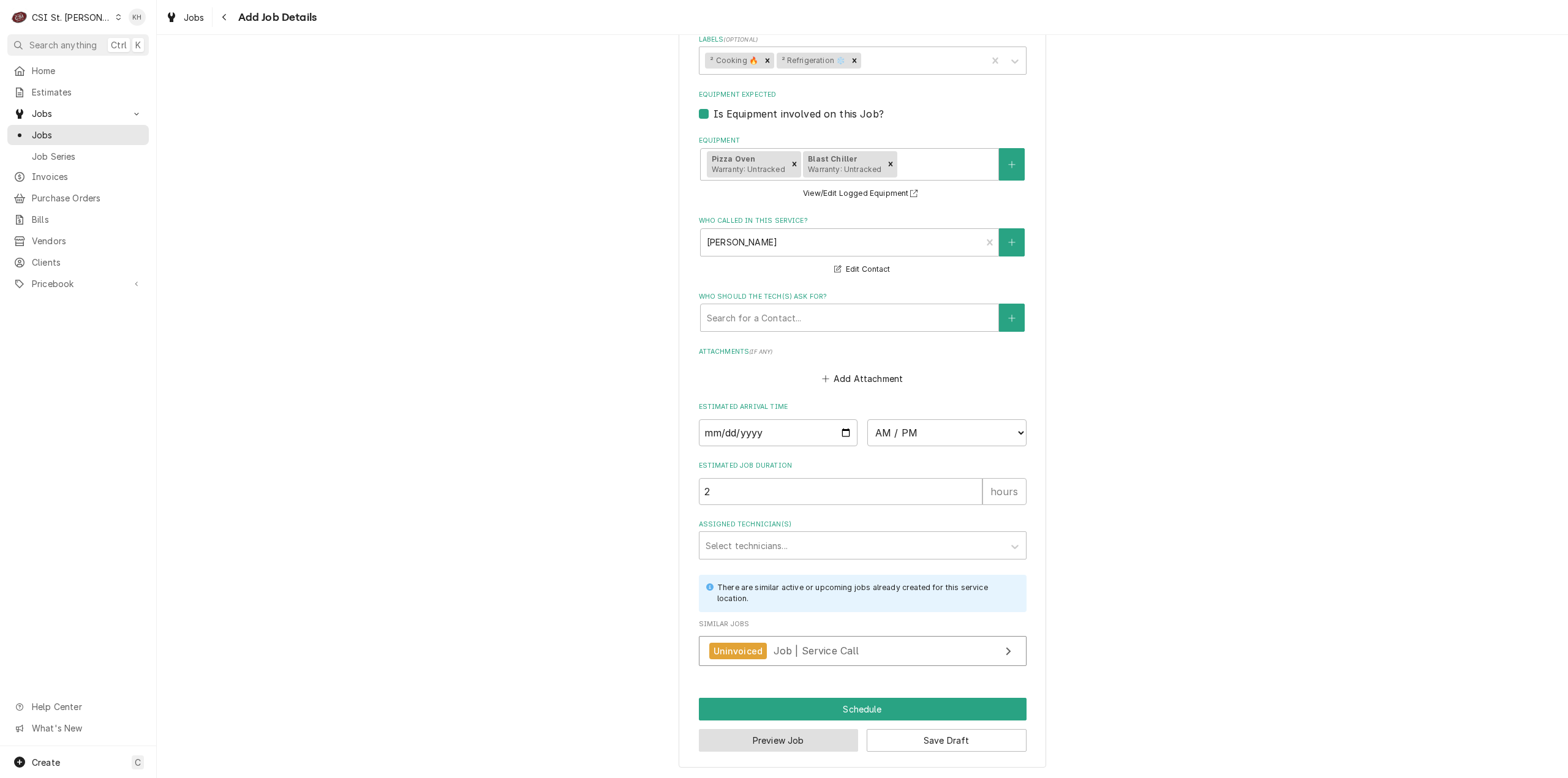
click at [801, 735] on button "Preview Job" at bounding box center [779, 740] width 160 height 22
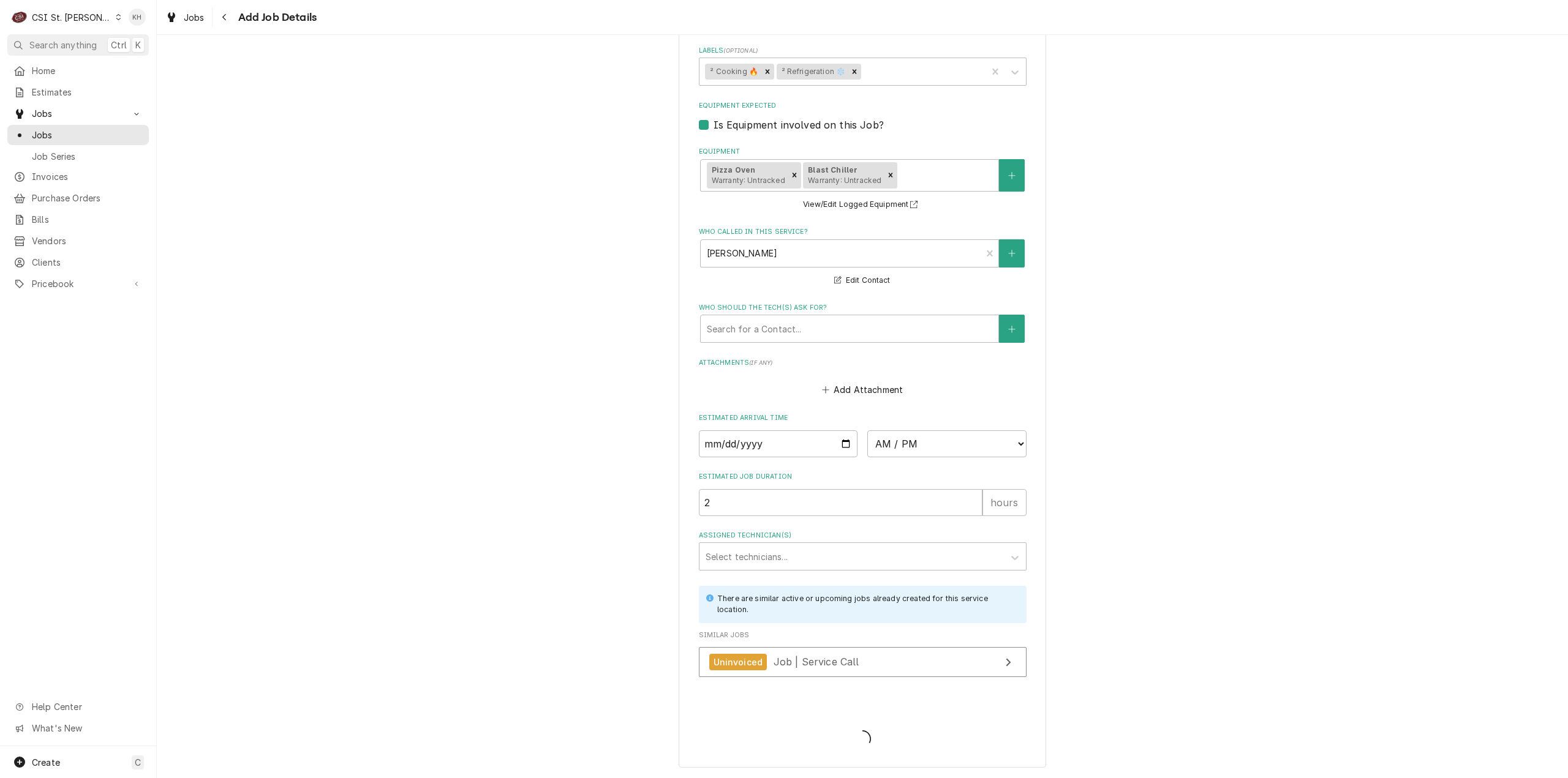
scroll to position [828, 0]
